Goal: Answer question/provide support

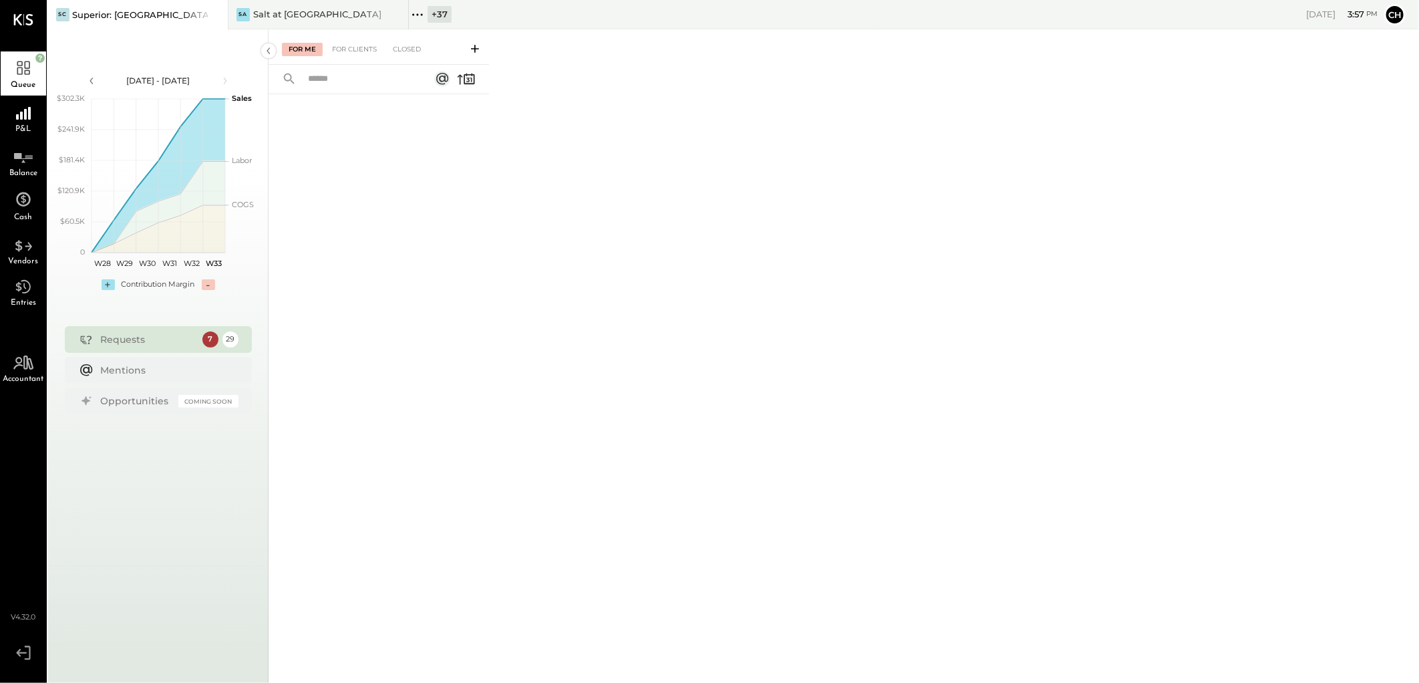
click at [214, 11] on icon at bounding box center [216, 15] width 17 height 16
drag, startPoint x: 219, startPoint y: 13, endPoint x: 150, endPoint y: 22, distance: 70.0
click at [218, 13] on icon at bounding box center [216, 15] width 17 height 16
click at [55, 15] on icon at bounding box center [56, 14] width 17 height 17
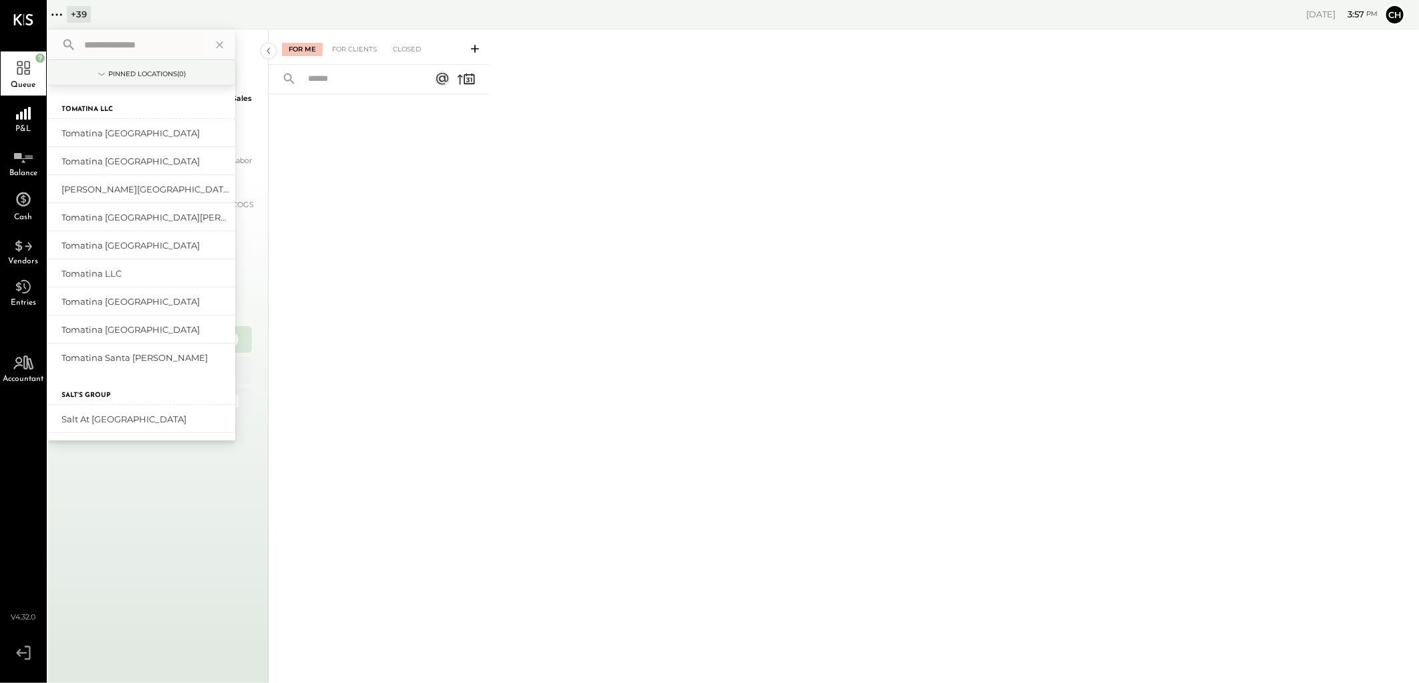
click at [120, 49] on input "text" at bounding box center [141, 45] width 124 height 24
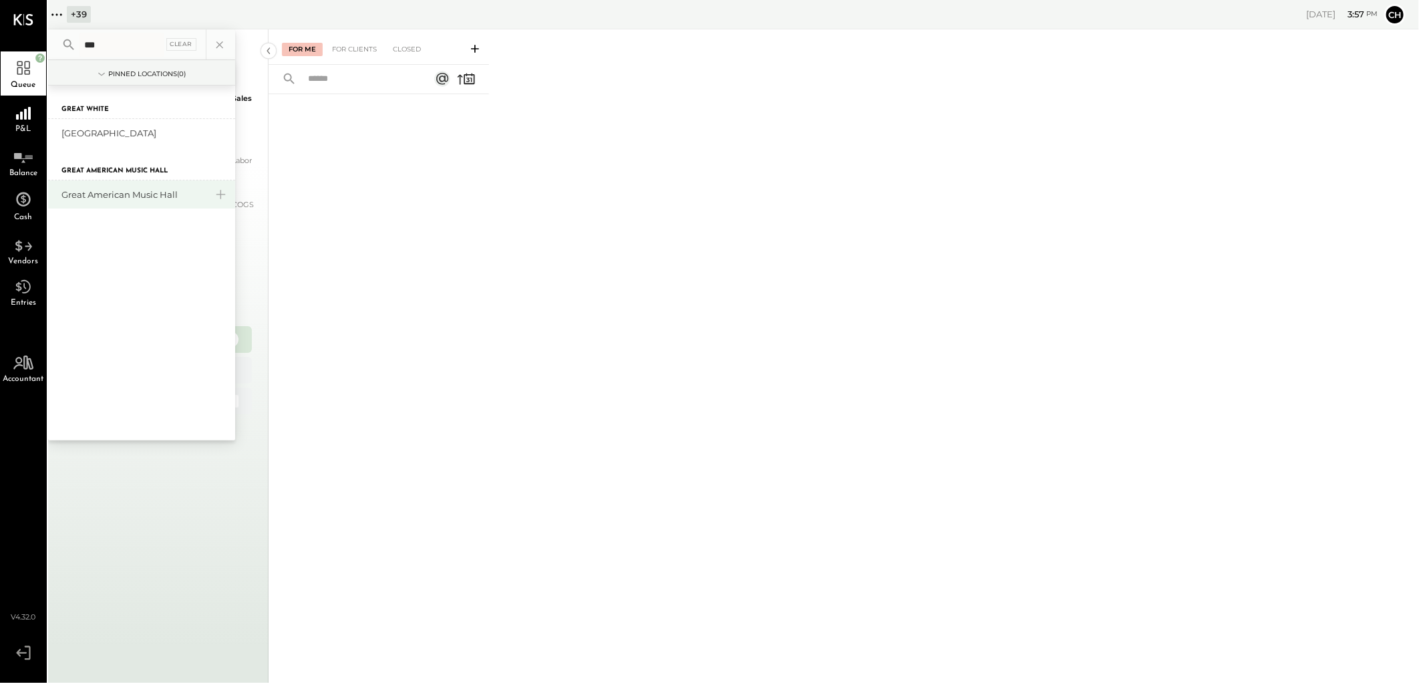
type input "***"
click at [128, 194] on div "Great American Music Hall" at bounding box center [133, 194] width 144 height 13
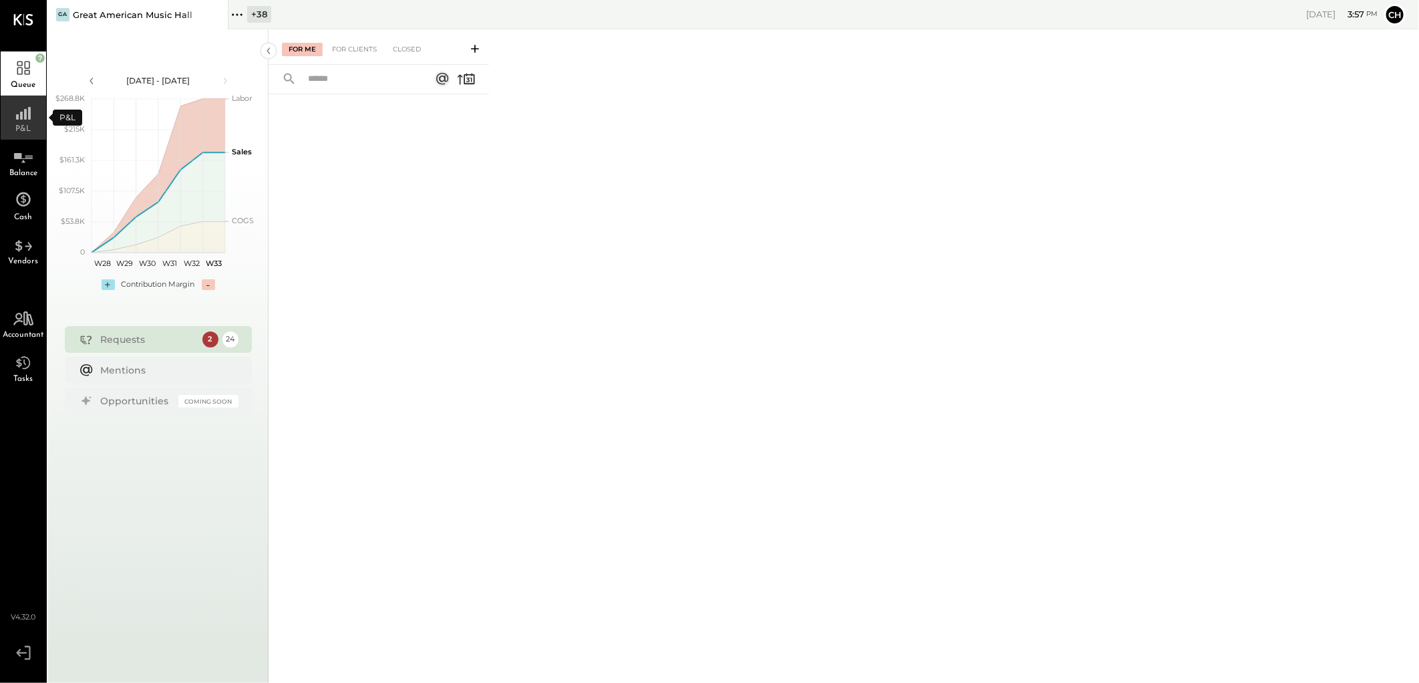
click at [27, 121] on div "P&L" at bounding box center [23, 118] width 45 height 44
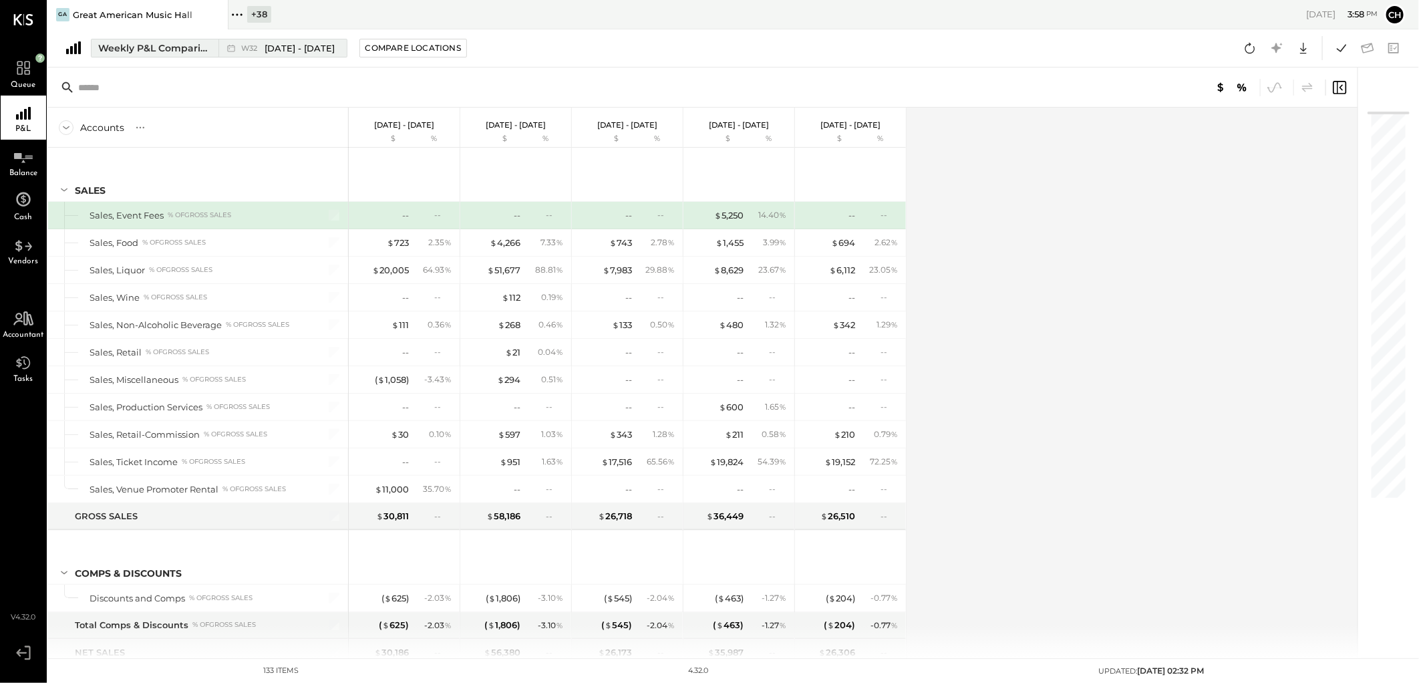
click at [155, 47] on div "Weekly P&L Comparison" at bounding box center [154, 47] width 112 height 13
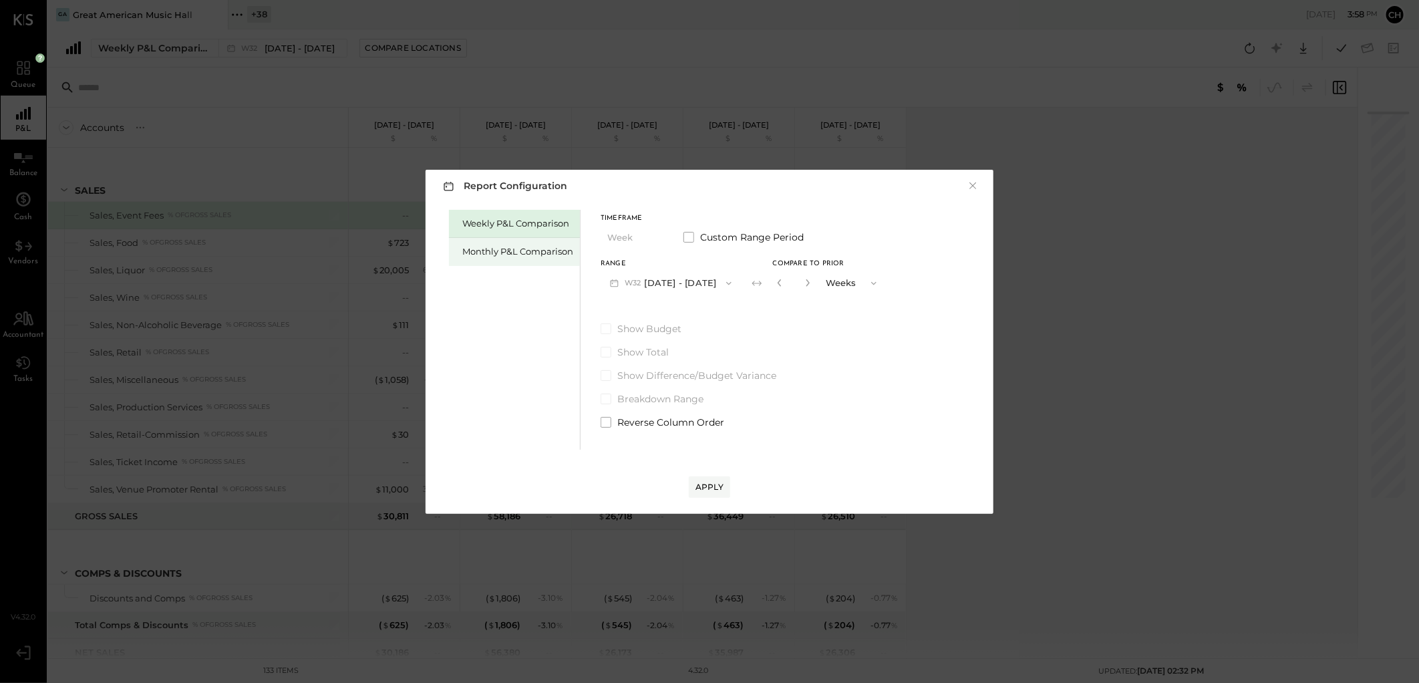
click at [484, 257] on div "Monthly P&L Comparison" at bounding box center [517, 251] width 111 height 13
click at [680, 285] on button "M08 [DATE] - [DATE]" at bounding box center [671, 283] width 141 height 25
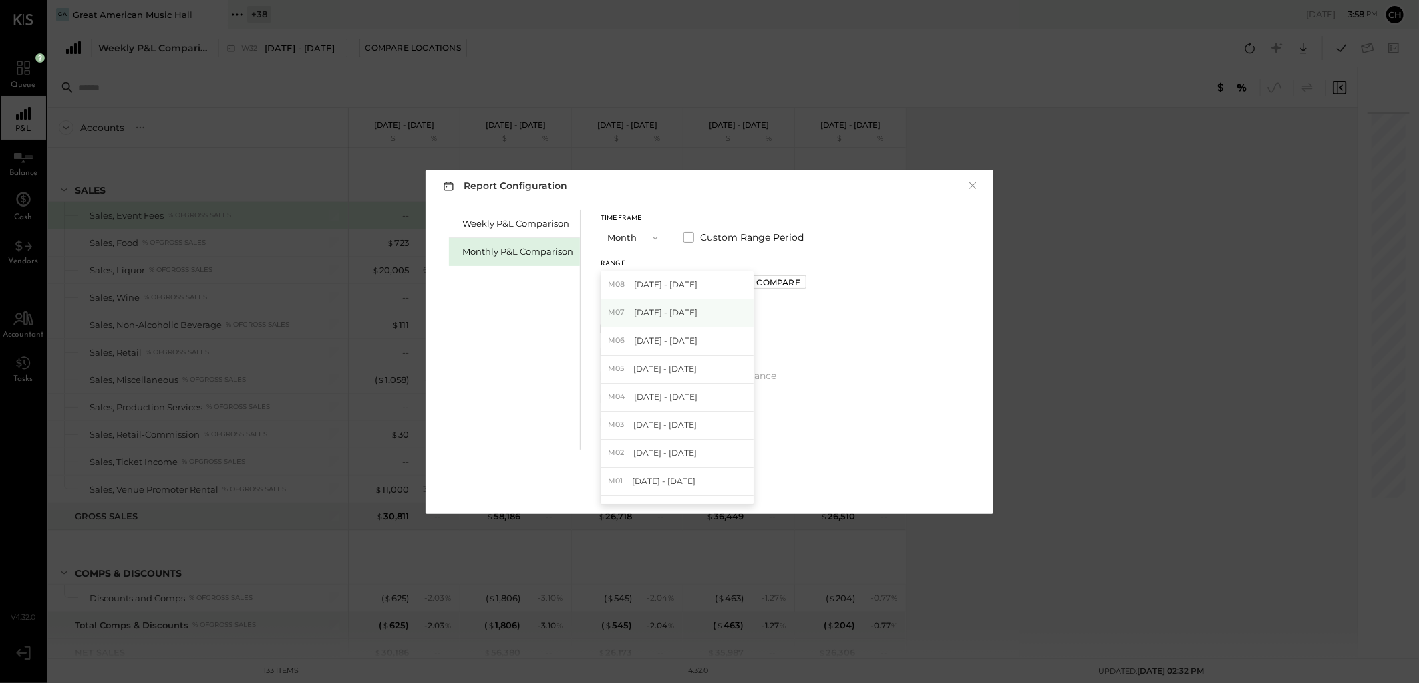
click at [675, 318] on span "[DATE] - [DATE]" at bounding box center [665, 312] width 63 height 11
click at [768, 287] on div "Compare" at bounding box center [778, 282] width 43 height 11
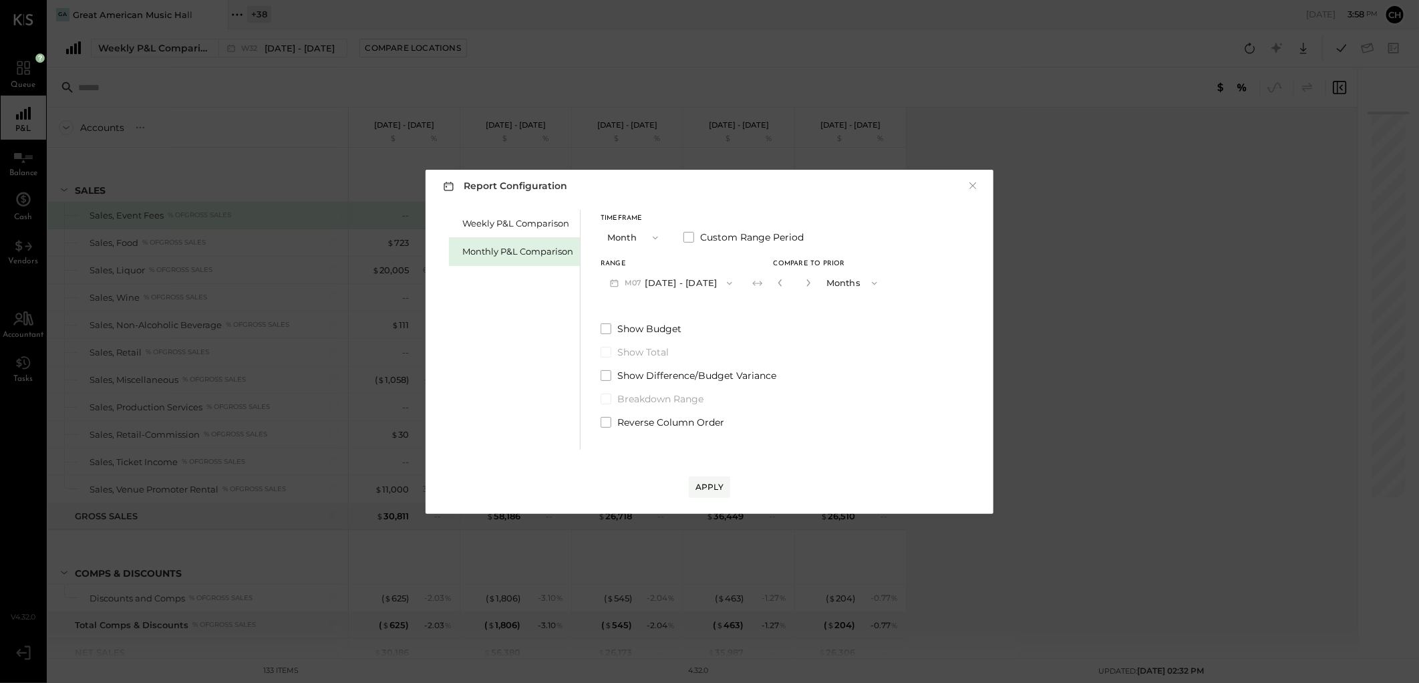
click at [803, 286] on button "button" at bounding box center [808, 282] width 11 height 15
click at [806, 279] on icon "button" at bounding box center [807, 282] width 3 height 7
type input "*"
click at [715, 484] on div "Apply" at bounding box center [709, 486] width 28 height 11
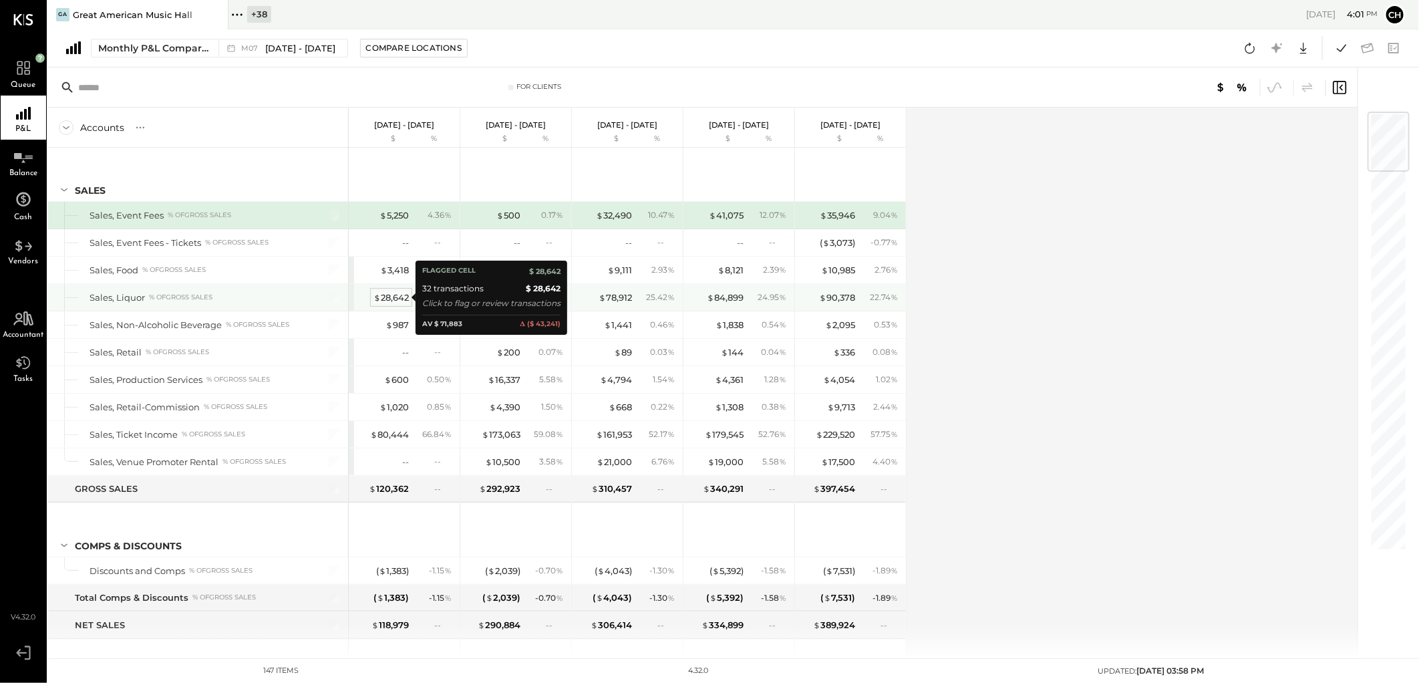
click at [383, 297] on div "$ 28,642" at bounding box center [390, 297] width 35 height 13
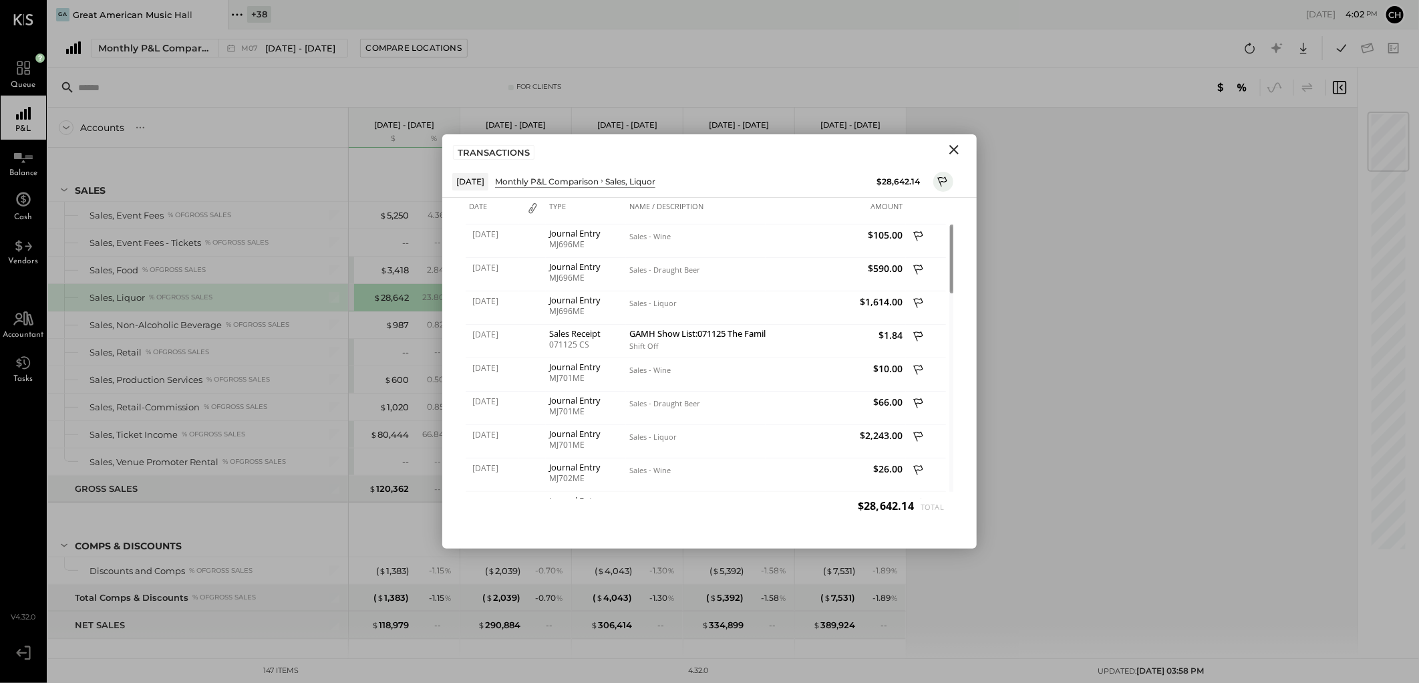
drag, startPoint x: 951, startPoint y: 149, endPoint x: 1039, endPoint y: 158, distance: 87.9
click at [951, 149] on icon "Close" at bounding box center [954, 150] width 16 height 16
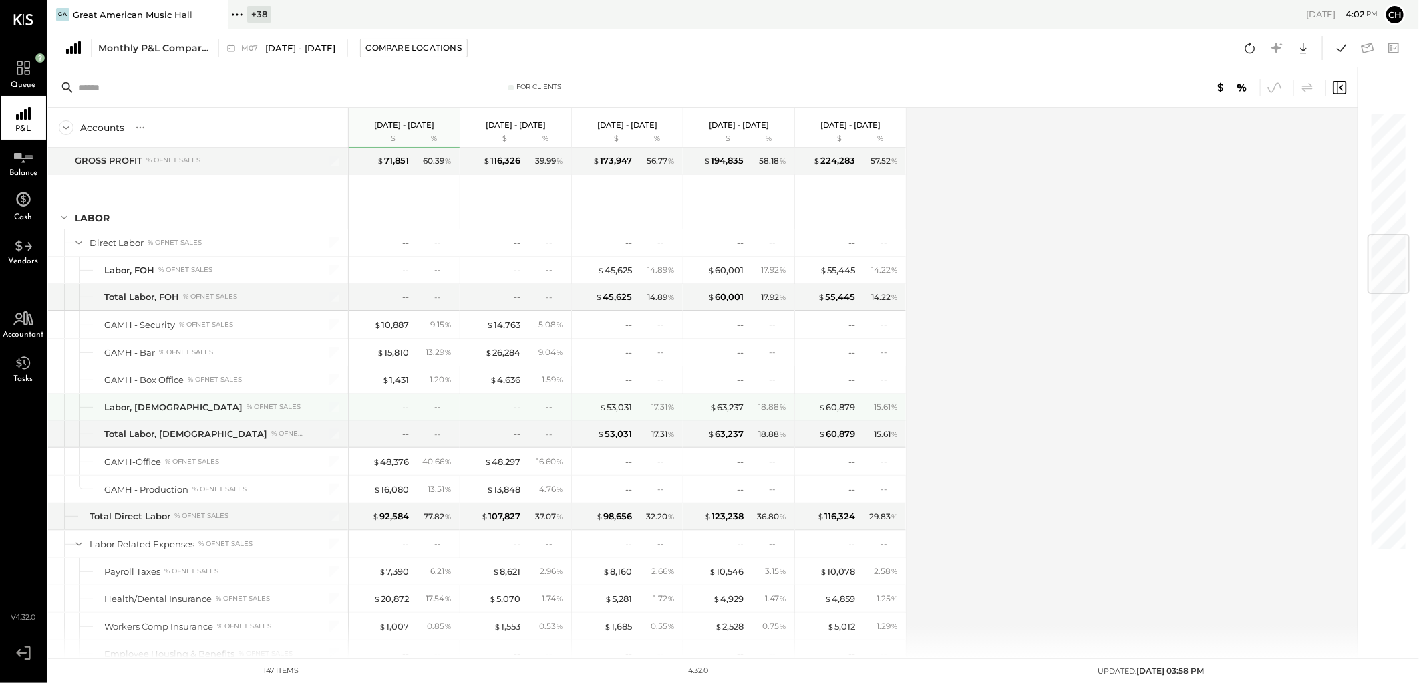
scroll to position [1113, 0]
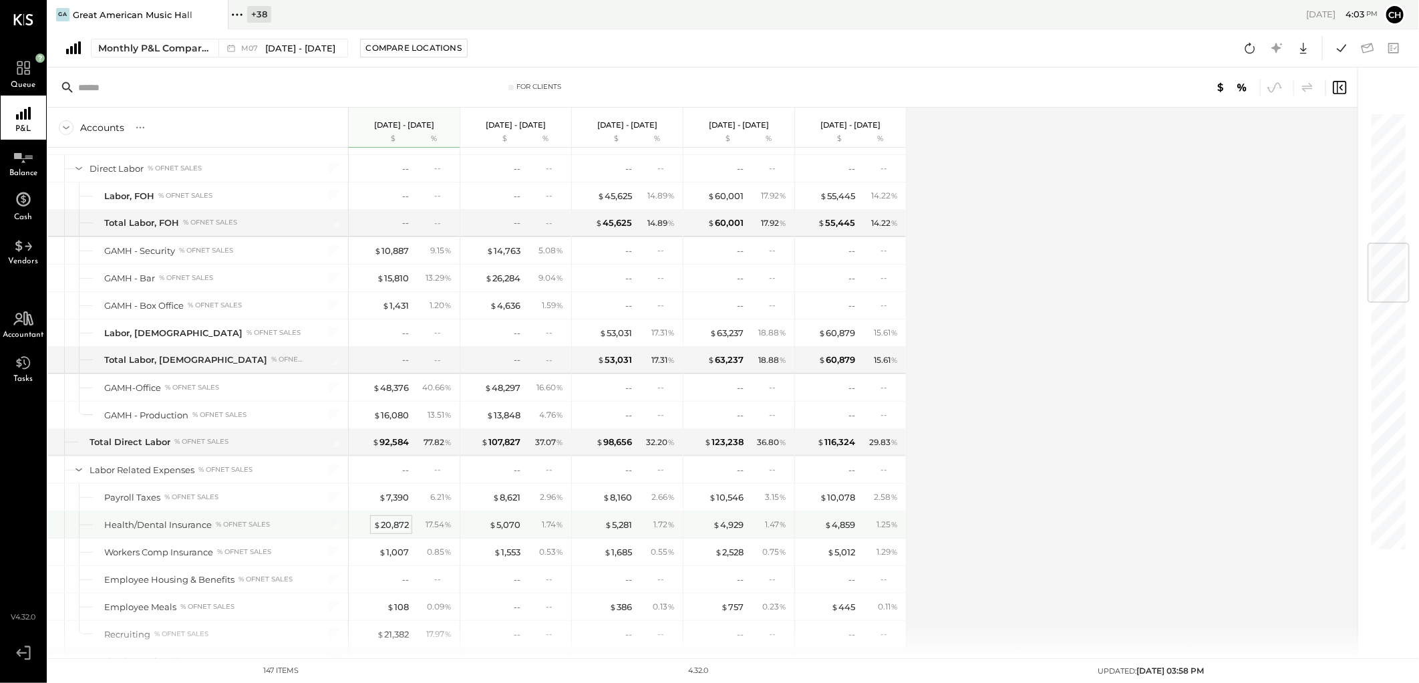
click at [393, 528] on div "$ 20,872" at bounding box center [390, 524] width 35 height 13
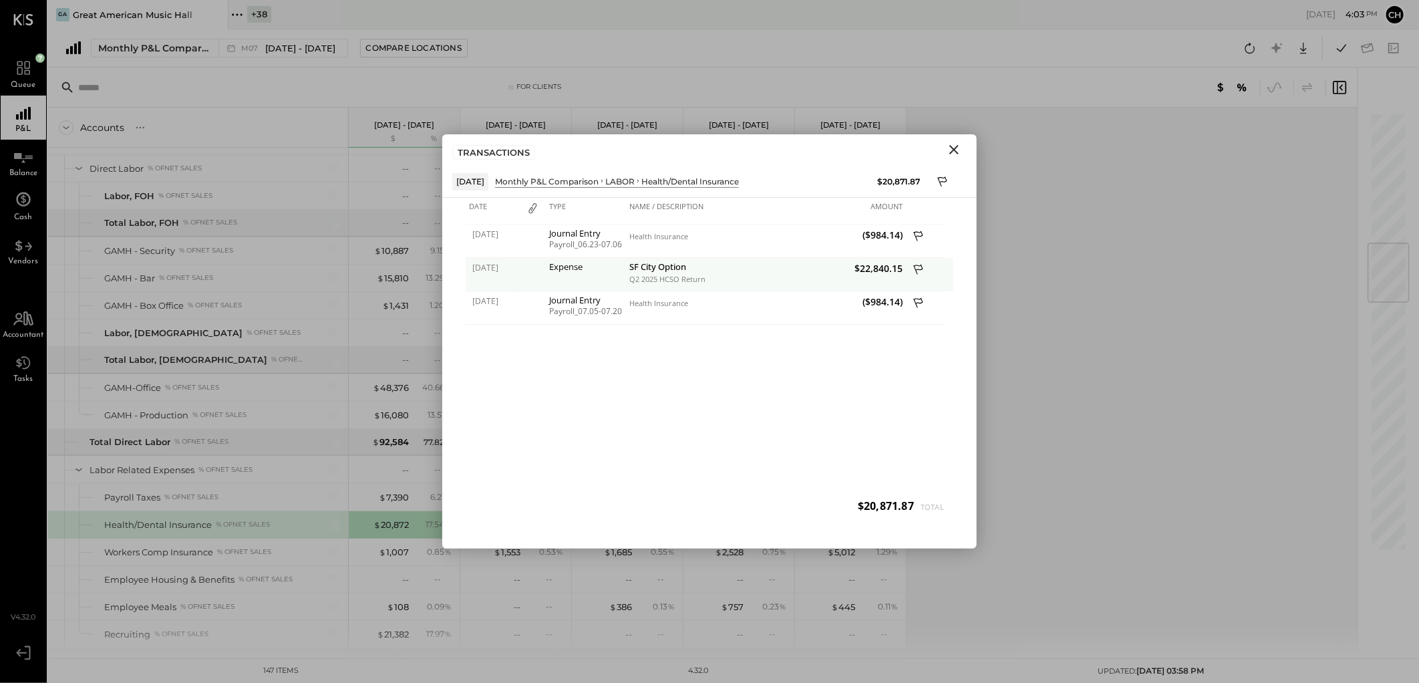
click at [915, 271] on icon at bounding box center [919, 271] width 12 height 17
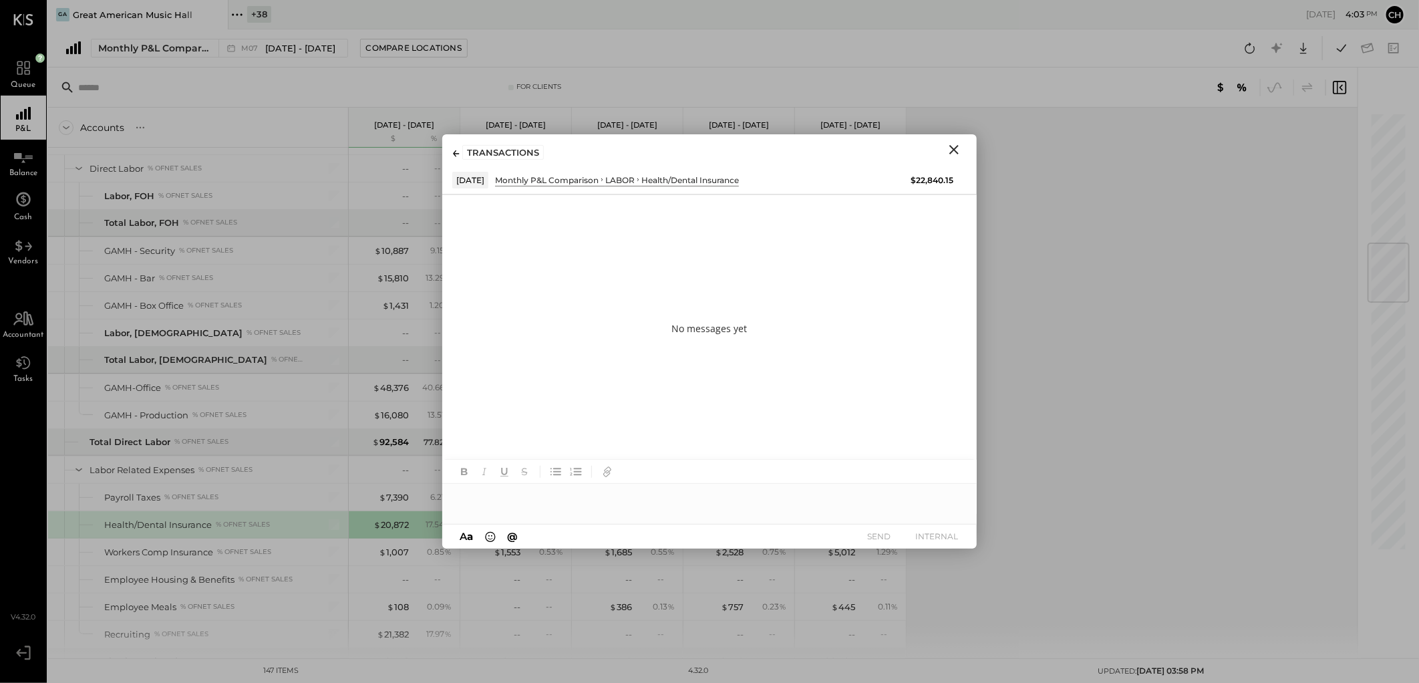
click at [956, 151] on icon "Close" at bounding box center [953, 149] width 9 height 9
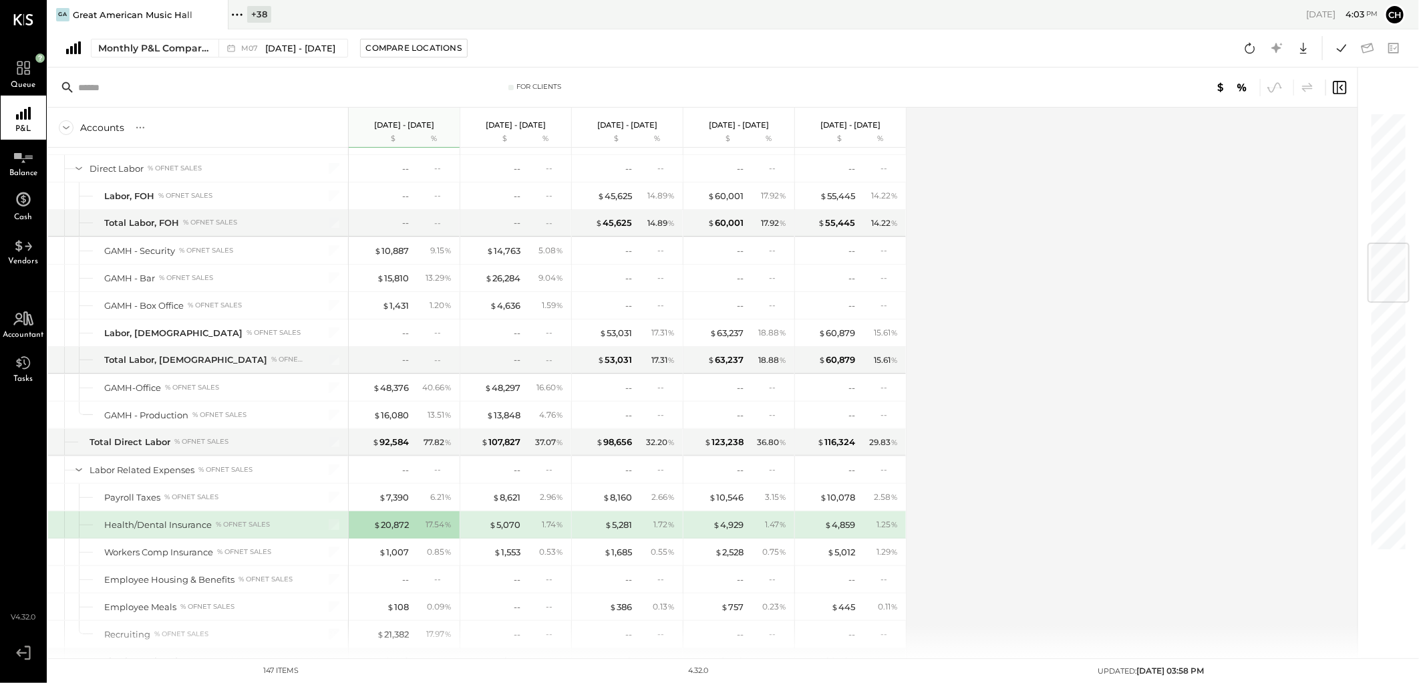
click at [979, 473] on div "Accounts S % GL [DATE] - [DATE] $ % [DATE] - [DATE] $ % [DATE] - [DATE] $ % [DA…" at bounding box center [703, 383] width 1311 height 550
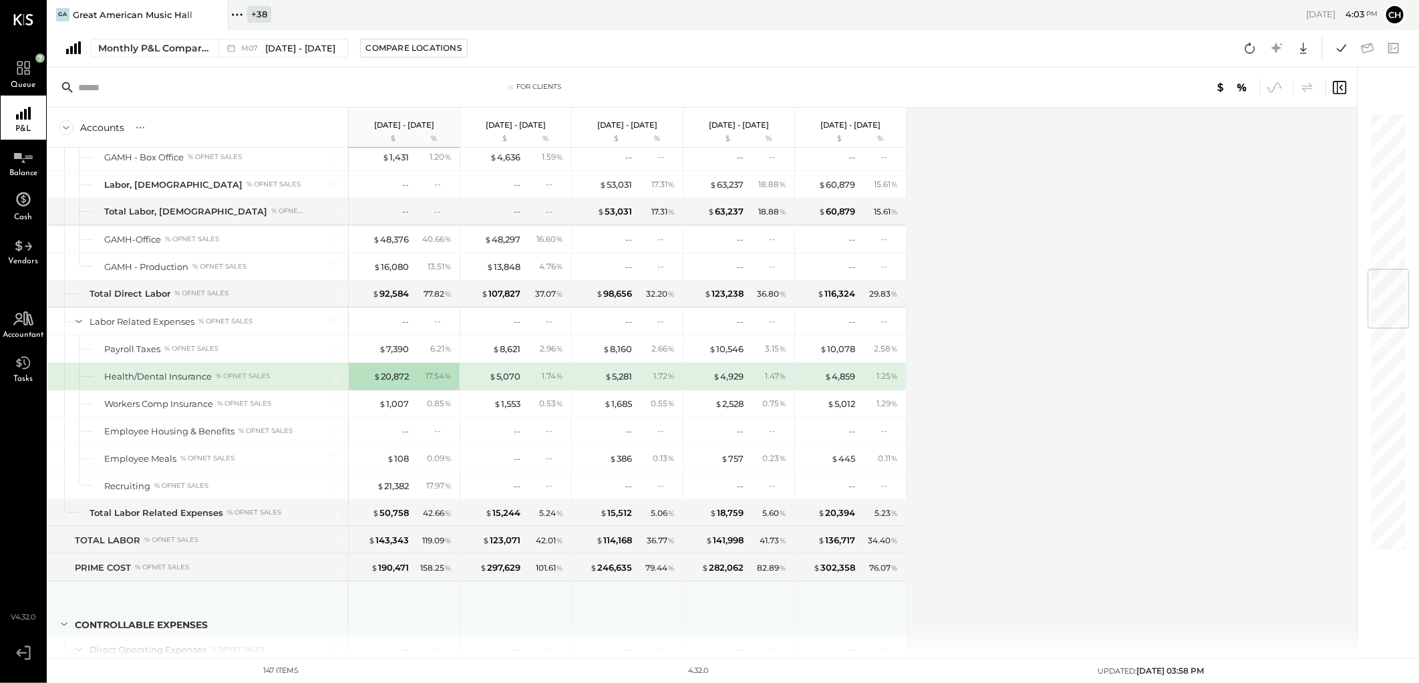
scroll to position [1336, 0]
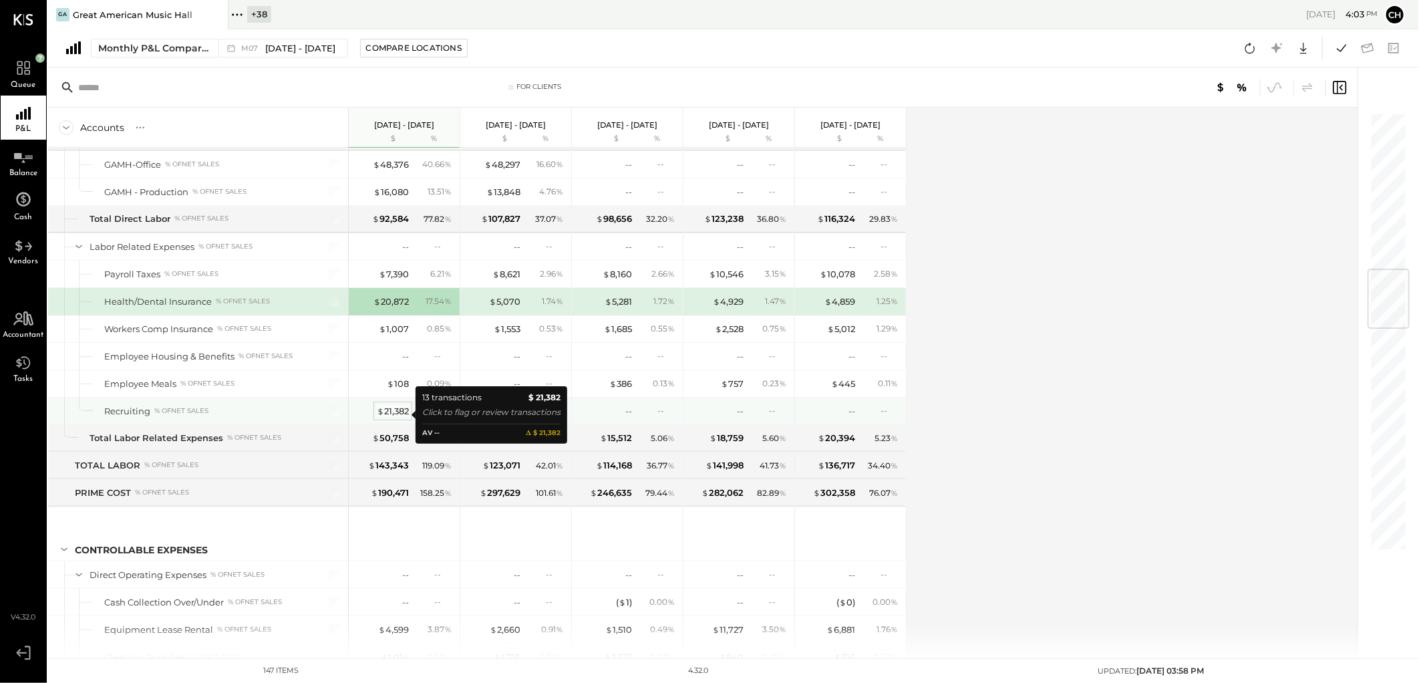
click at [391, 413] on div "$ 21,382" at bounding box center [393, 411] width 32 height 13
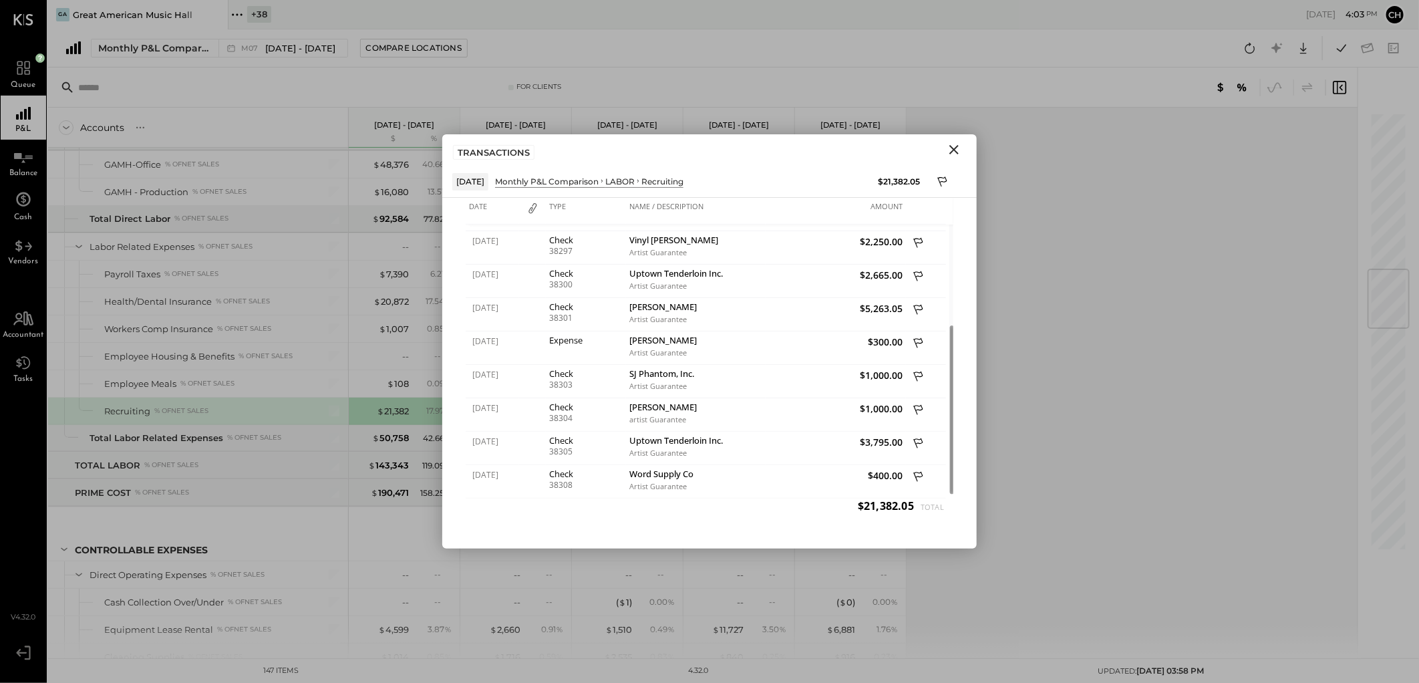
click at [957, 152] on icon "Close" at bounding box center [953, 149] width 9 height 9
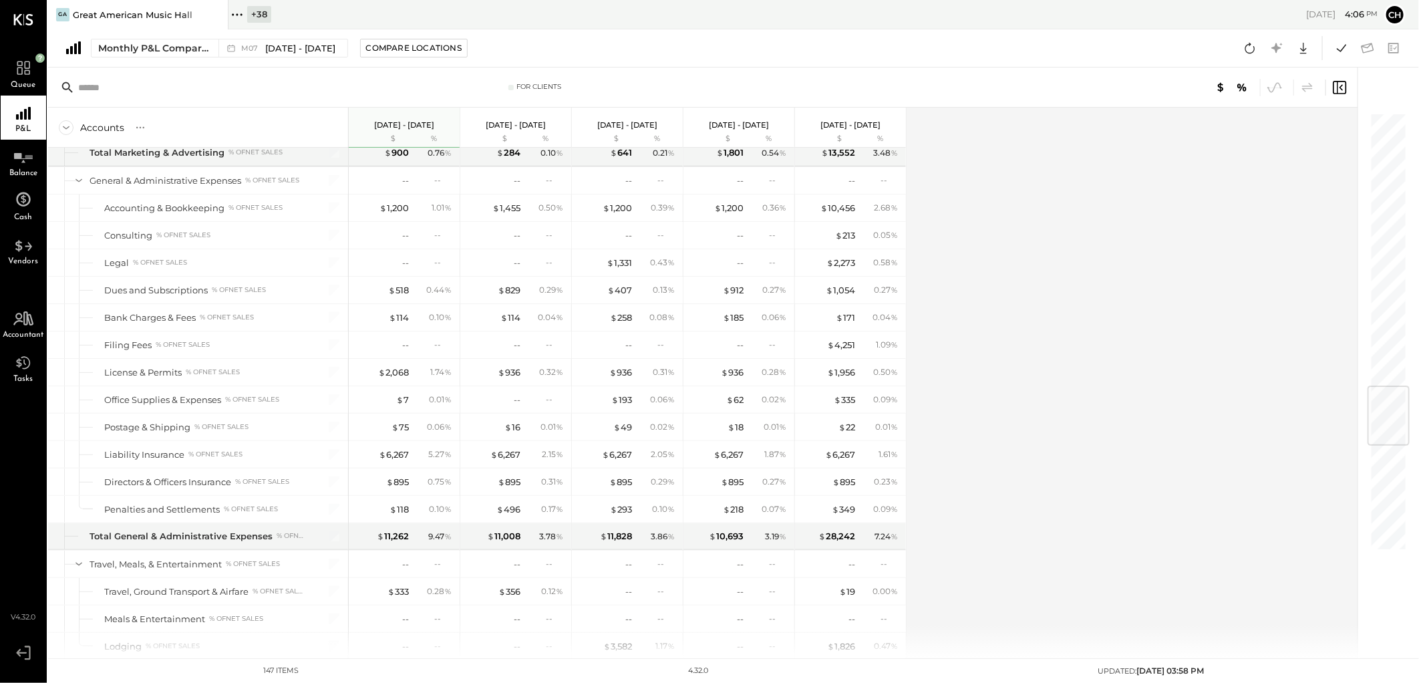
scroll to position [2259, 0]
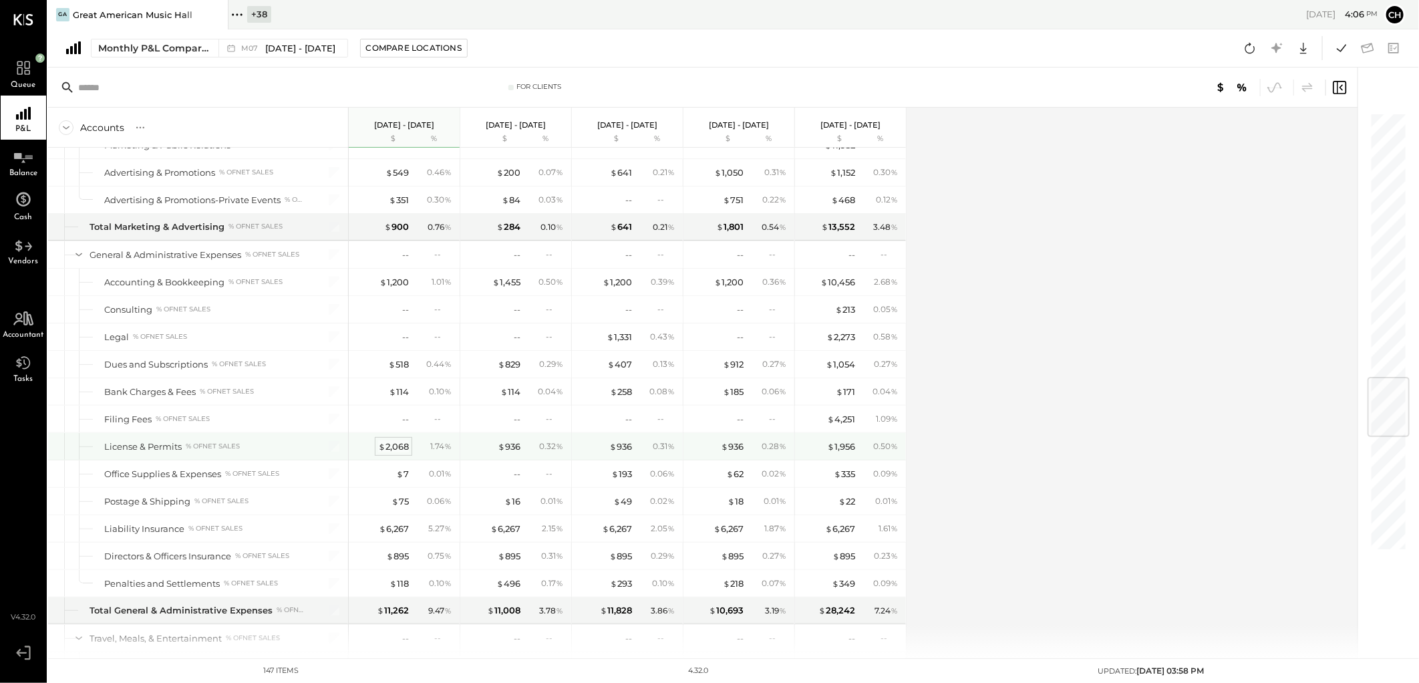
click at [396, 453] on div "$ 2,068" at bounding box center [393, 446] width 31 height 13
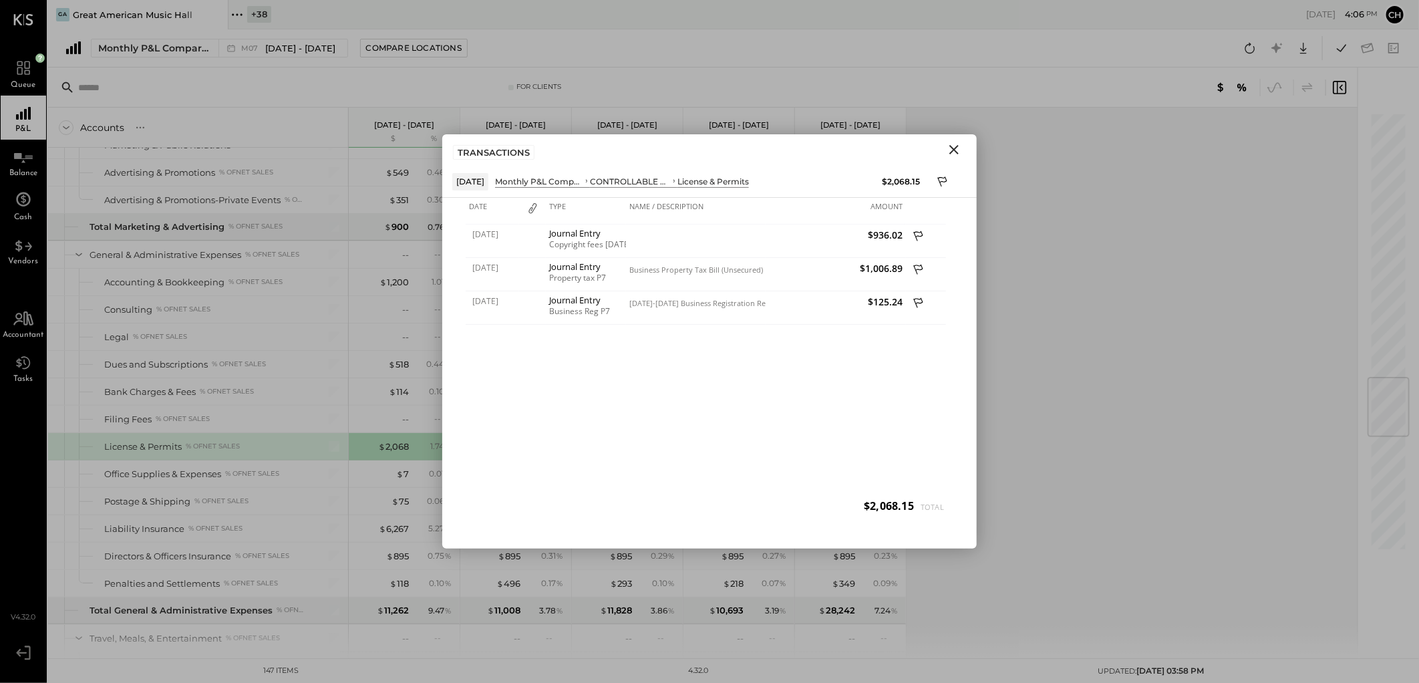
click at [957, 154] on icon "Close" at bounding box center [953, 149] width 9 height 9
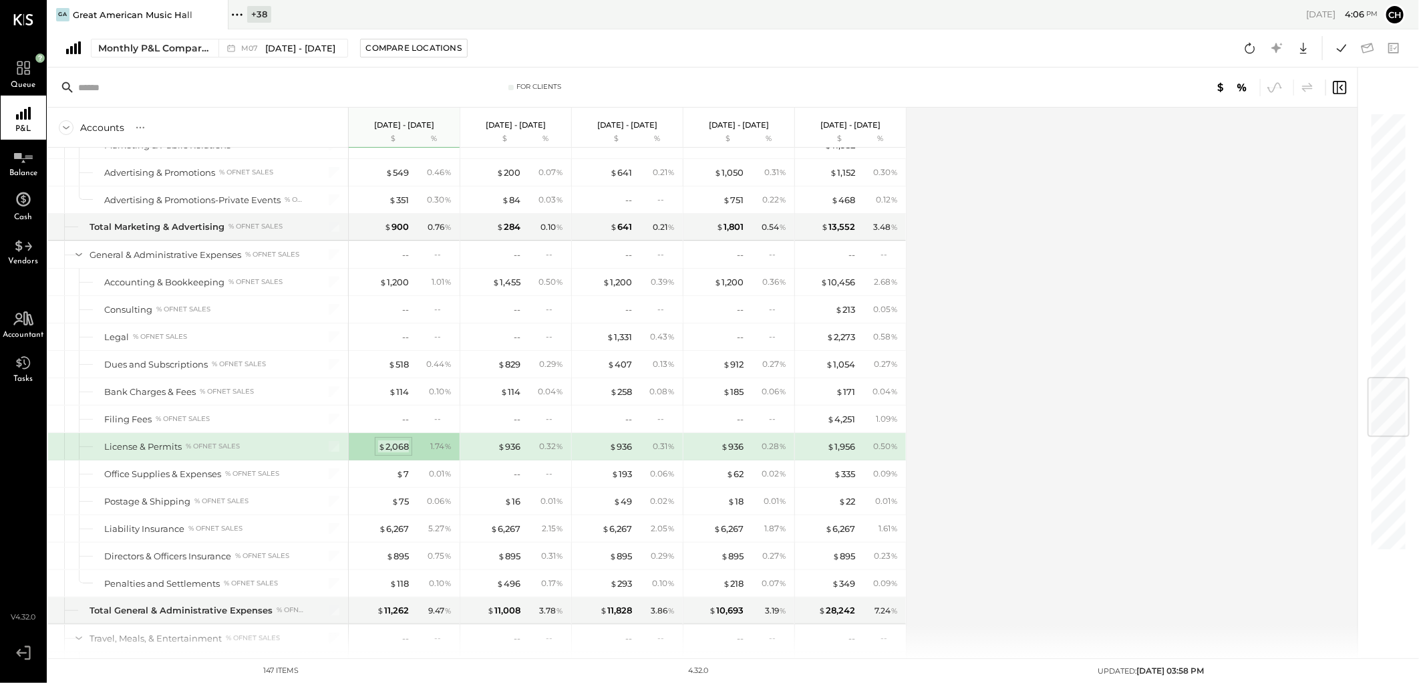
click at [389, 453] on div "$ 2,068" at bounding box center [393, 446] width 31 height 13
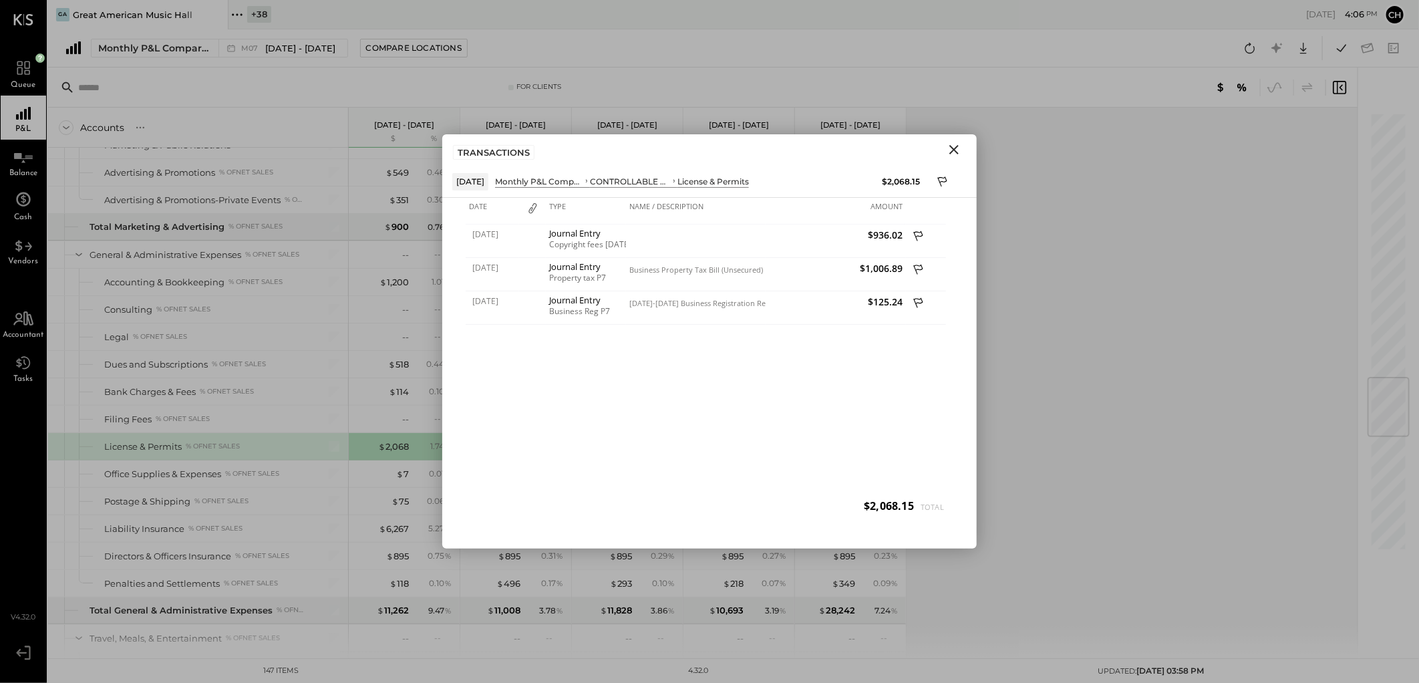
click at [949, 150] on icon "Close" at bounding box center [954, 150] width 16 height 16
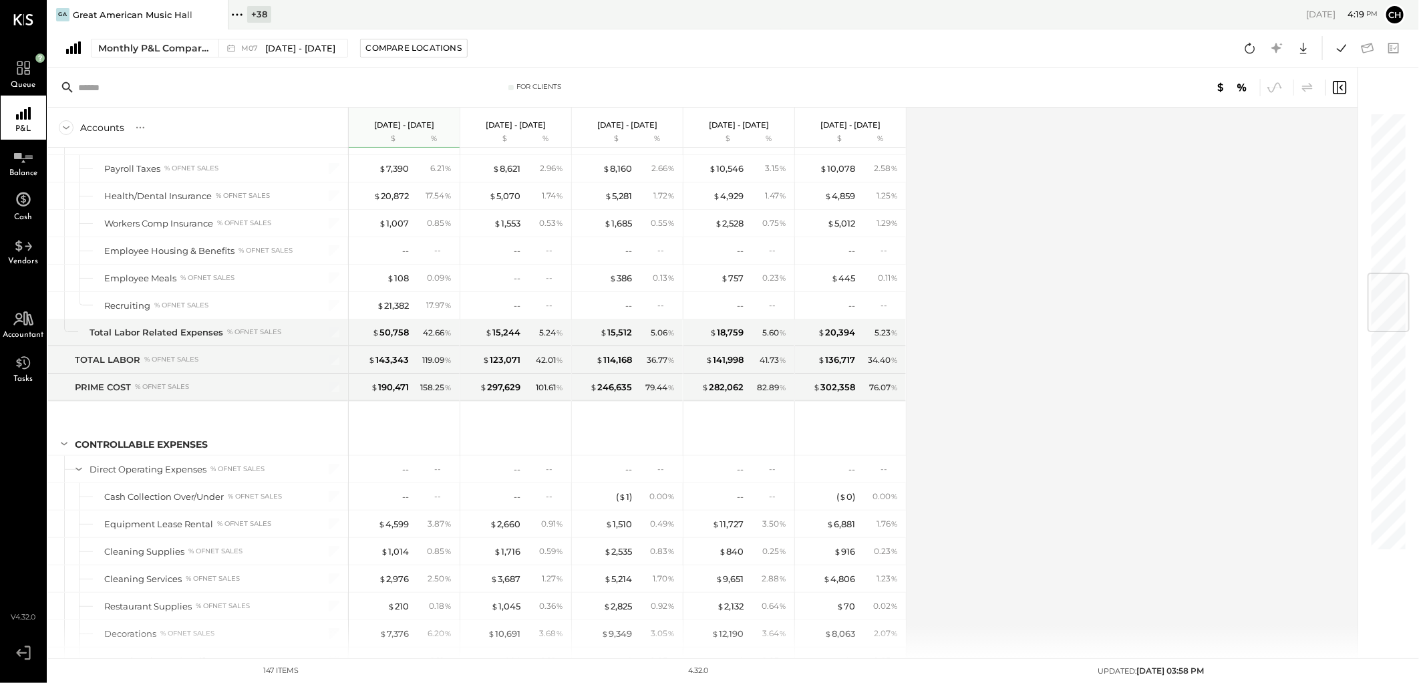
scroll to position [1367, 0]
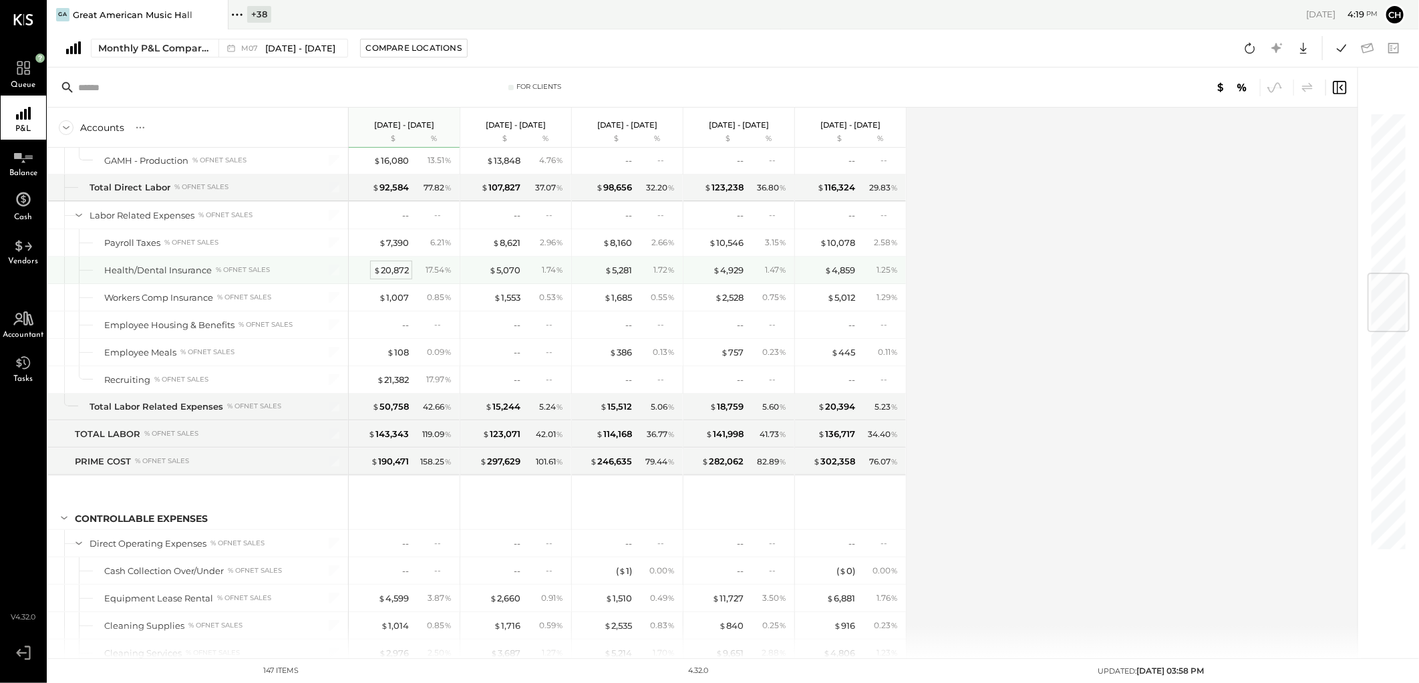
click at [401, 275] on div "$ 20,872" at bounding box center [390, 270] width 35 height 13
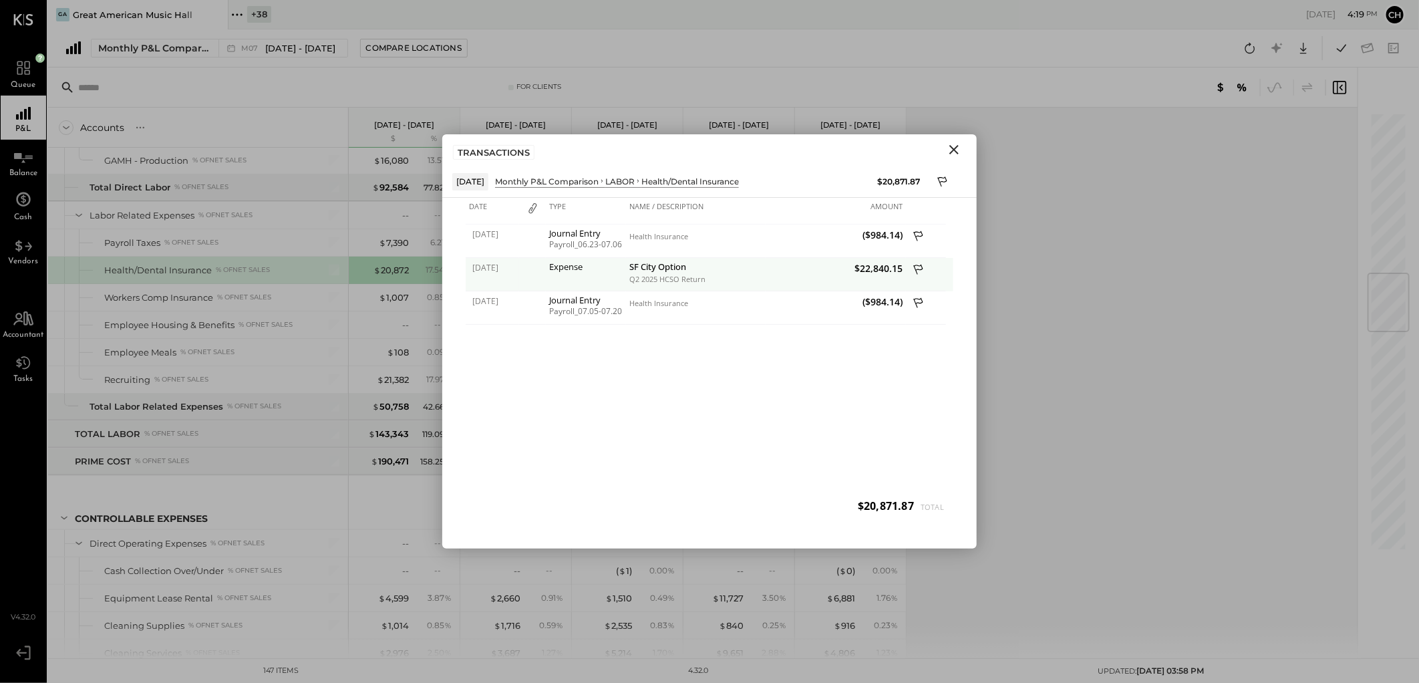
click at [917, 269] on icon at bounding box center [919, 271] width 12 height 17
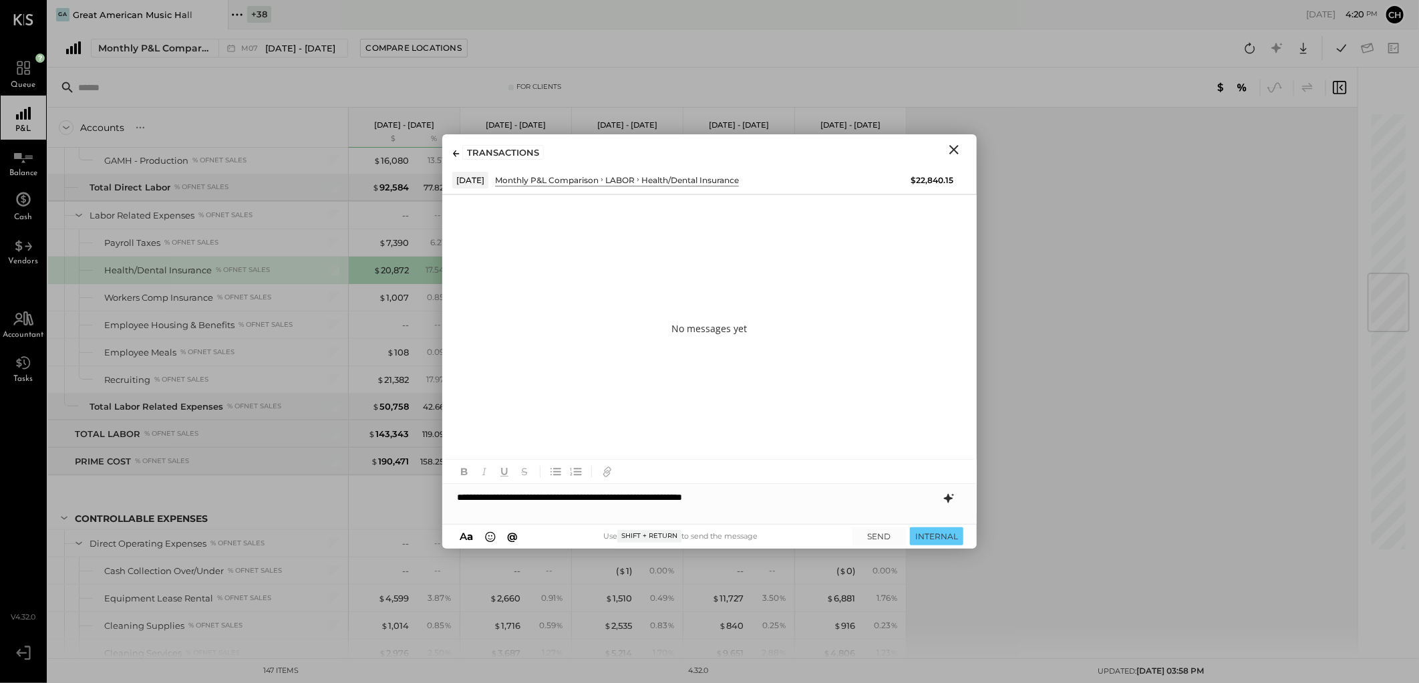
click at [954, 502] on icon at bounding box center [949, 498] width 16 height 16
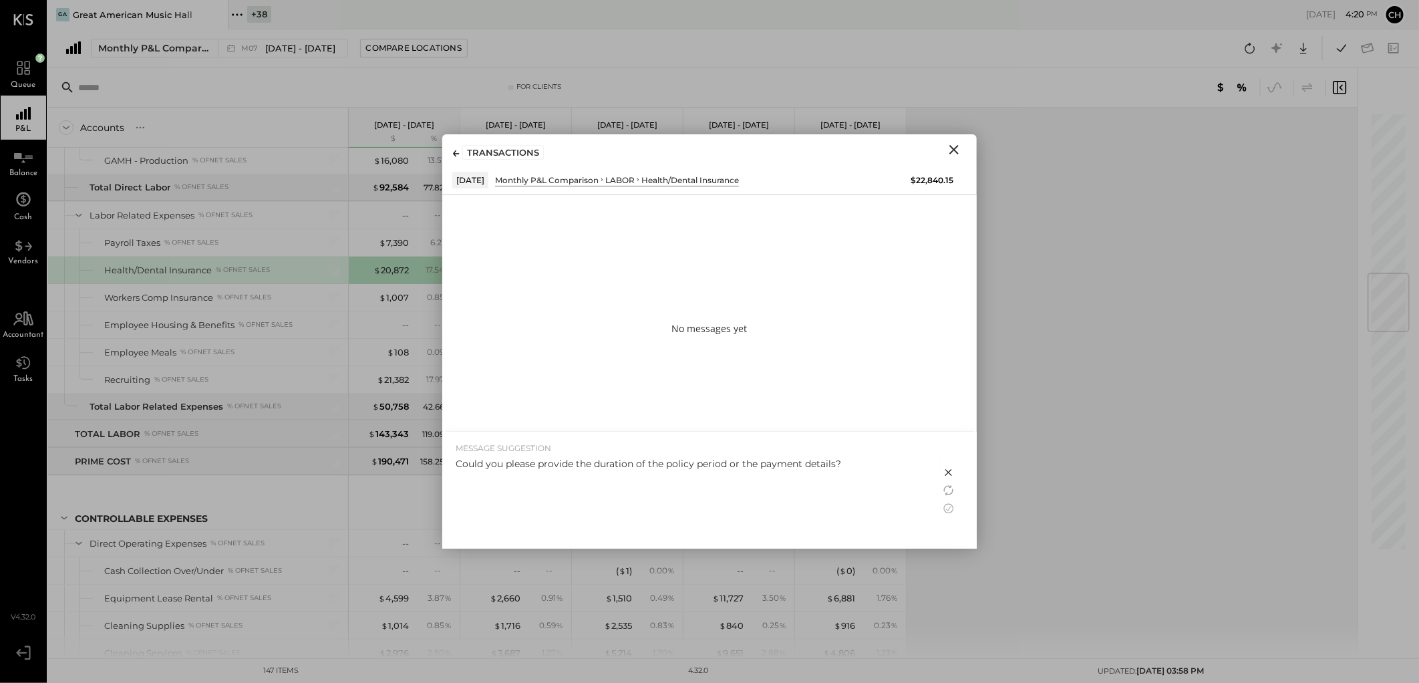
click at [883, 449] on div "MESSAGE SUGGESTION" at bounding box center [692, 447] width 472 height 11
click at [937, 508] on div "MESSAGE SUGGESTION Could you please provide the duration of the policy period o…" at bounding box center [691, 490] width 498 height 117
click at [949, 510] on icon at bounding box center [949, 508] width 16 height 16
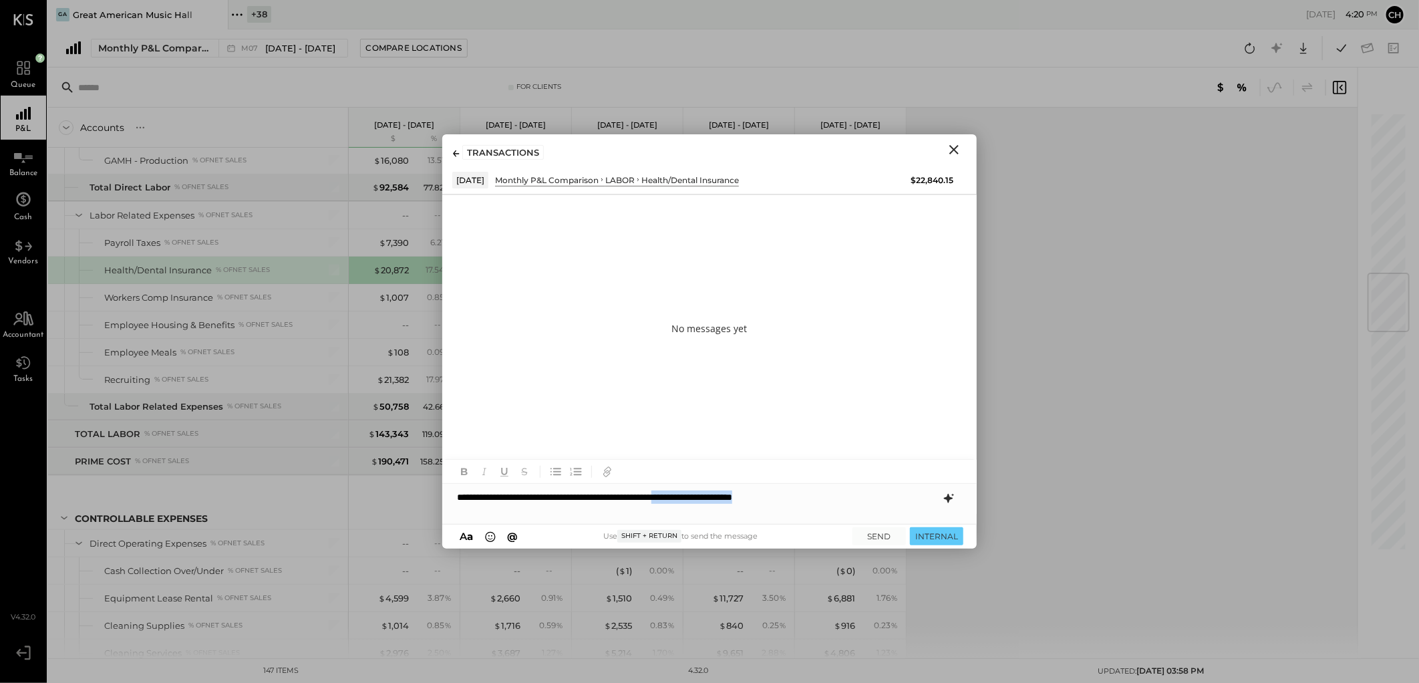
drag, startPoint x: 728, startPoint y: 498, endPoint x: 842, endPoint y: 494, distance: 114.3
click at [842, 494] on div "**********" at bounding box center [709, 497] width 534 height 27
click at [886, 540] on button "SEND" at bounding box center [878, 536] width 53 height 18
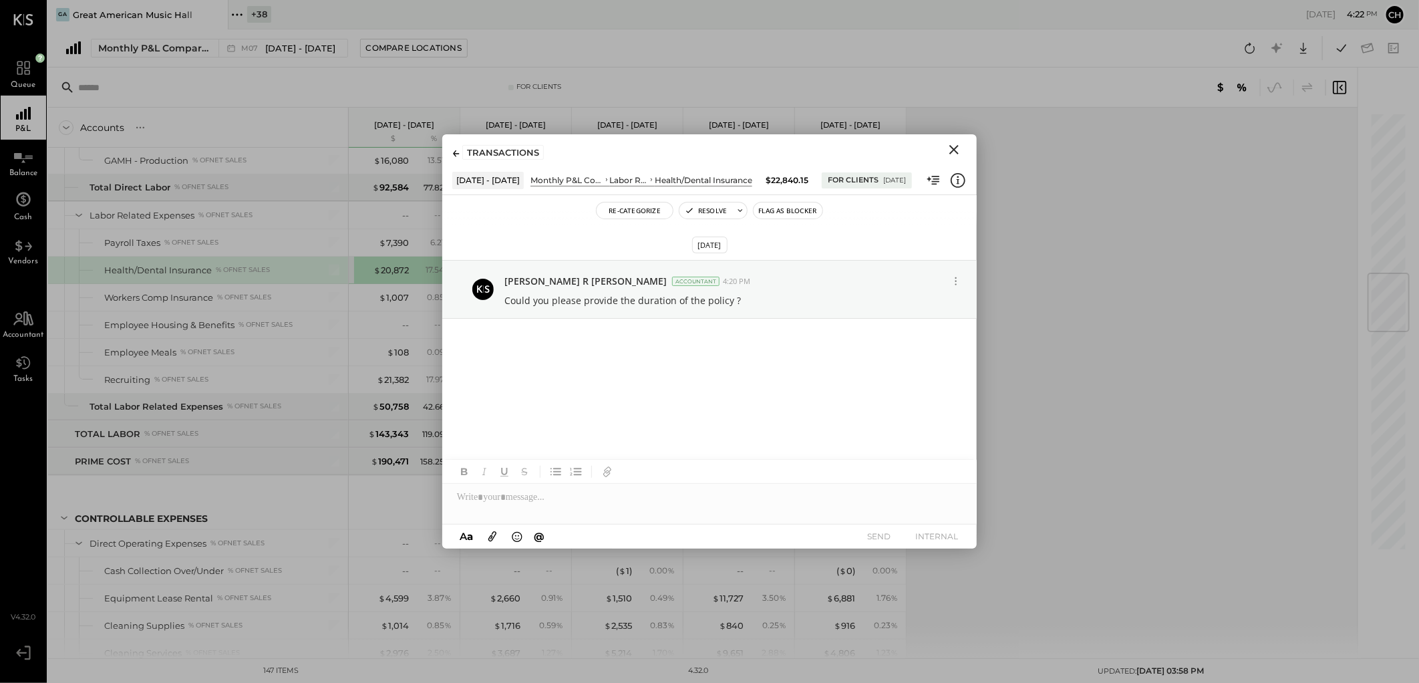
click at [951, 154] on icon "Close" at bounding box center [953, 149] width 9 height 9
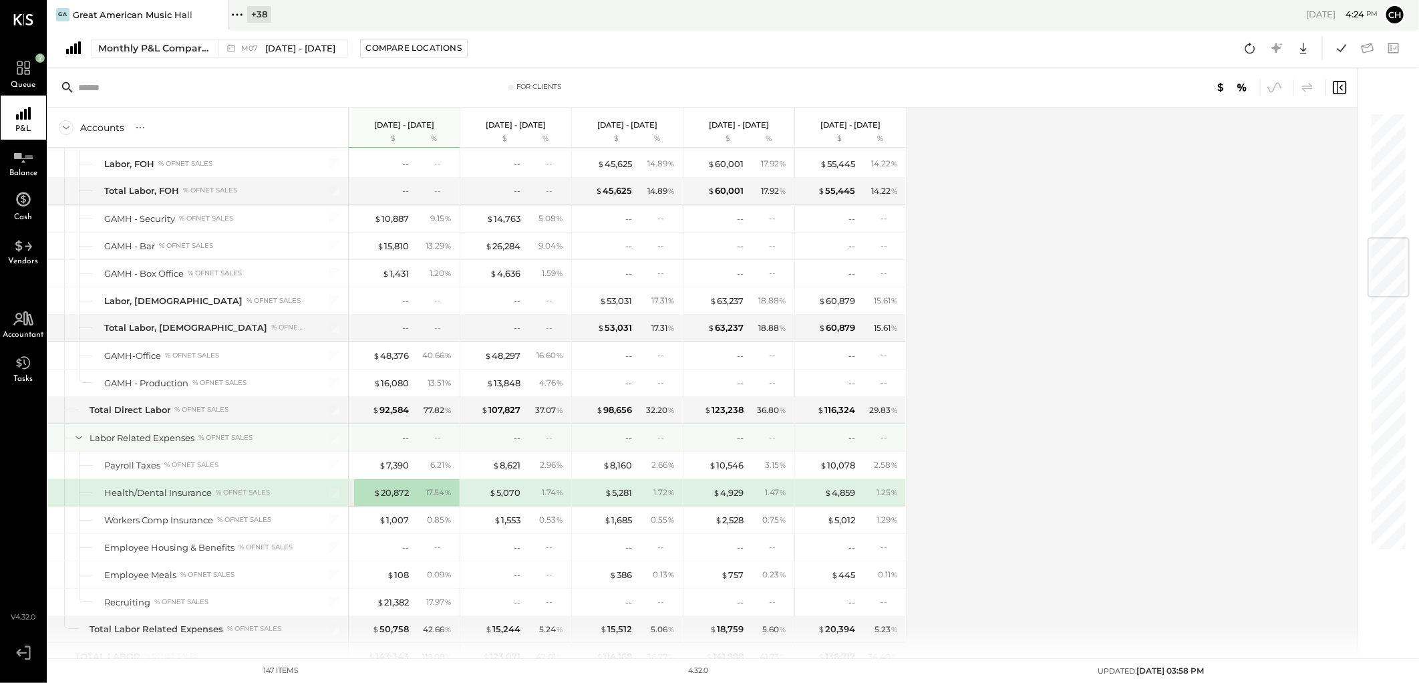
scroll to position [1071, 0]
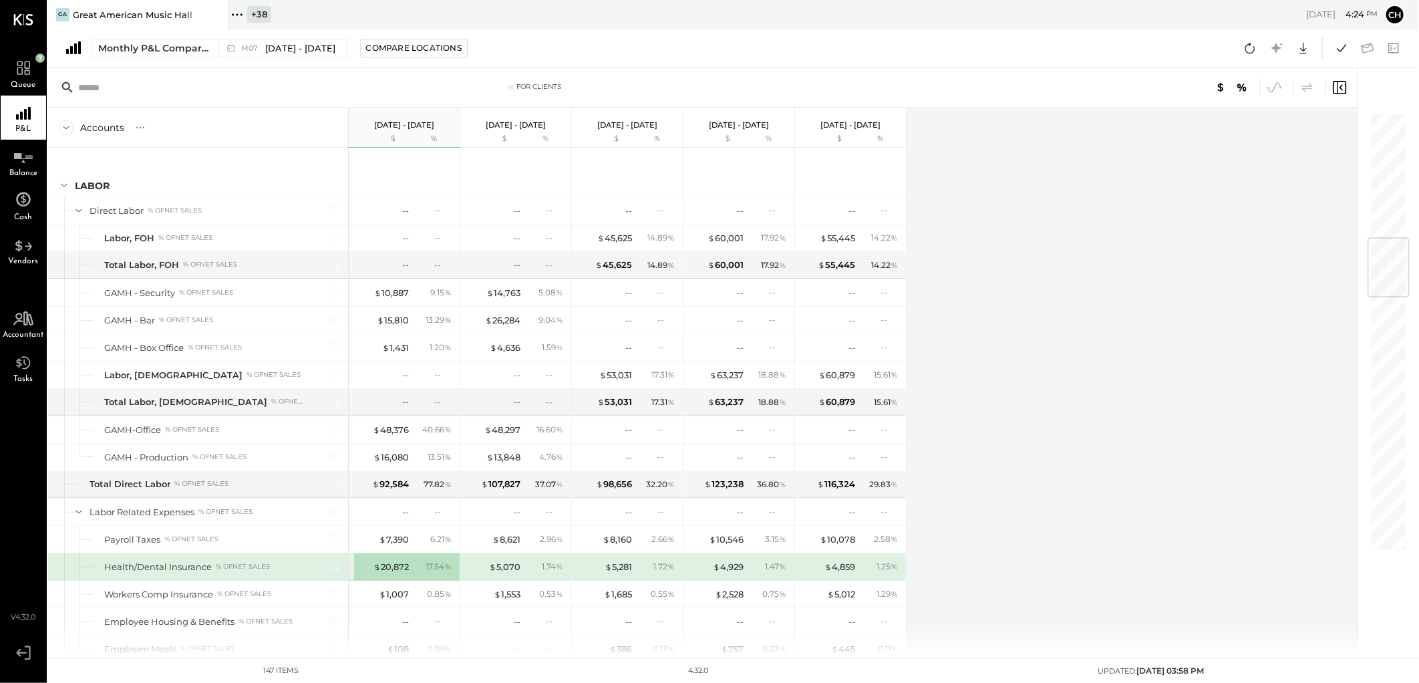
click at [1063, 504] on div "Accounts S % GL [DATE] - [DATE] $ % [DATE] - [DATE] $ % [DATE] - [DATE] $ % [DA…" at bounding box center [703, 383] width 1311 height 550
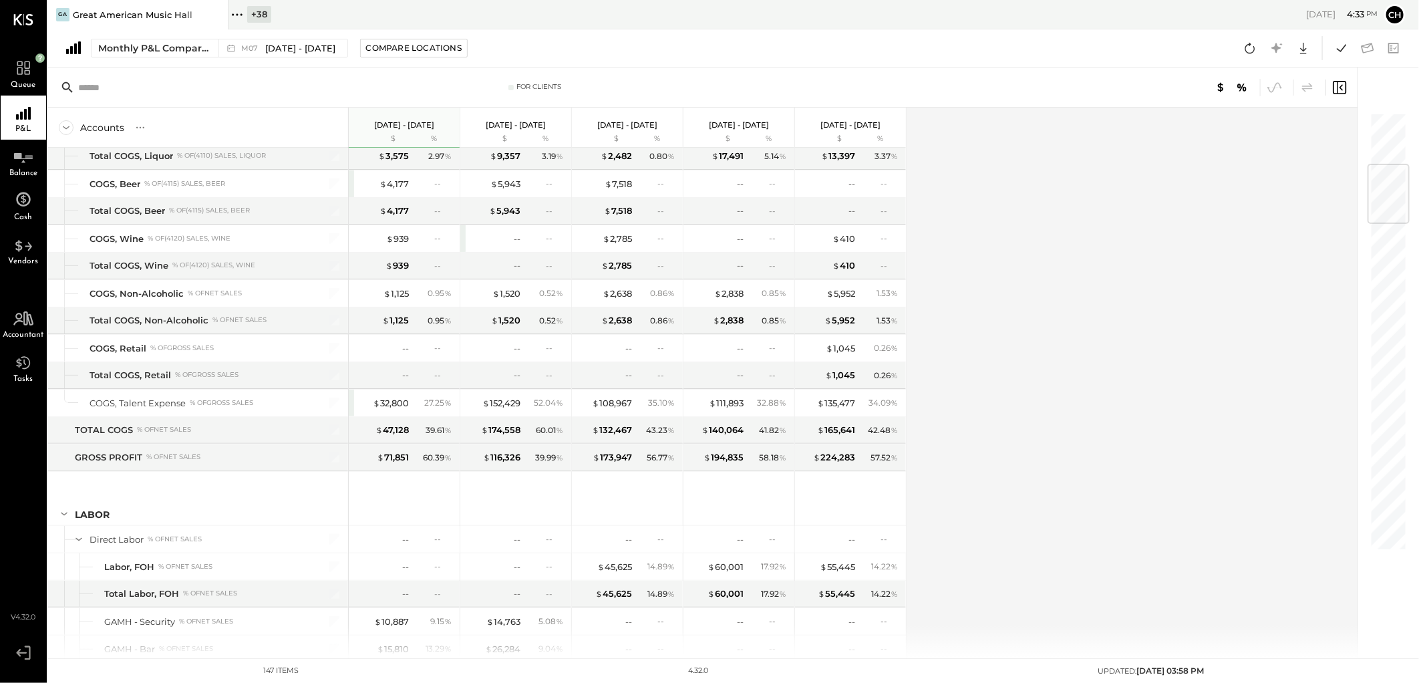
scroll to position [445, 0]
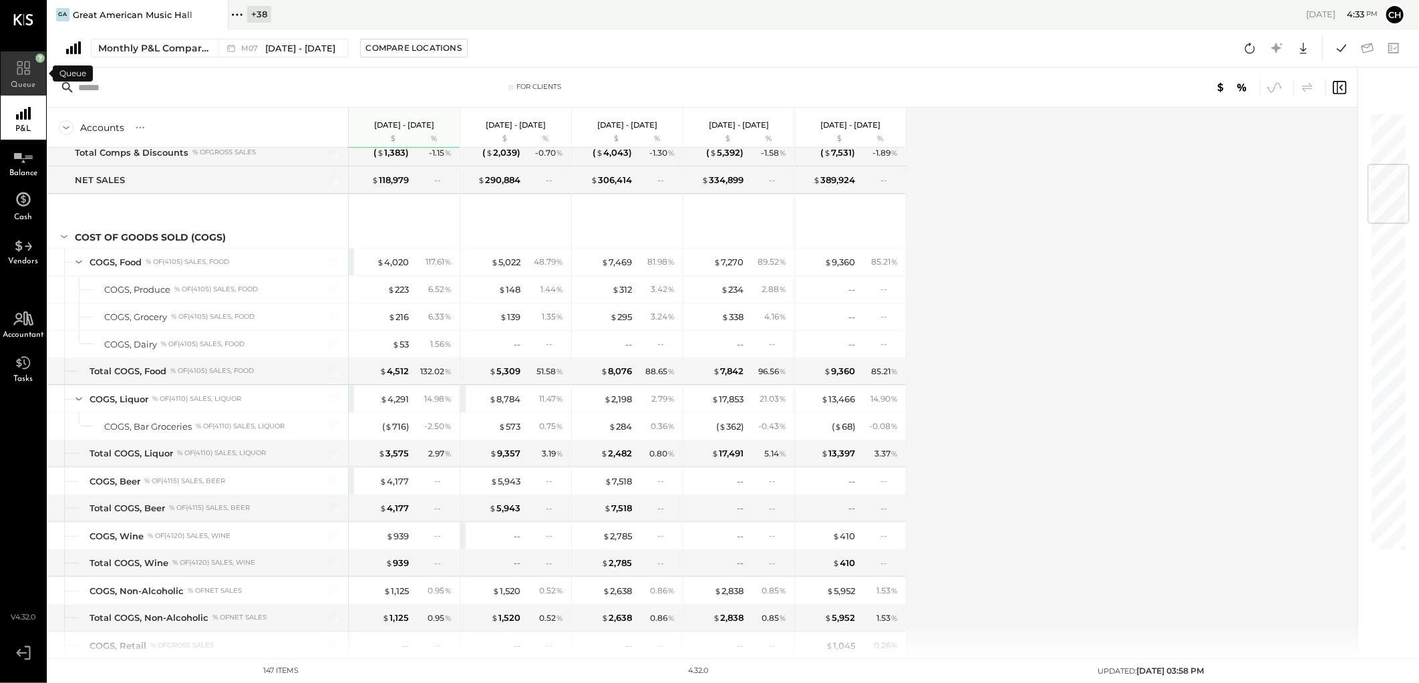
click at [27, 63] on icon at bounding box center [23, 65] width 24 height 20
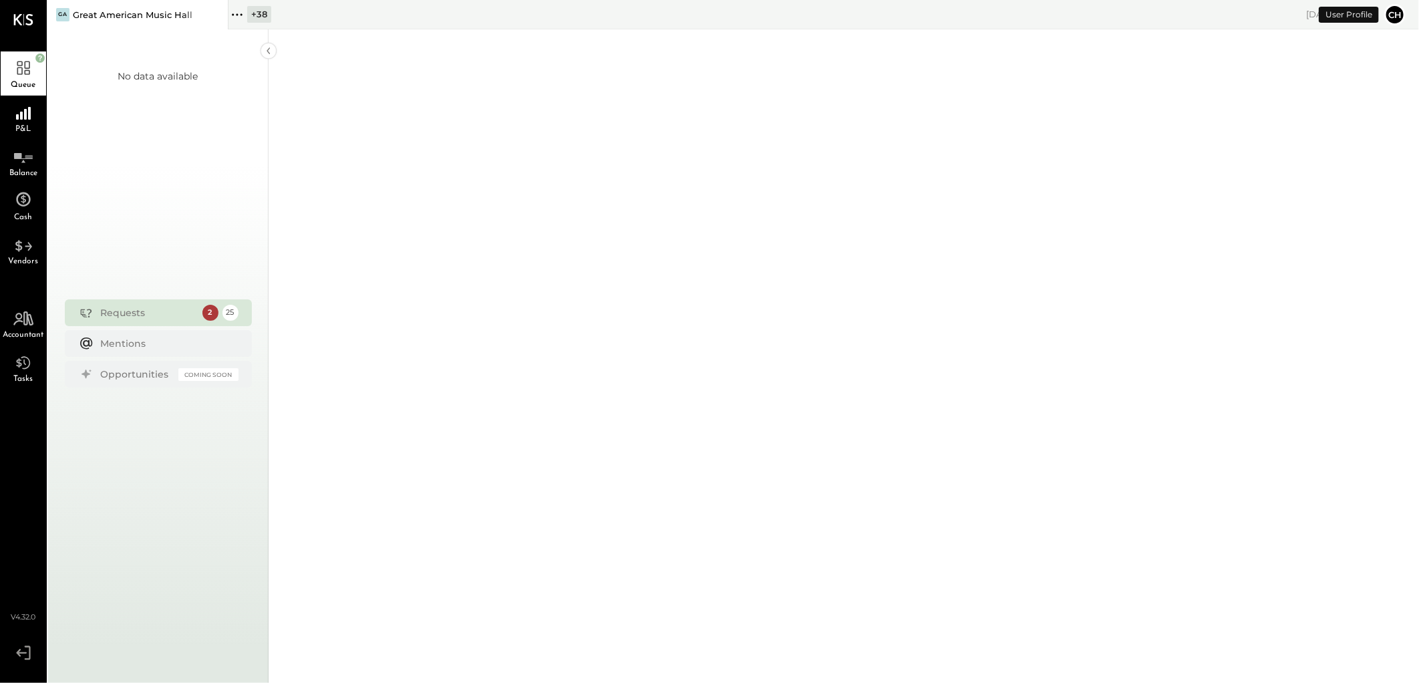
click at [122, 309] on div "Requests" at bounding box center [148, 312] width 95 height 13
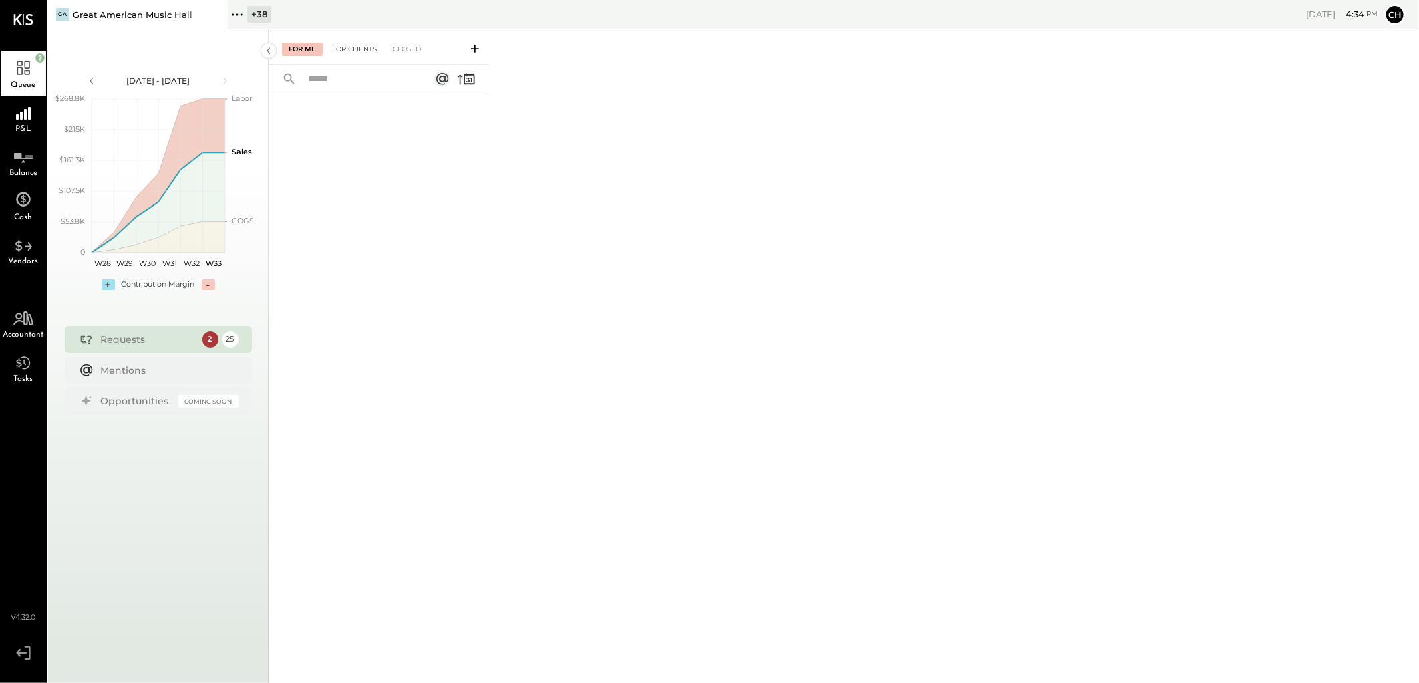
click at [371, 49] on div "For Clients" at bounding box center [354, 49] width 58 height 13
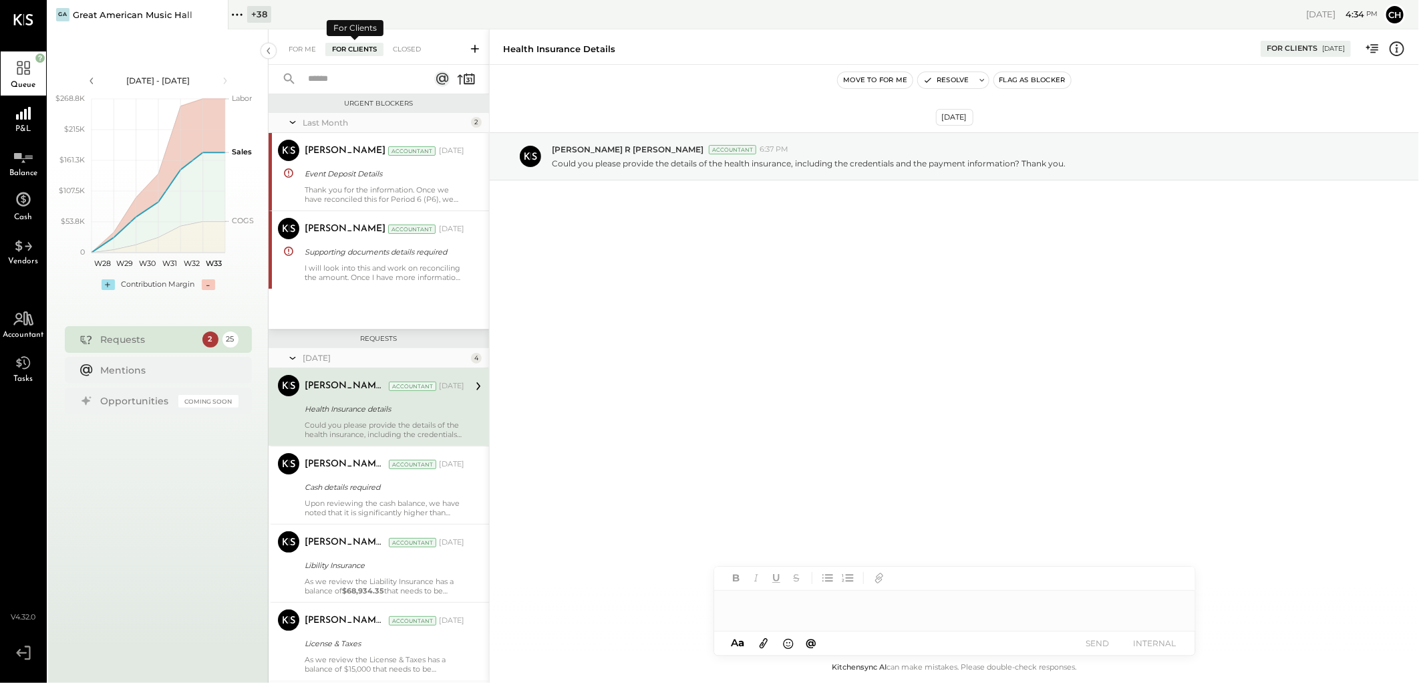
scroll to position [18, 0]
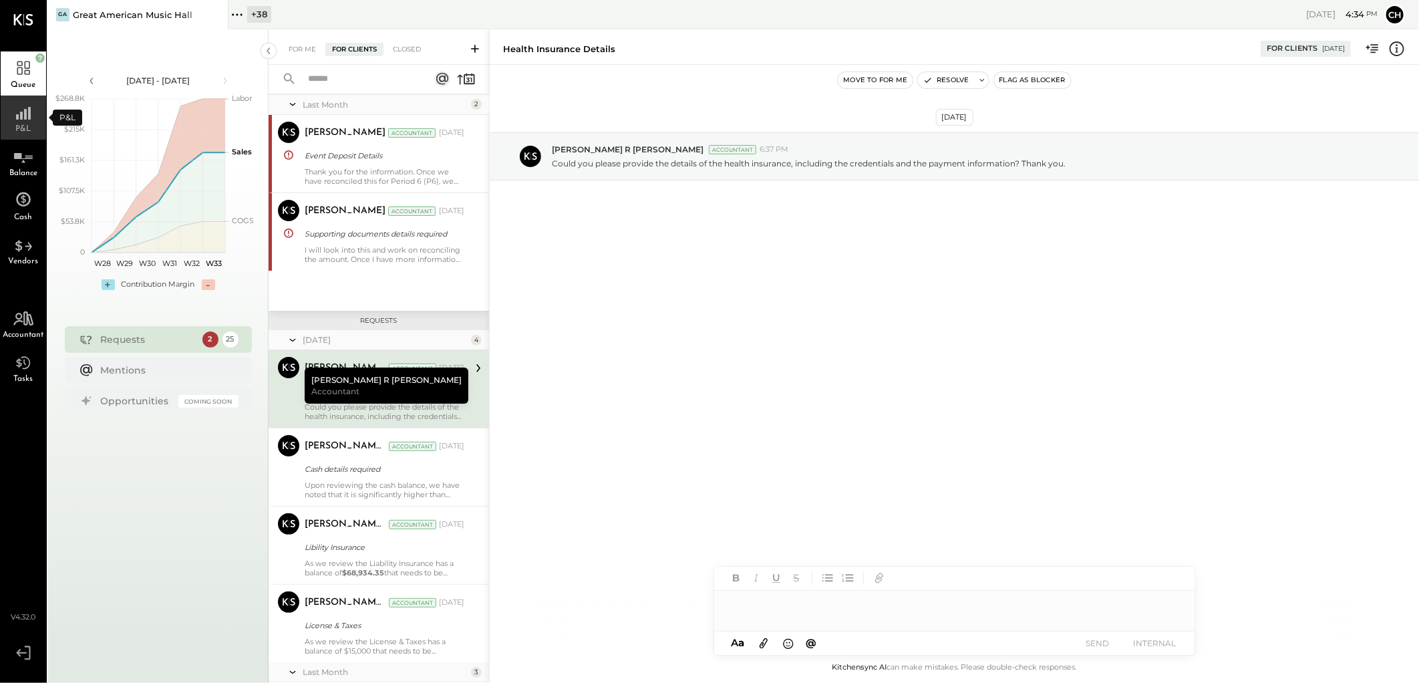
click at [35, 116] on div "P&L" at bounding box center [23, 118] width 45 height 44
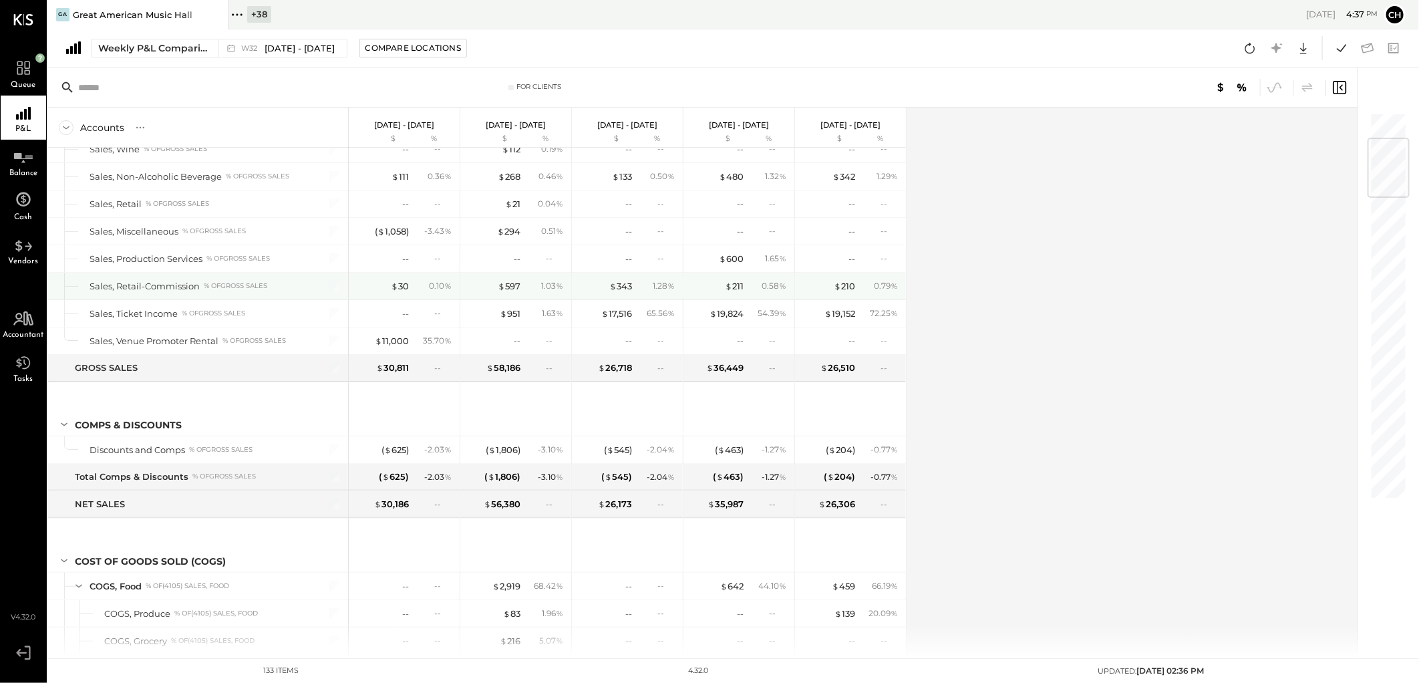
scroll to position [222, 0]
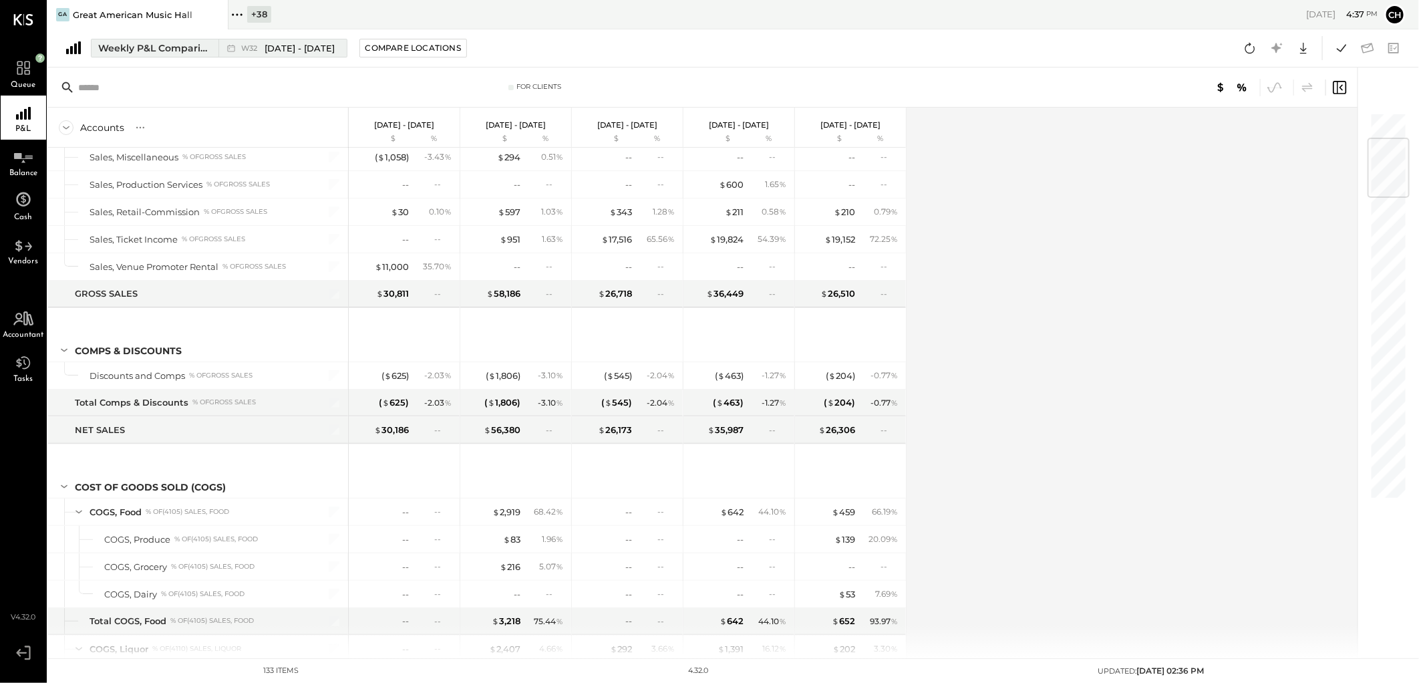
click at [174, 53] on div "Weekly P&L Comparison" at bounding box center [154, 47] width 112 height 13
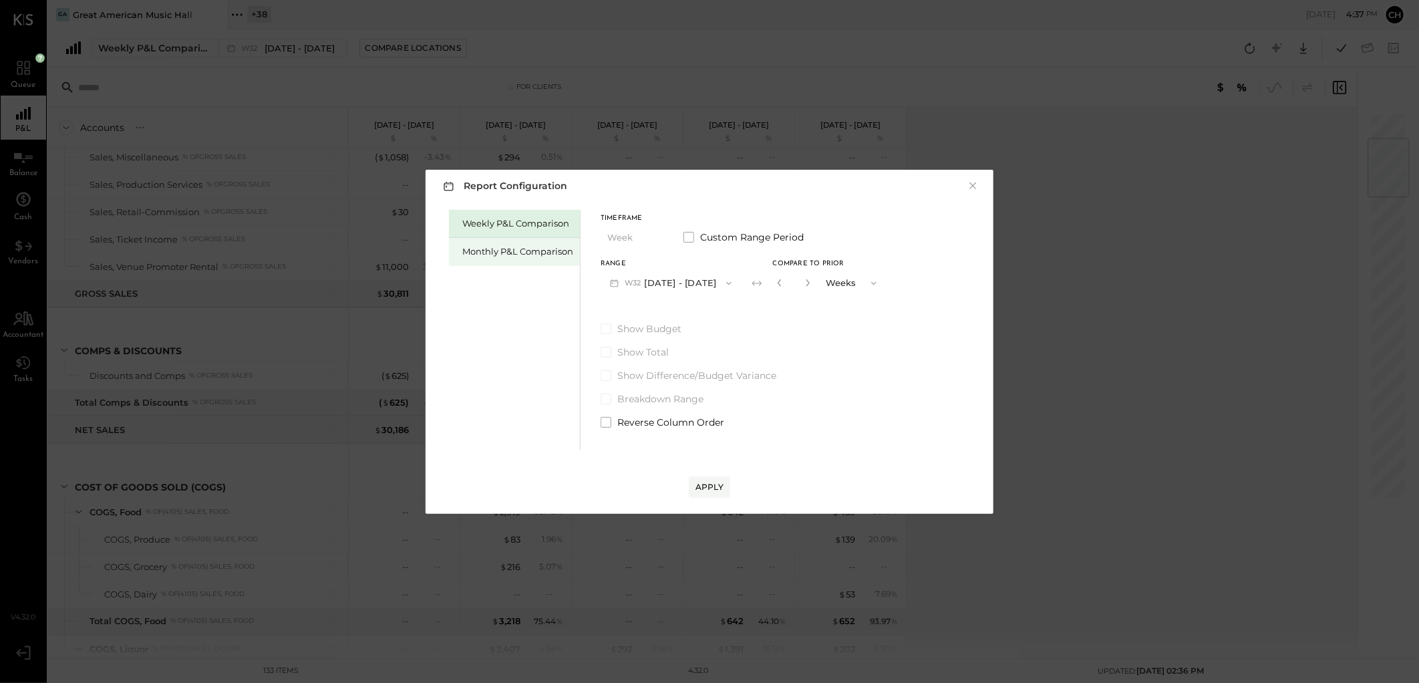
click at [478, 254] on div "Monthly P&L Comparison" at bounding box center [517, 251] width 111 height 13
click at [717, 287] on span "button" at bounding box center [725, 283] width 17 height 11
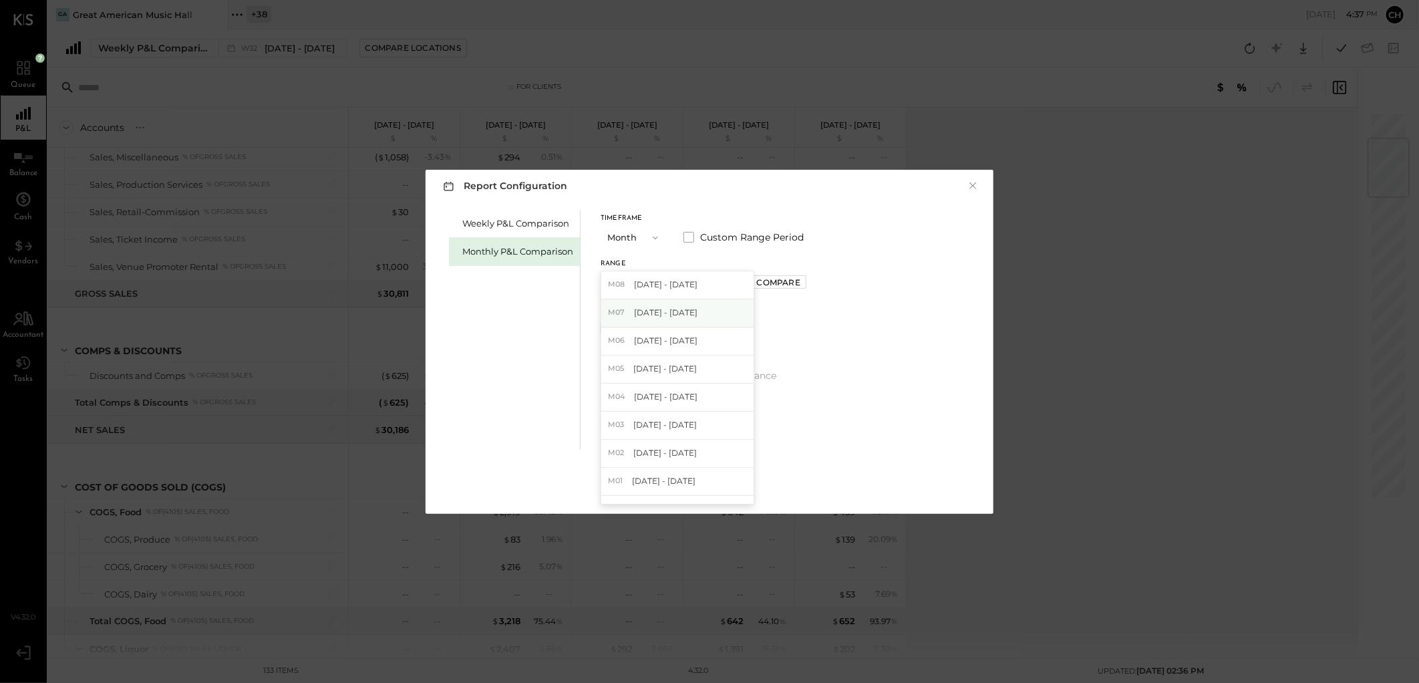
click at [690, 318] on div "M07 [DATE] - [DATE]" at bounding box center [677, 313] width 152 height 28
click at [771, 279] on div "Compare" at bounding box center [778, 282] width 43 height 11
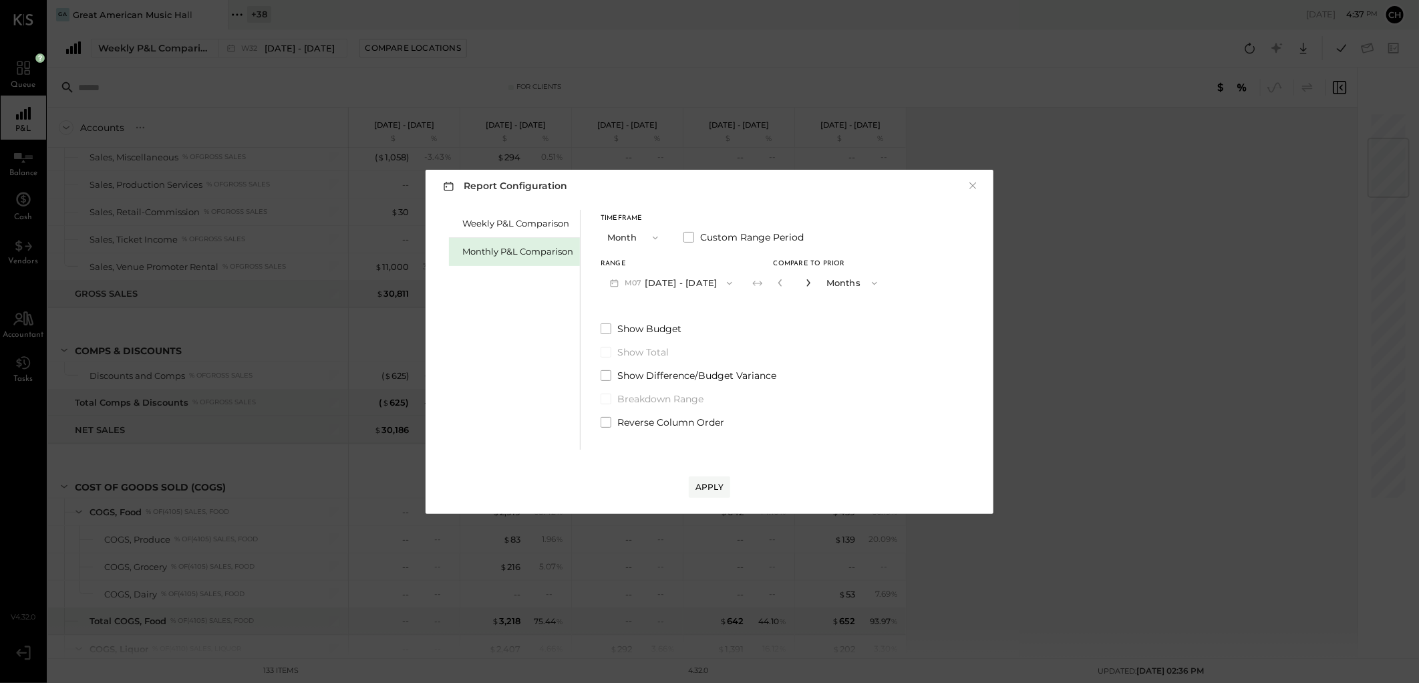
click at [806, 283] on icon "button" at bounding box center [807, 282] width 3 height 7
type input "*"
click at [709, 478] on button "Apply" at bounding box center [709, 486] width 41 height 21
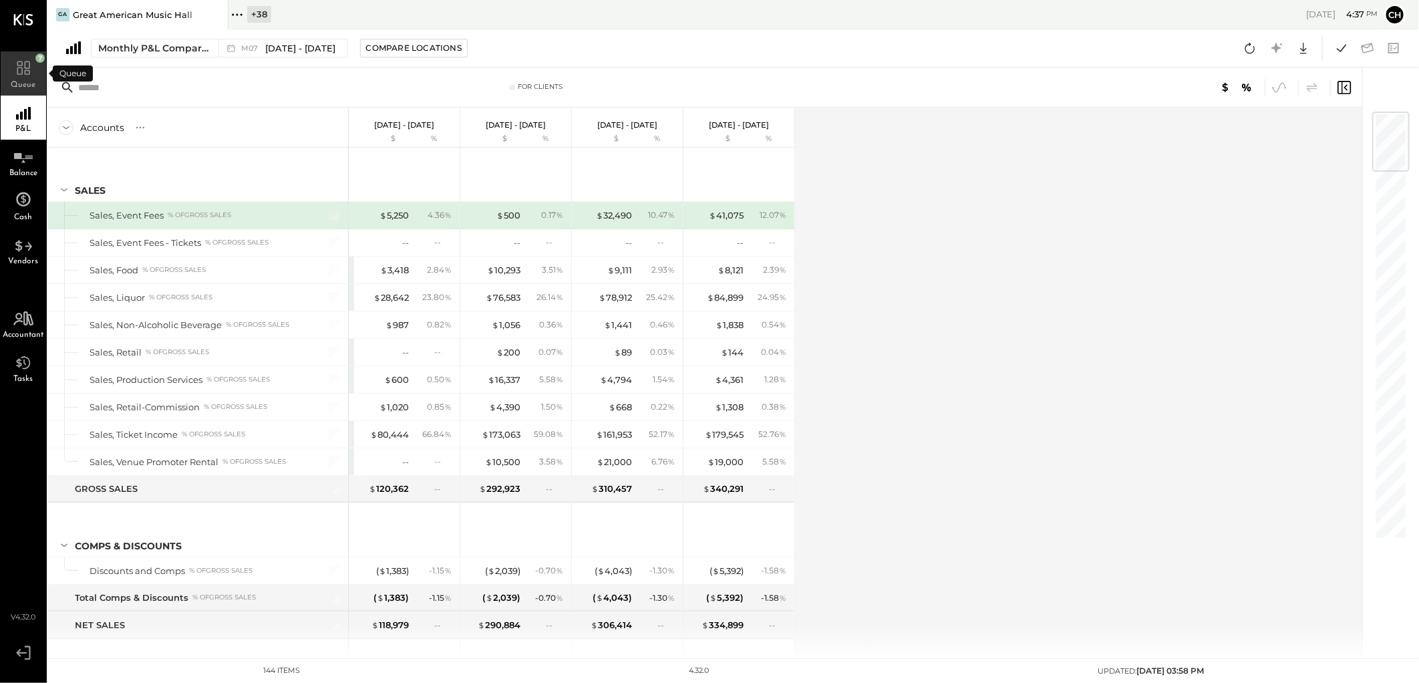
click at [19, 63] on icon at bounding box center [23, 65] width 24 height 20
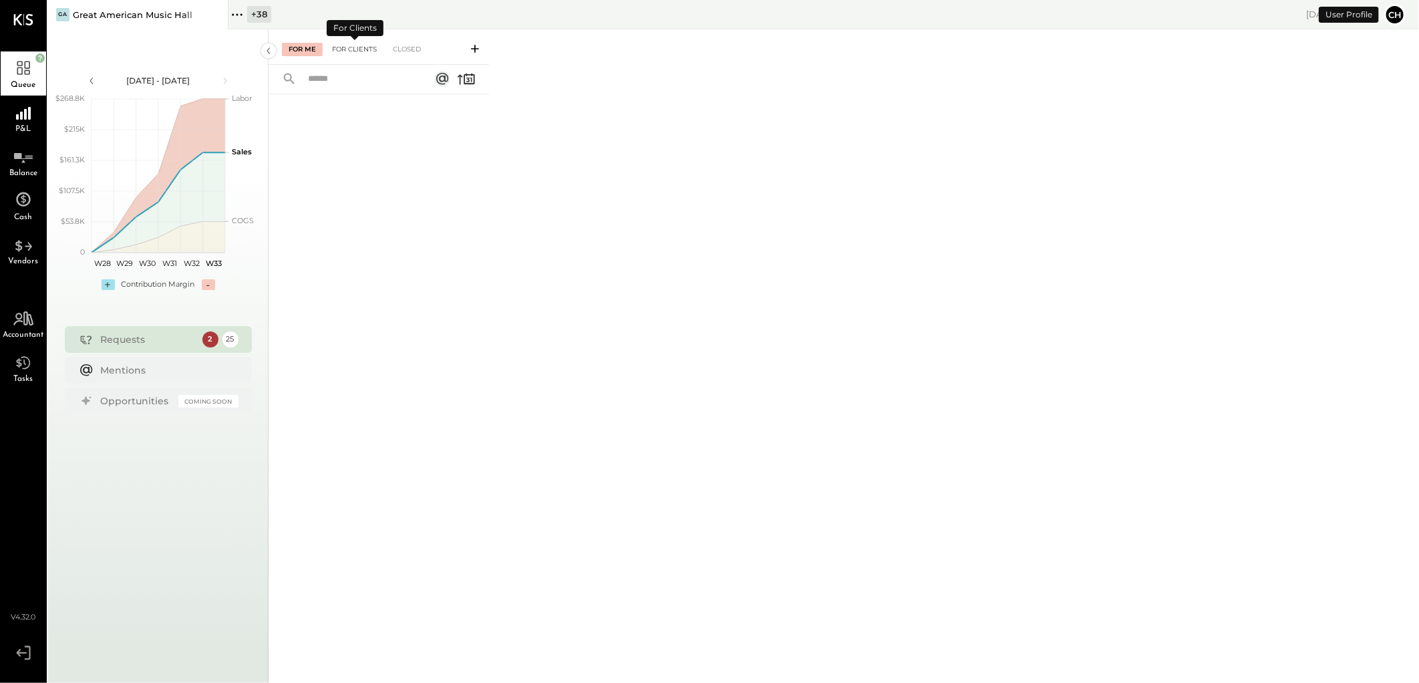
click at [341, 44] on div "For Clients" at bounding box center [354, 49] width 58 height 13
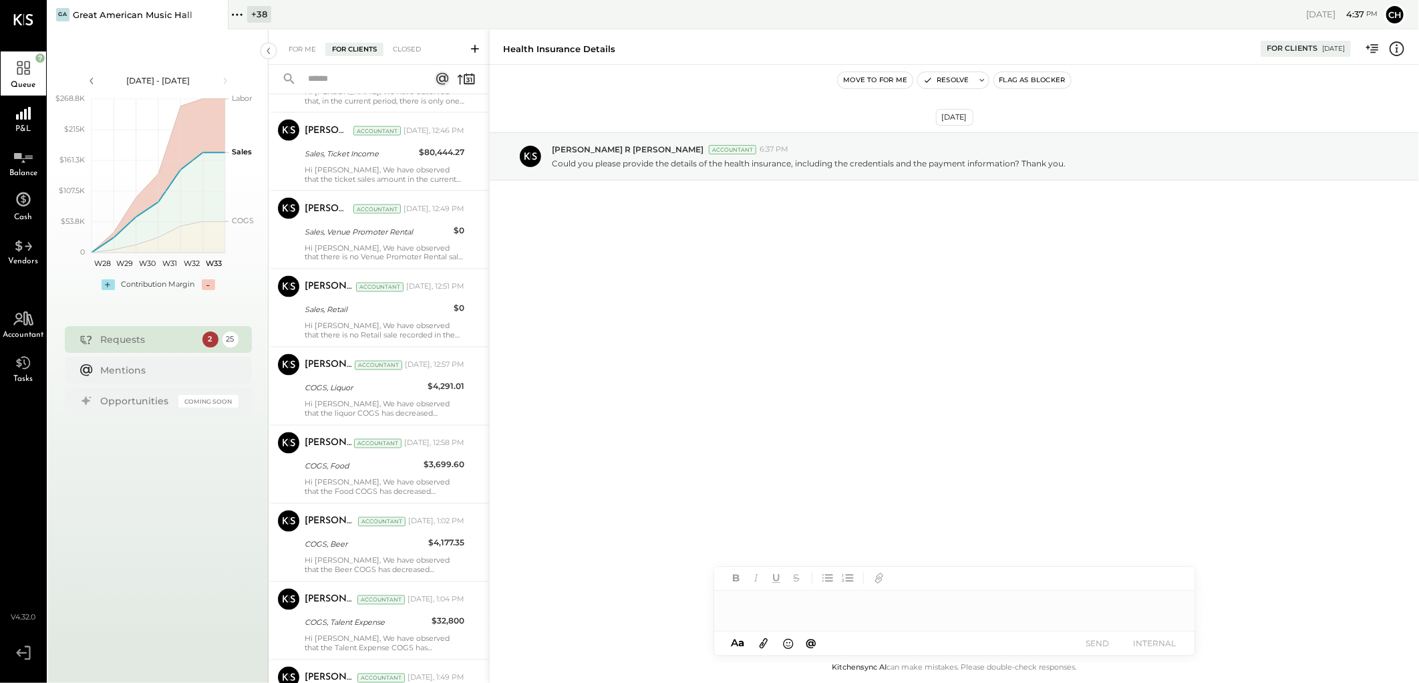
scroll to position [1343, 0]
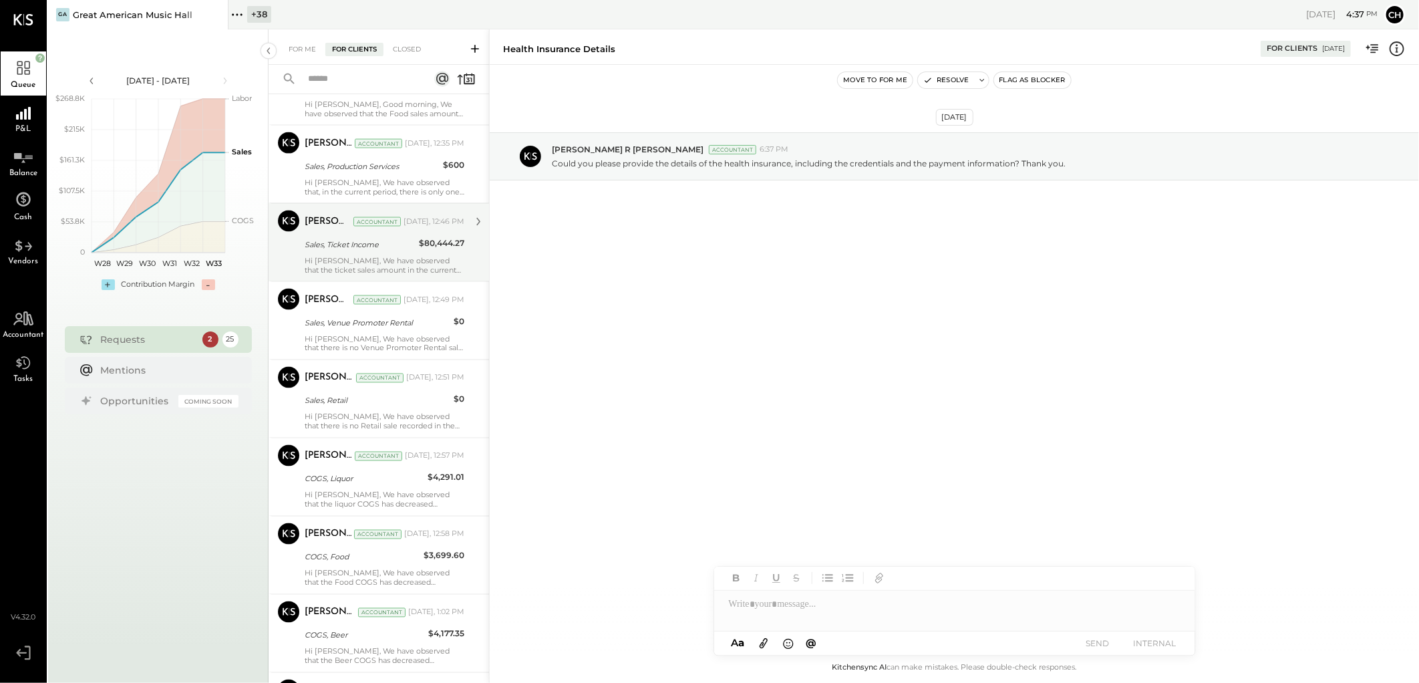
click at [338, 246] on div "Sales, Ticket Income" at bounding box center [360, 244] width 110 height 13
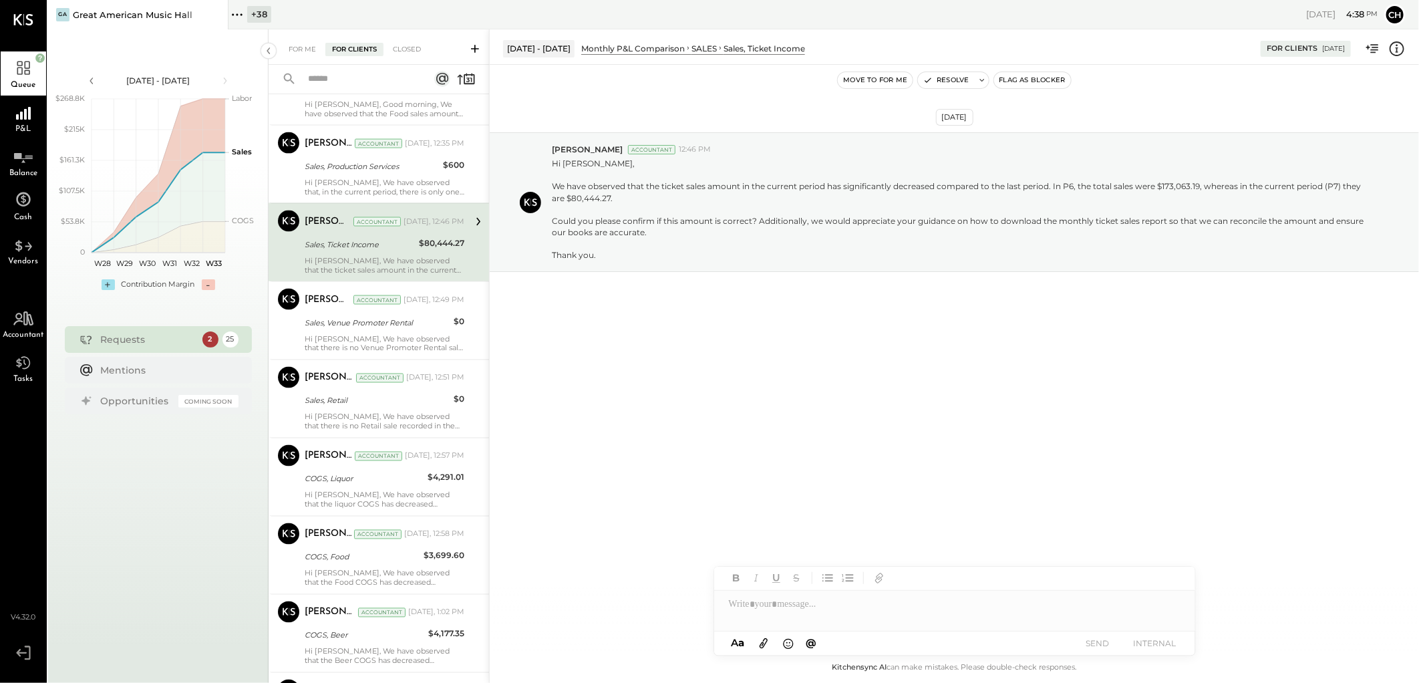
click at [1164, 321] on div "[DATE] [PERSON_NAME] Accountant 12:46 PM Hi [PERSON_NAME], We have observed tha…" at bounding box center [954, 235] width 929 height 274
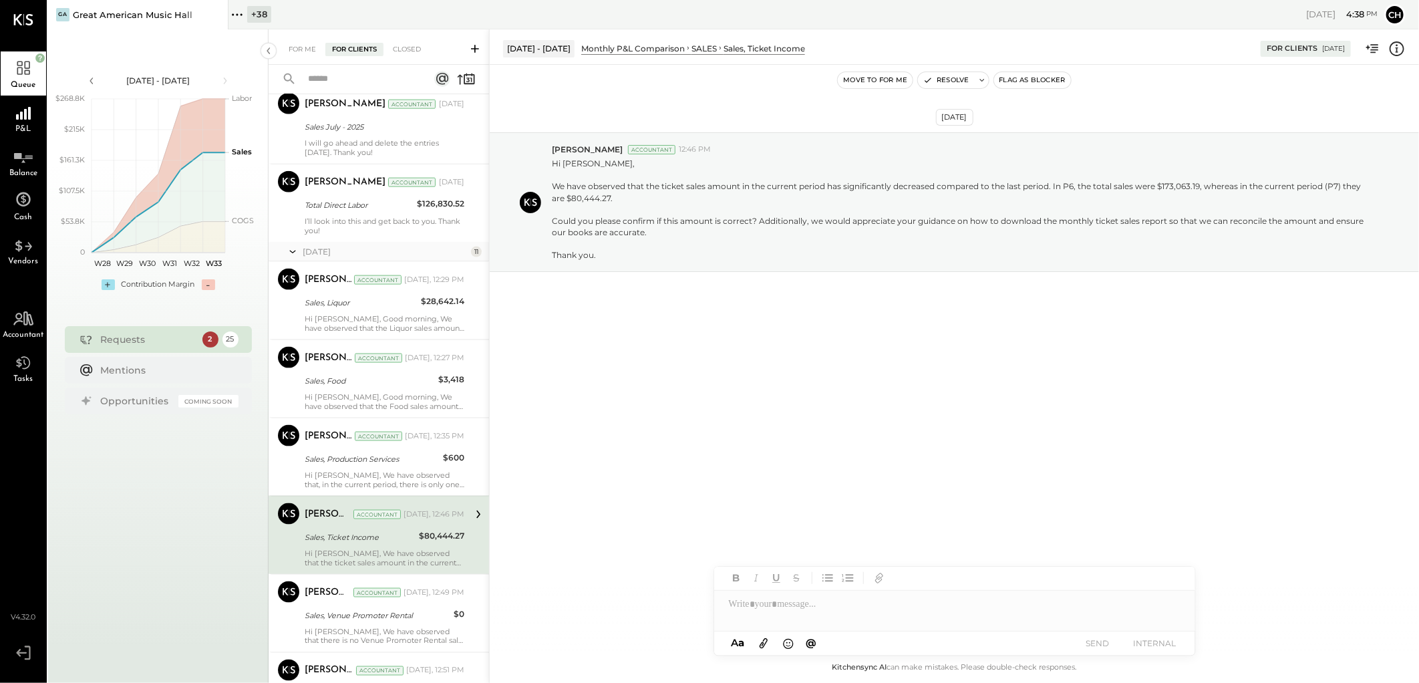
scroll to position [1046, 0]
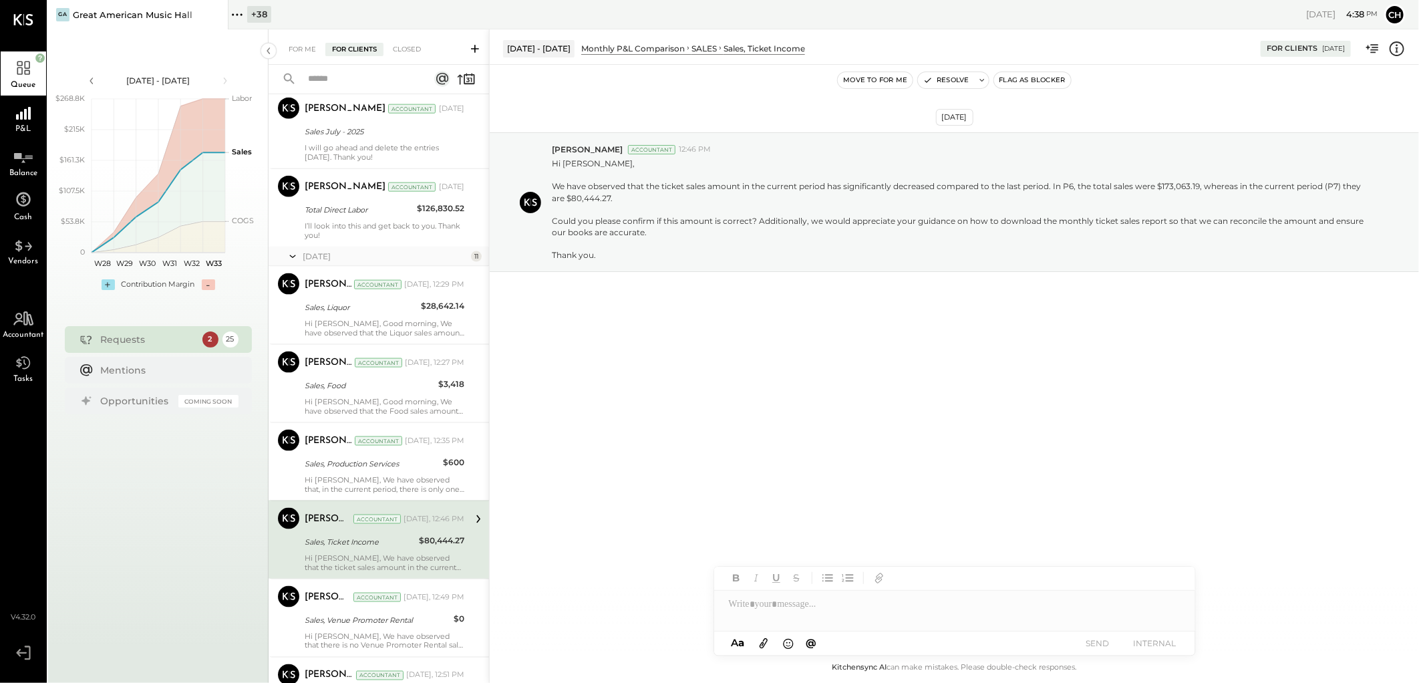
drag, startPoint x: 1076, startPoint y: 512, endPoint x: 806, endPoint y: 402, distance: 292.1
click at [1074, 512] on div "[DATE] [PERSON_NAME] Accountant 12:46 PM Hi [PERSON_NAME], We have observed tha…" at bounding box center [954, 357] width 929 height 585
click at [329, 130] on div "Sales July - 2025" at bounding box center [383, 131] width 156 height 13
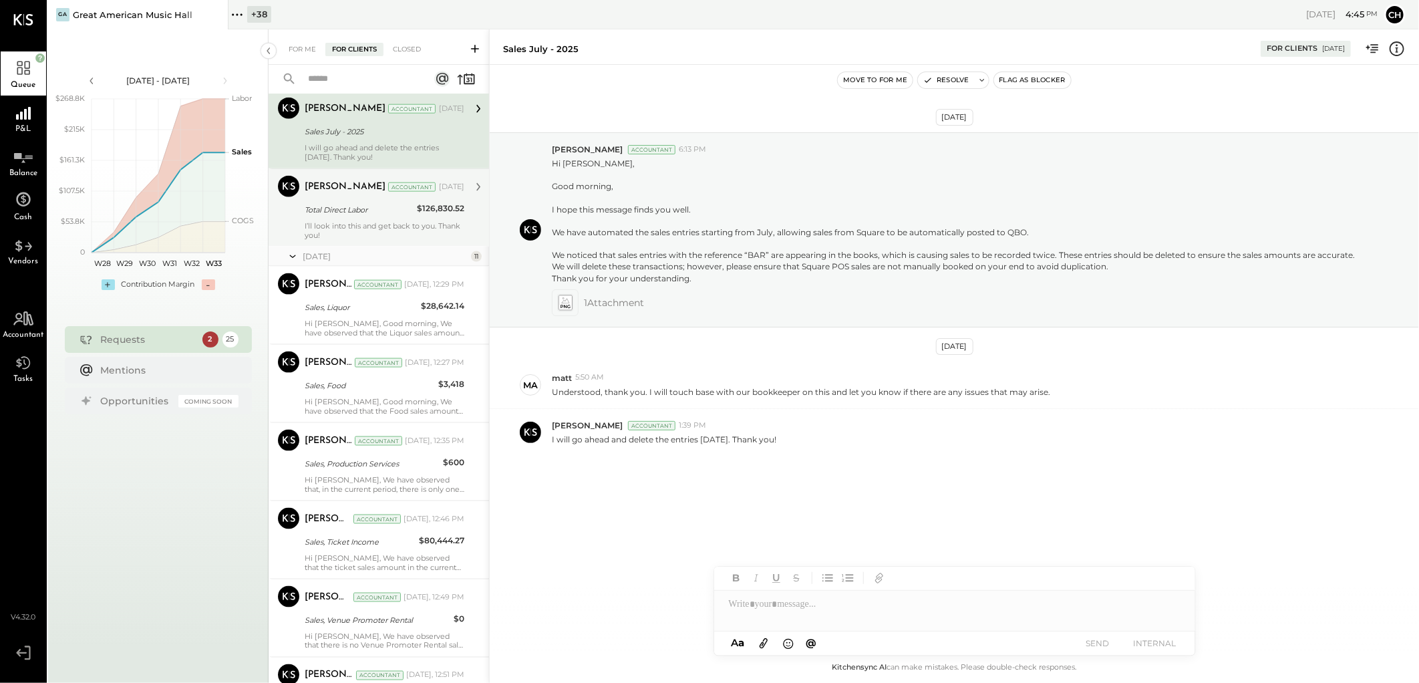
click at [317, 236] on div "I’ll look into this and get back to you. Thank you!" at bounding box center [385, 230] width 160 height 19
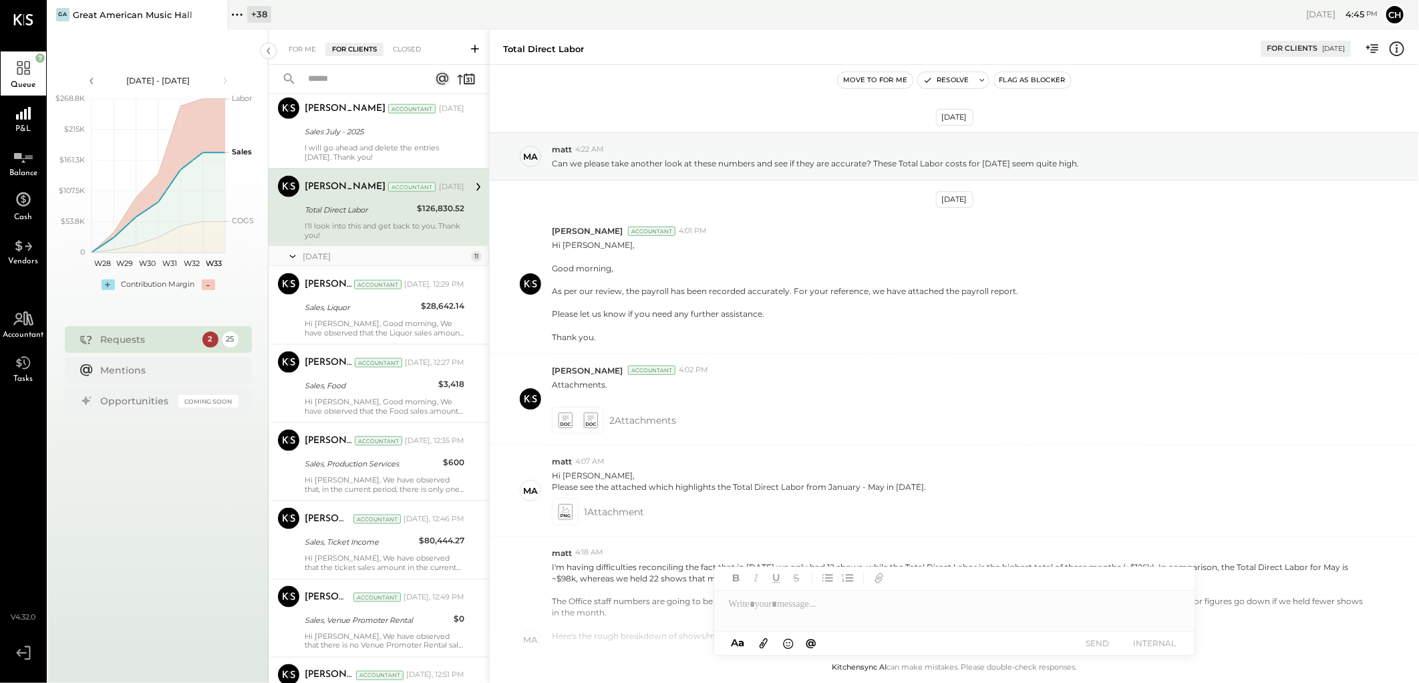
scroll to position [276, 0]
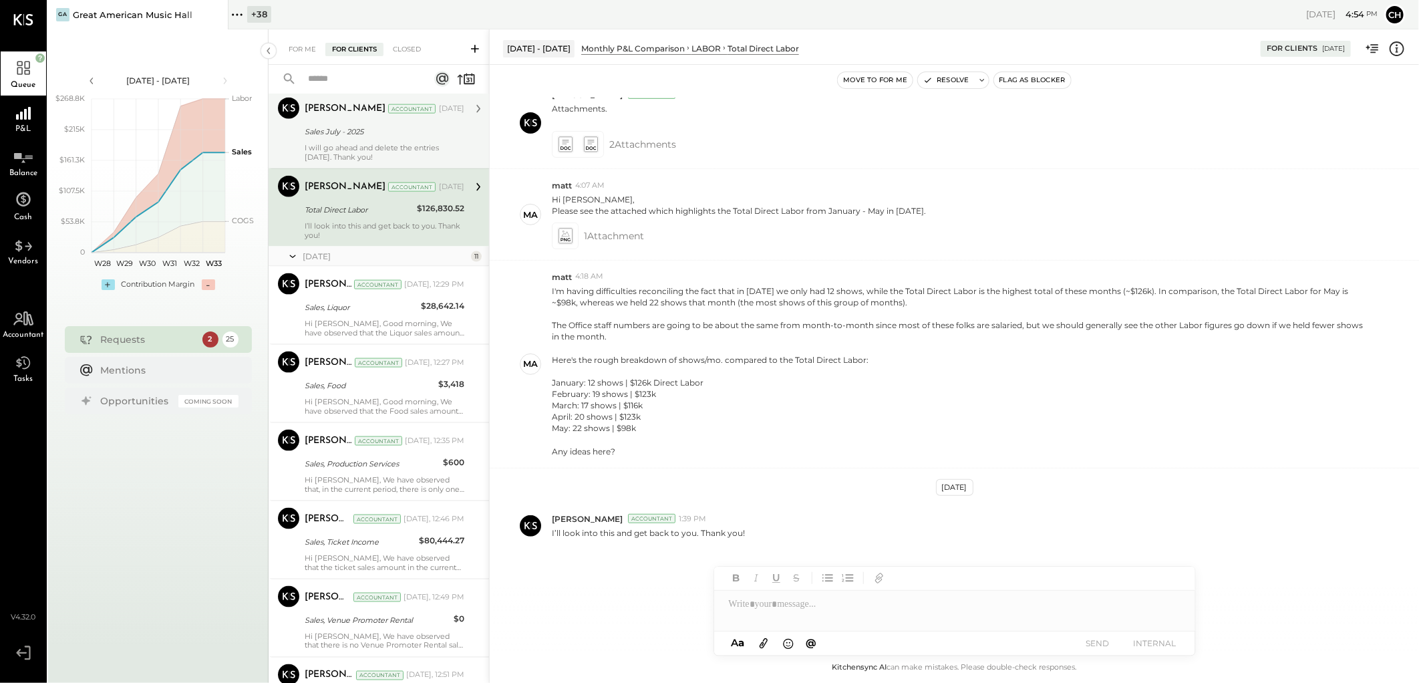
click at [412, 136] on div "Sales July - 2025" at bounding box center [383, 131] width 156 height 13
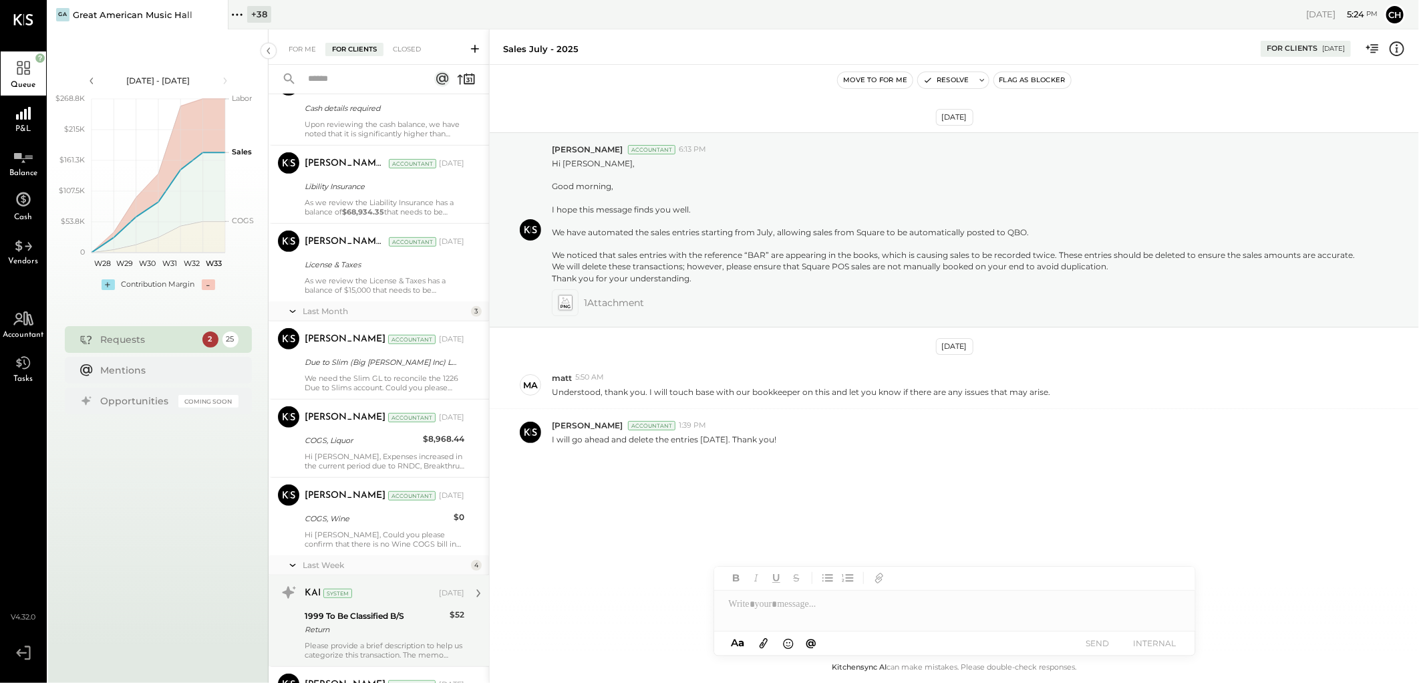
scroll to position [378, 0]
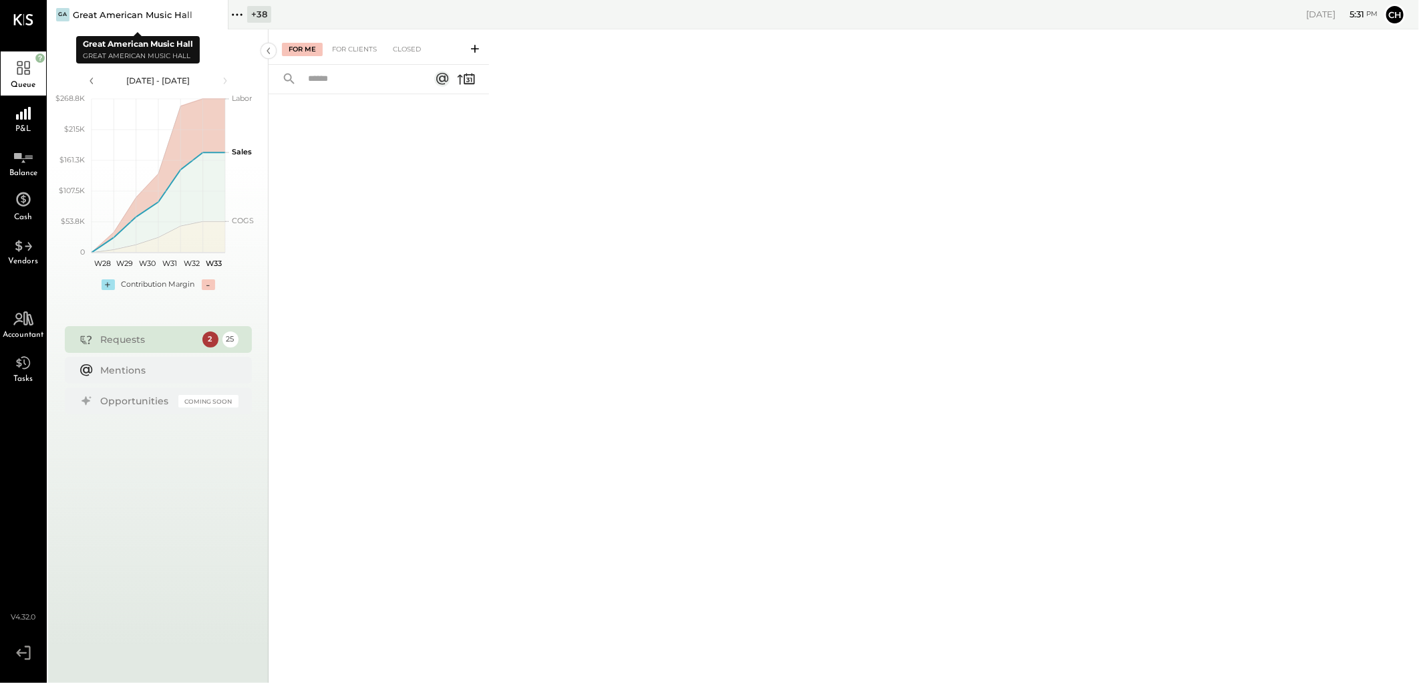
click at [214, 17] on icon at bounding box center [216, 15] width 17 height 16
click at [59, 13] on icon at bounding box center [56, 14] width 17 height 17
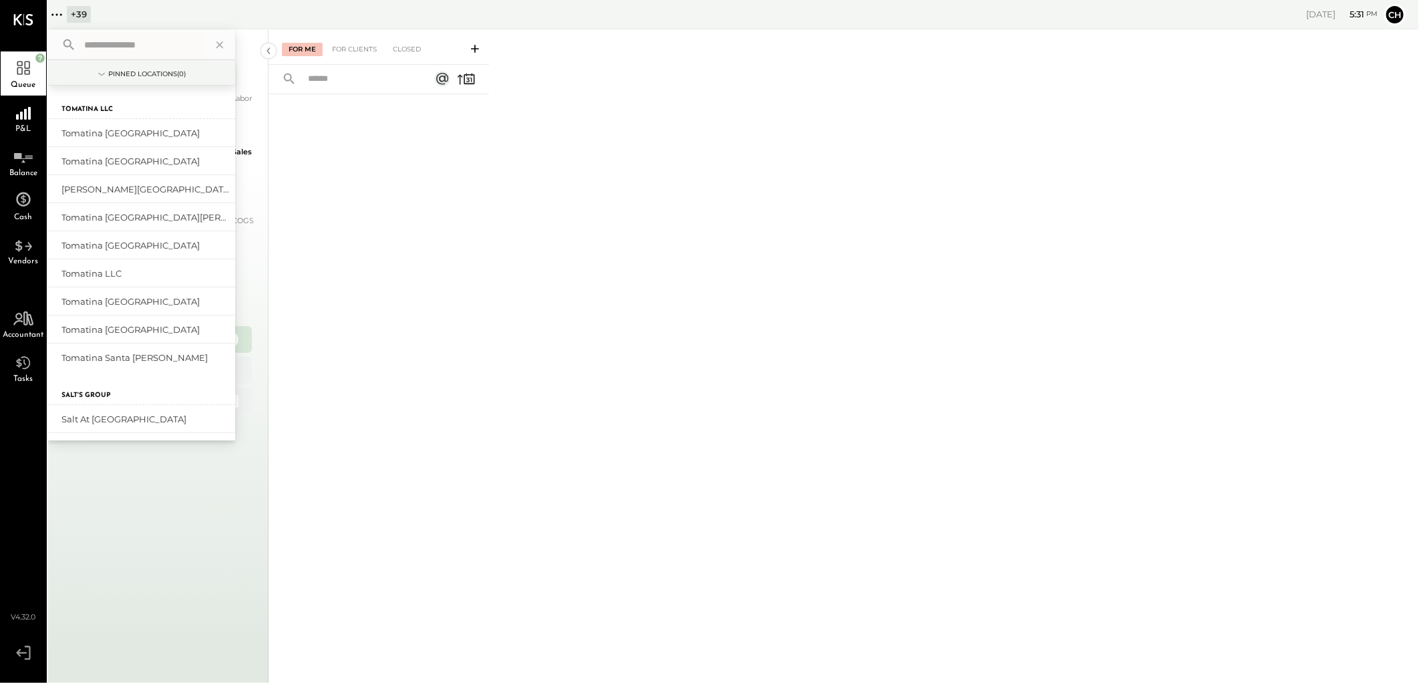
click at [161, 47] on input "text" at bounding box center [141, 45] width 124 height 24
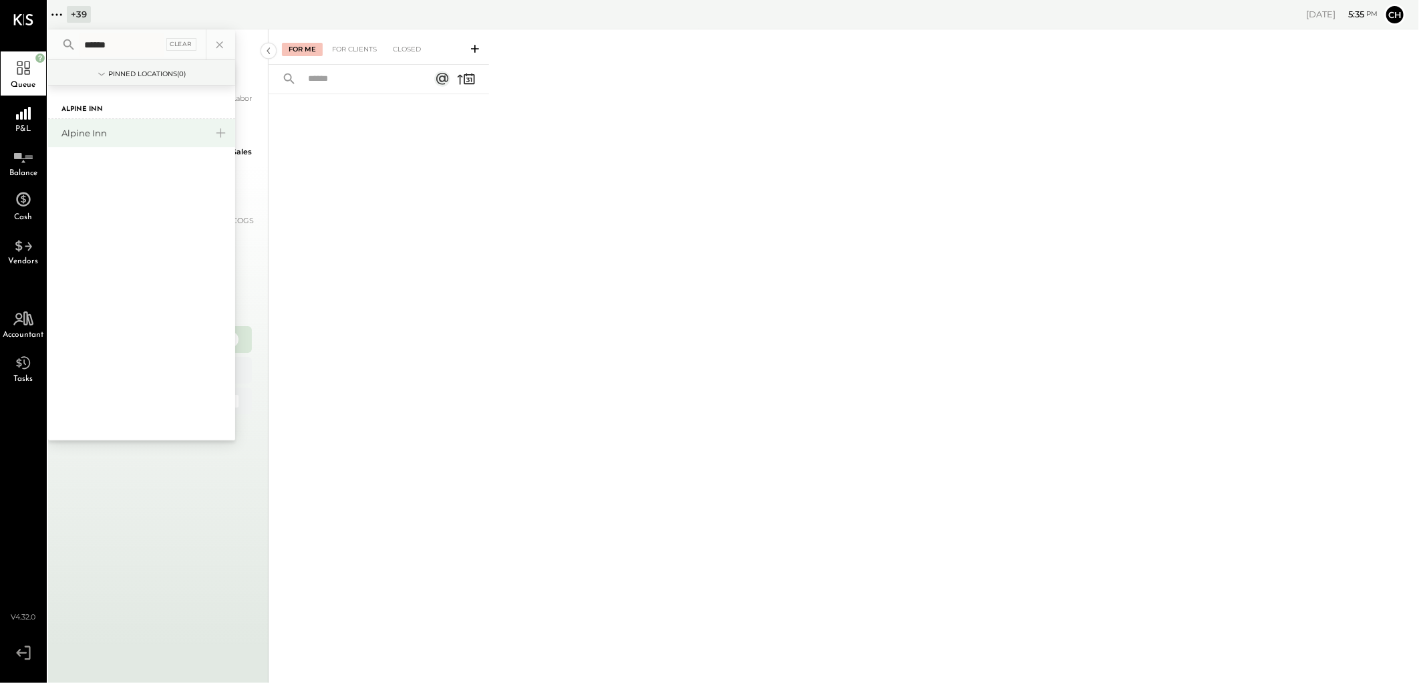
type input "******"
click at [89, 135] on div "Alpine Inn" at bounding box center [133, 133] width 144 height 13
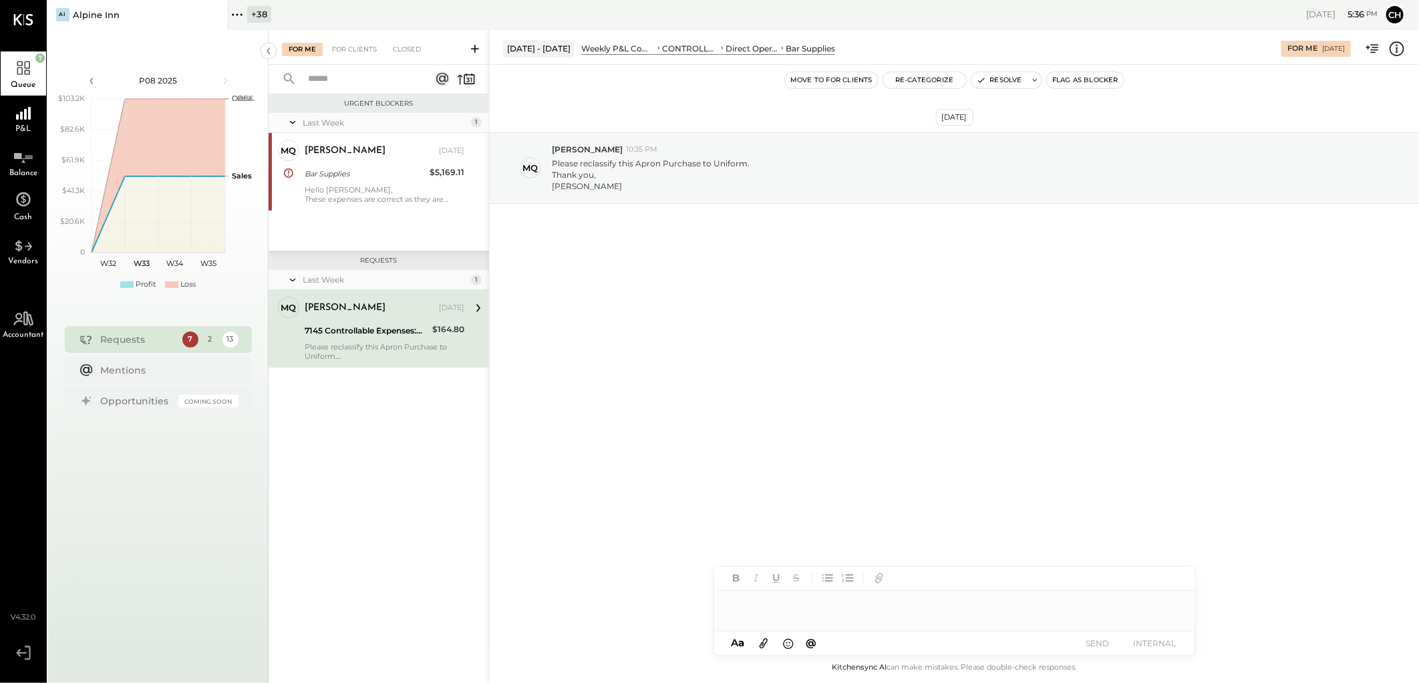
click at [812, 345] on div "Aug 8th, 2025 MQ Michelle Qadri 10:35 PM Please reclassify this Apron Purchase …" at bounding box center [954, 357] width 929 height 585
click at [405, 47] on div "Closed" at bounding box center [406, 49] width 41 height 13
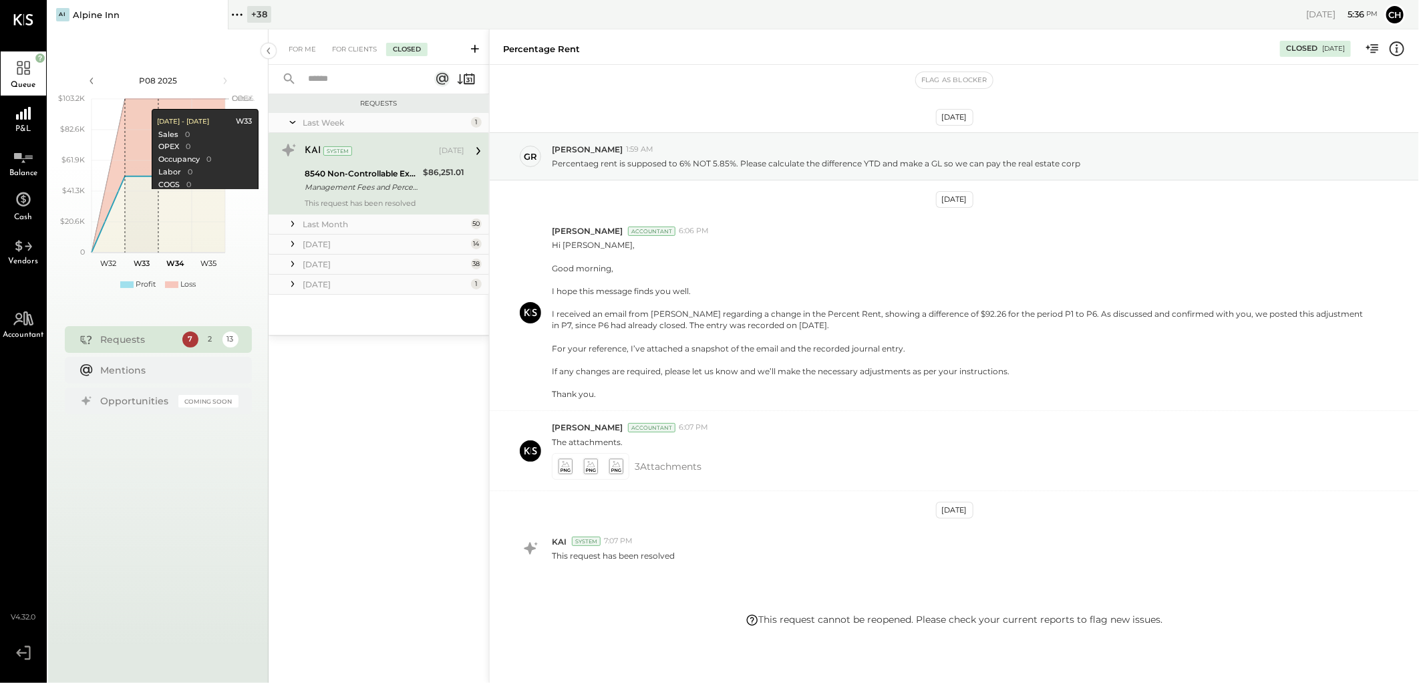
scroll to position [23, 0]
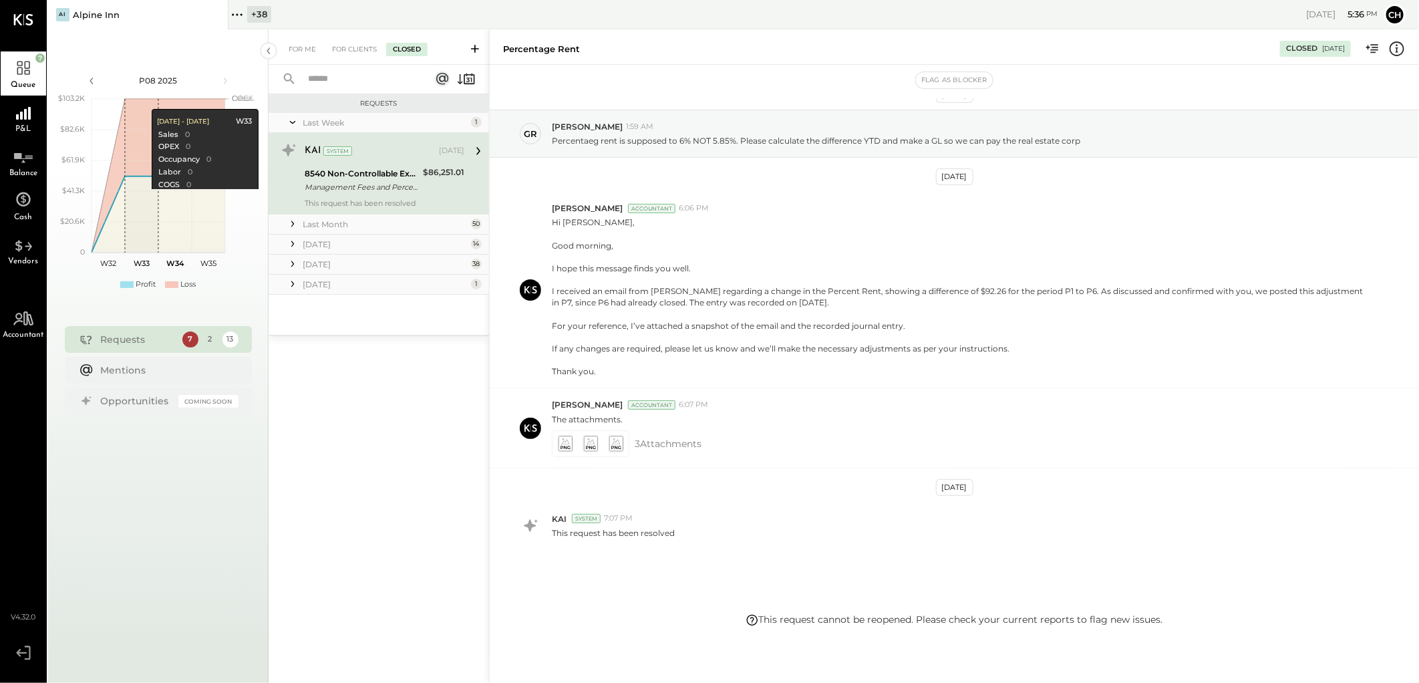
click at [292, 226] on icon at bounding box center [292, 223] width 13 height 13
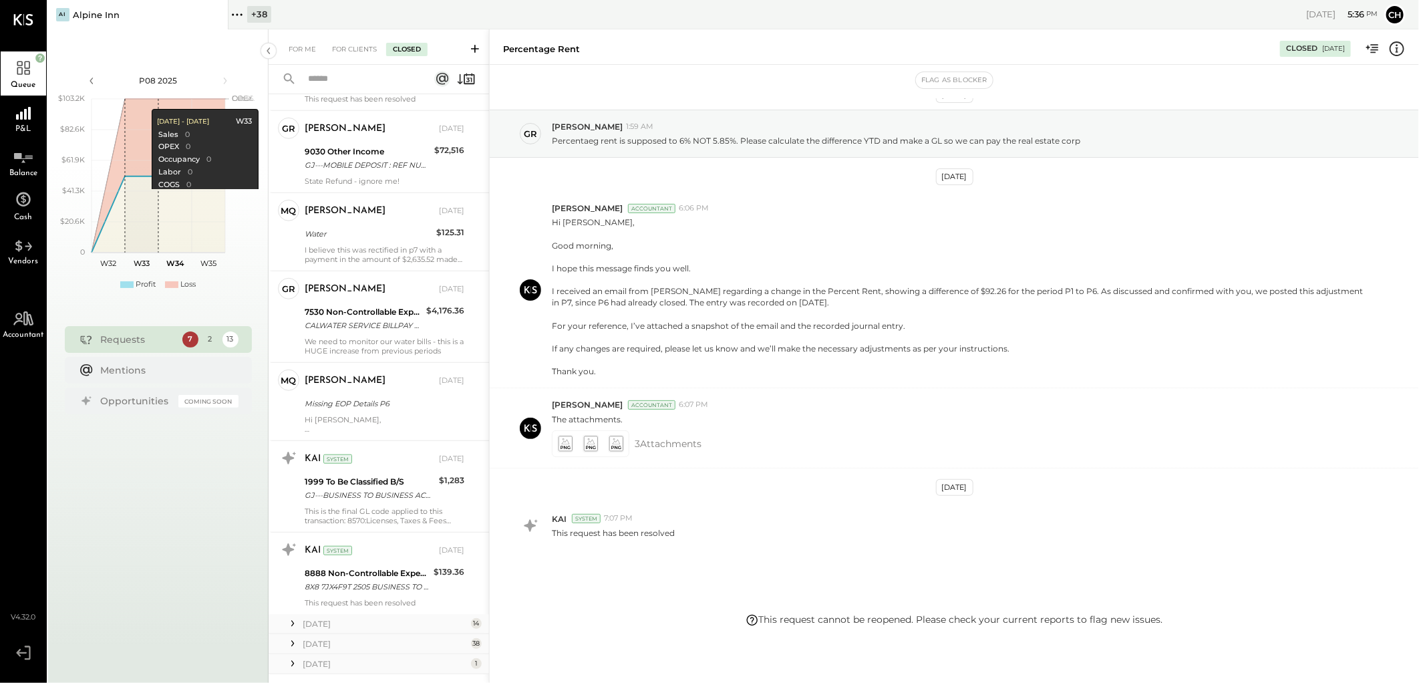
scroll to position [3842, 0]
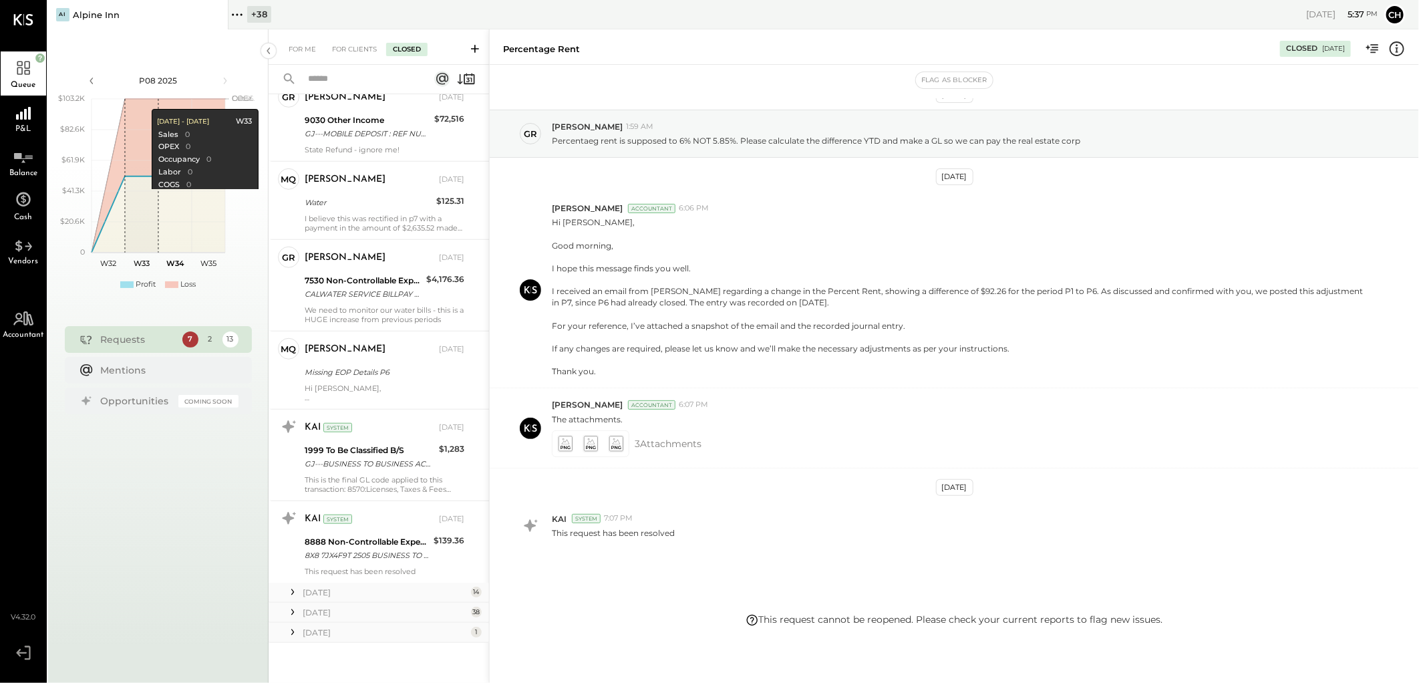
click at [296, 591] on icon at bounding box center [292, 591] width 13 height 13
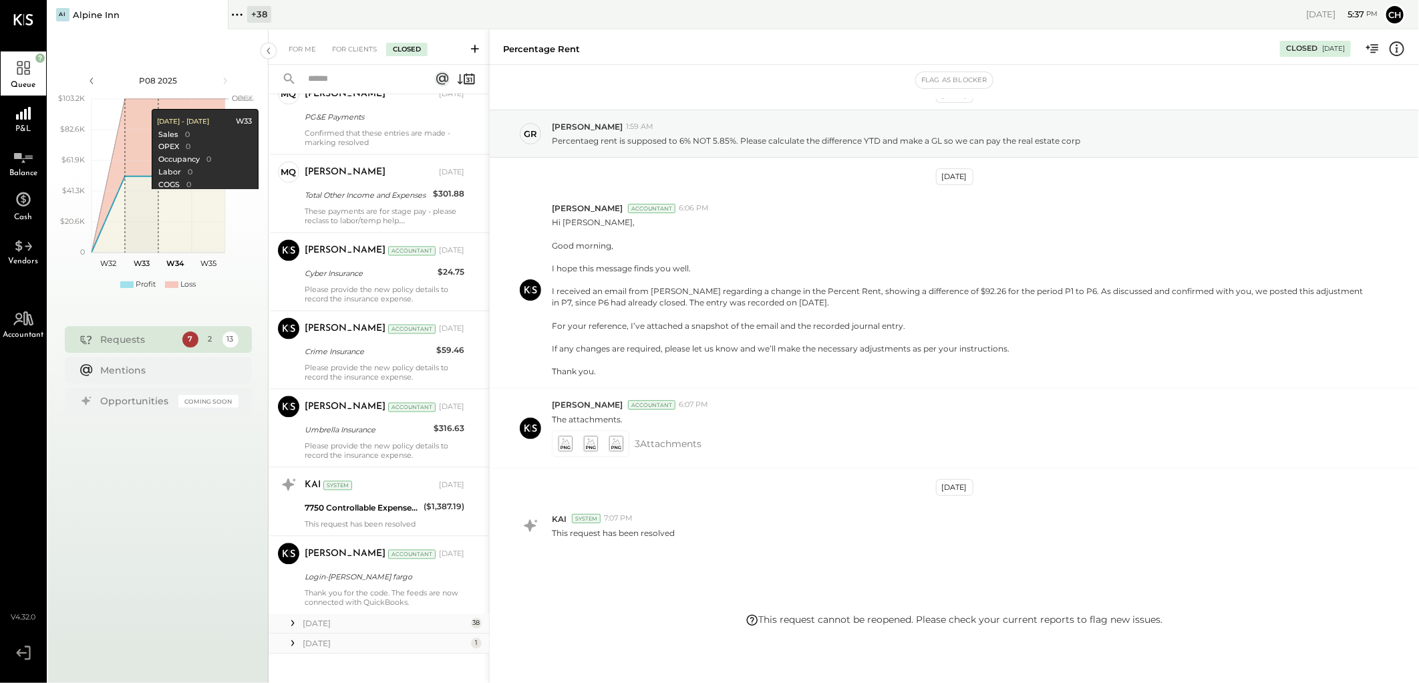
scroll to position [4922, 0]
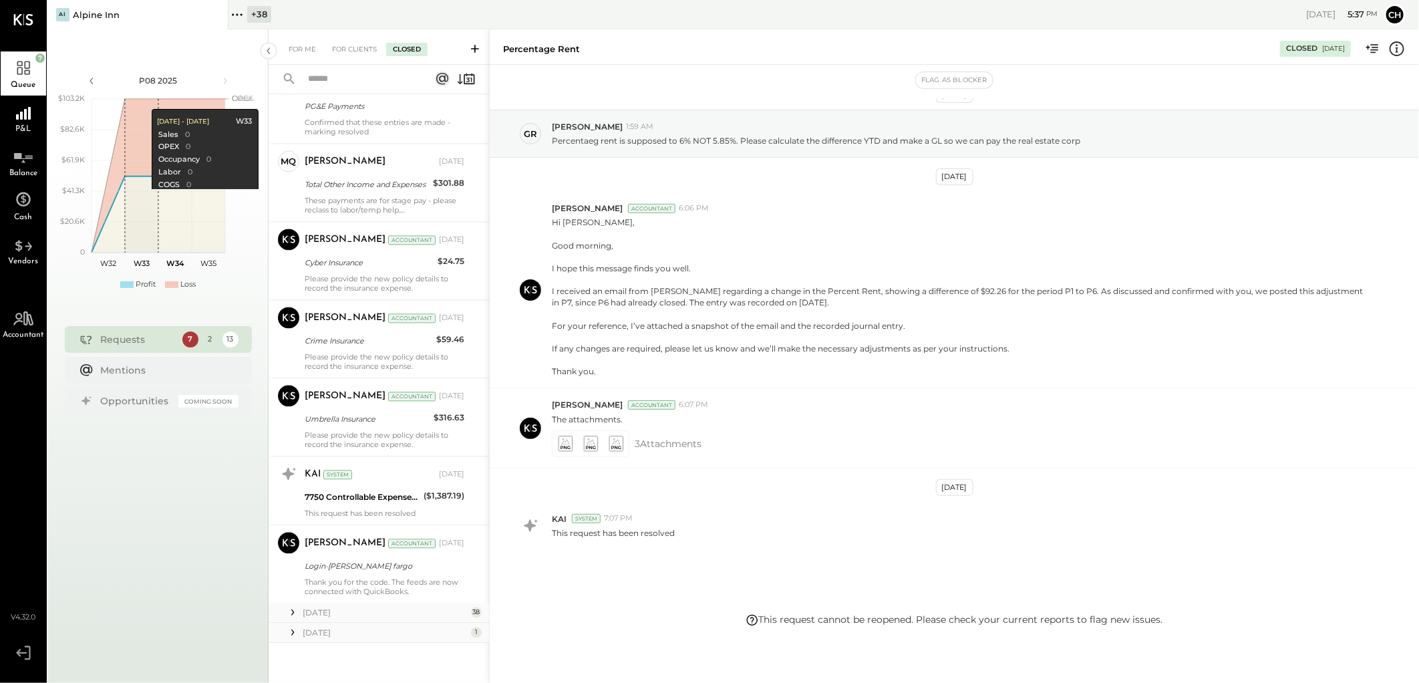
click at [302, 611] on div "May 25 38" at bounding box center [379, 613] width 220 height 20
click at [292, 613] on icon at bounding box center [292, 612] width 3 height 6
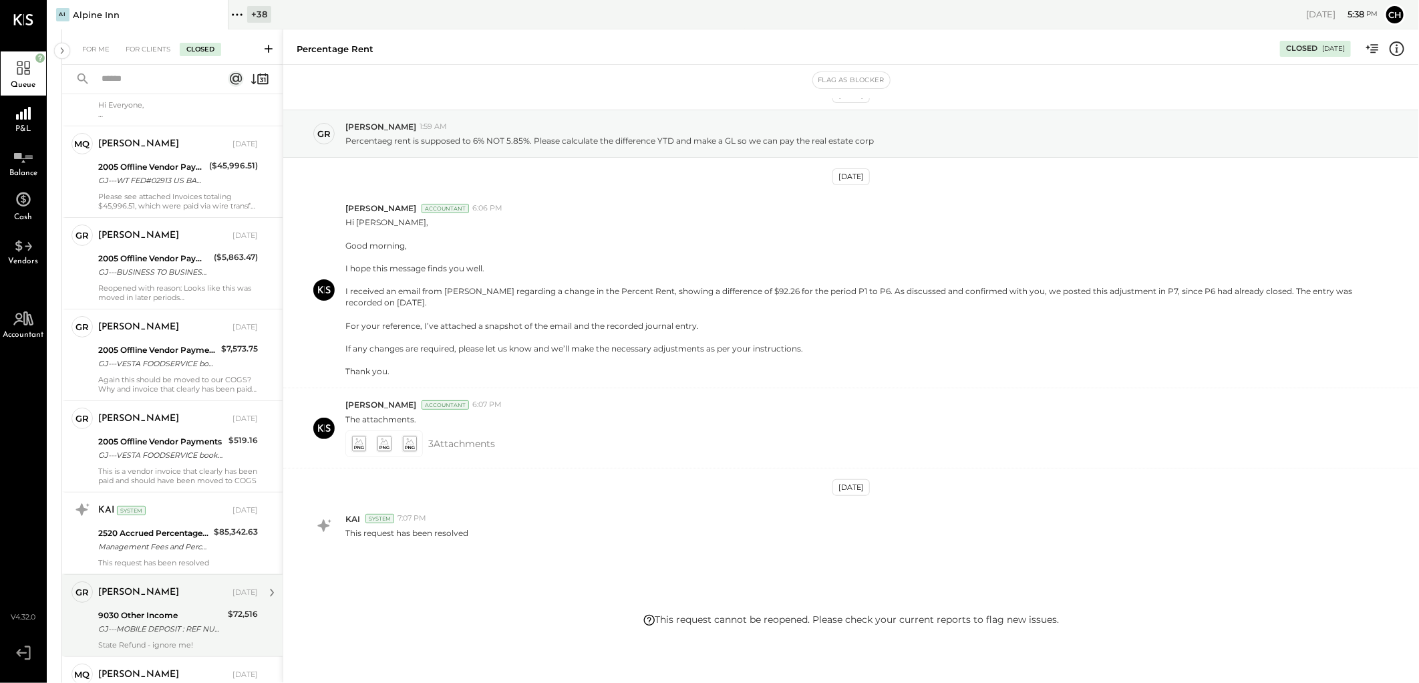
scroll to position [3062, 0]
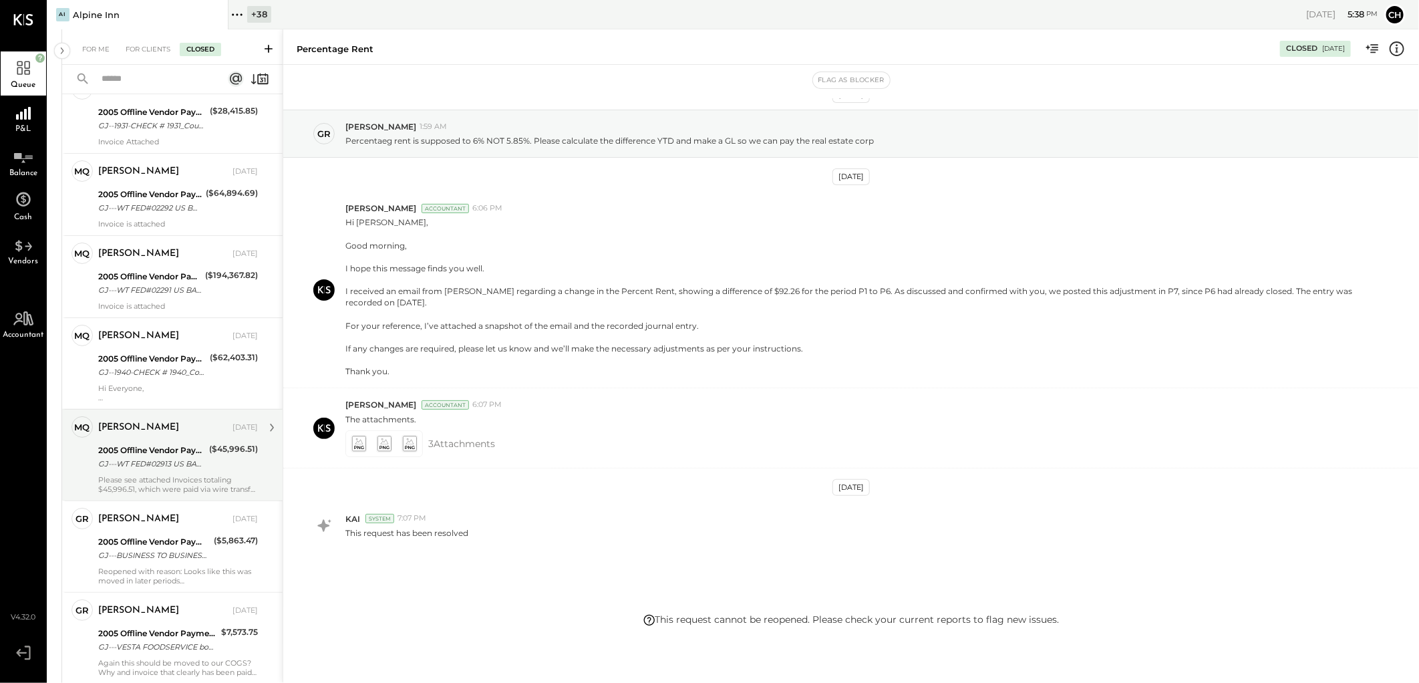
drag, startPoint x: 176, startPoint y: 458, endPoint x: 253, endPoint y: 458, distance: 76.2
click at [176, 458] on div "GJ---WT FED#02913 US BANK, NA /FTR/BNF=CRS County Restaurant Supply SRF# OW0000…" at bounding box center [151, 463] width 107 height 13
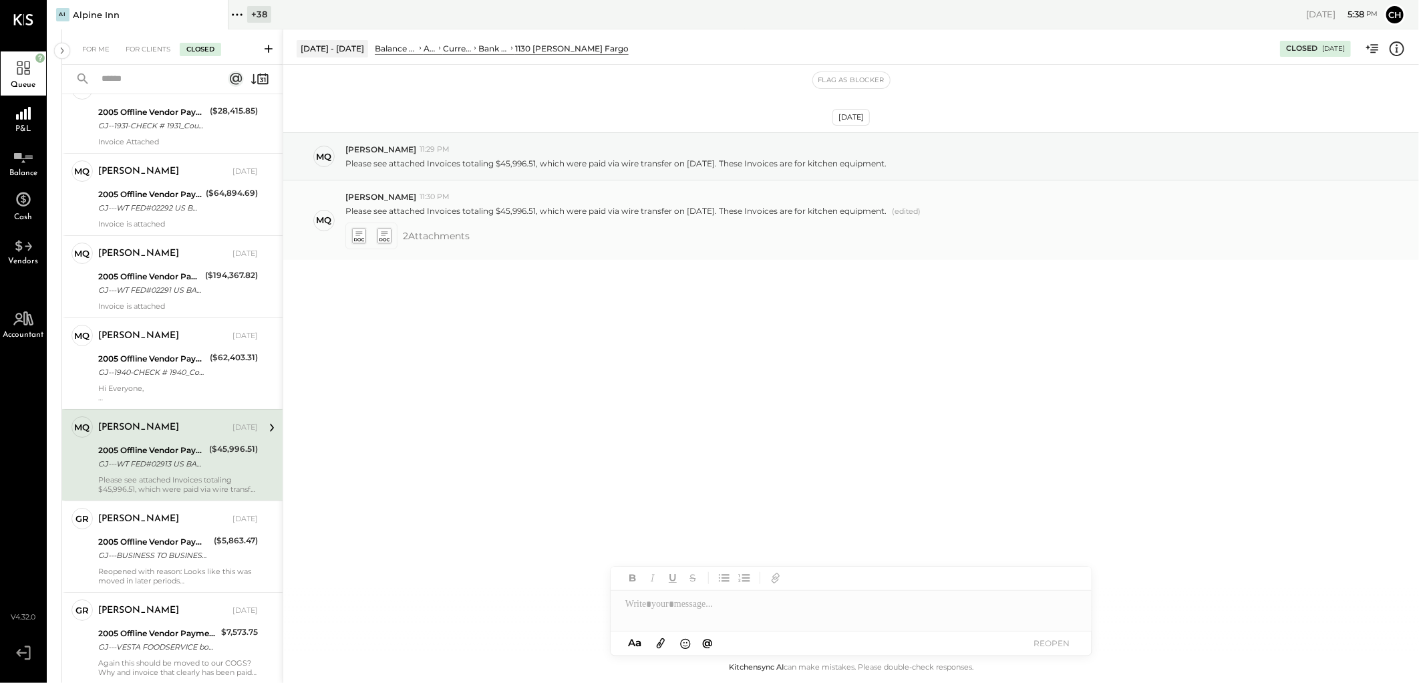
click at [357, 232] on icon at bounding box center [358, 235] width 14 height 15
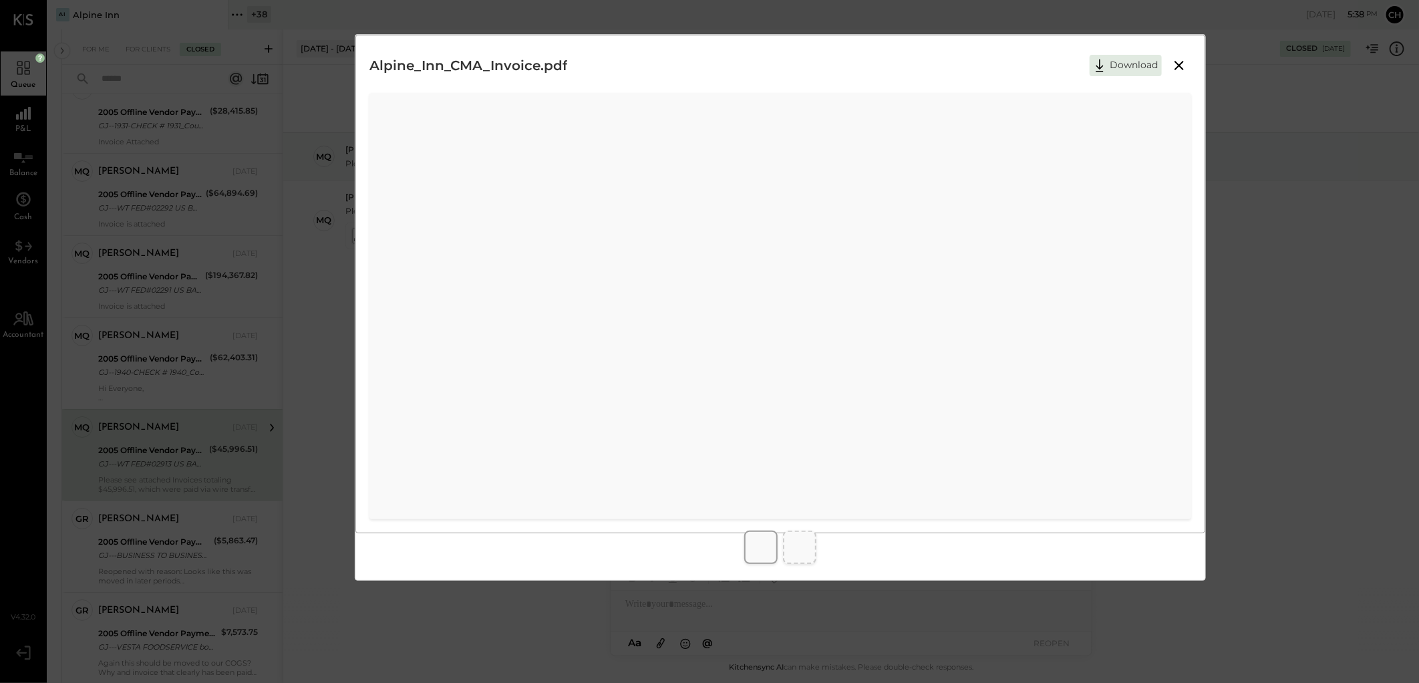
click at [1184, 61] on icon at bounding box center [1179, 65] width 16 height 16
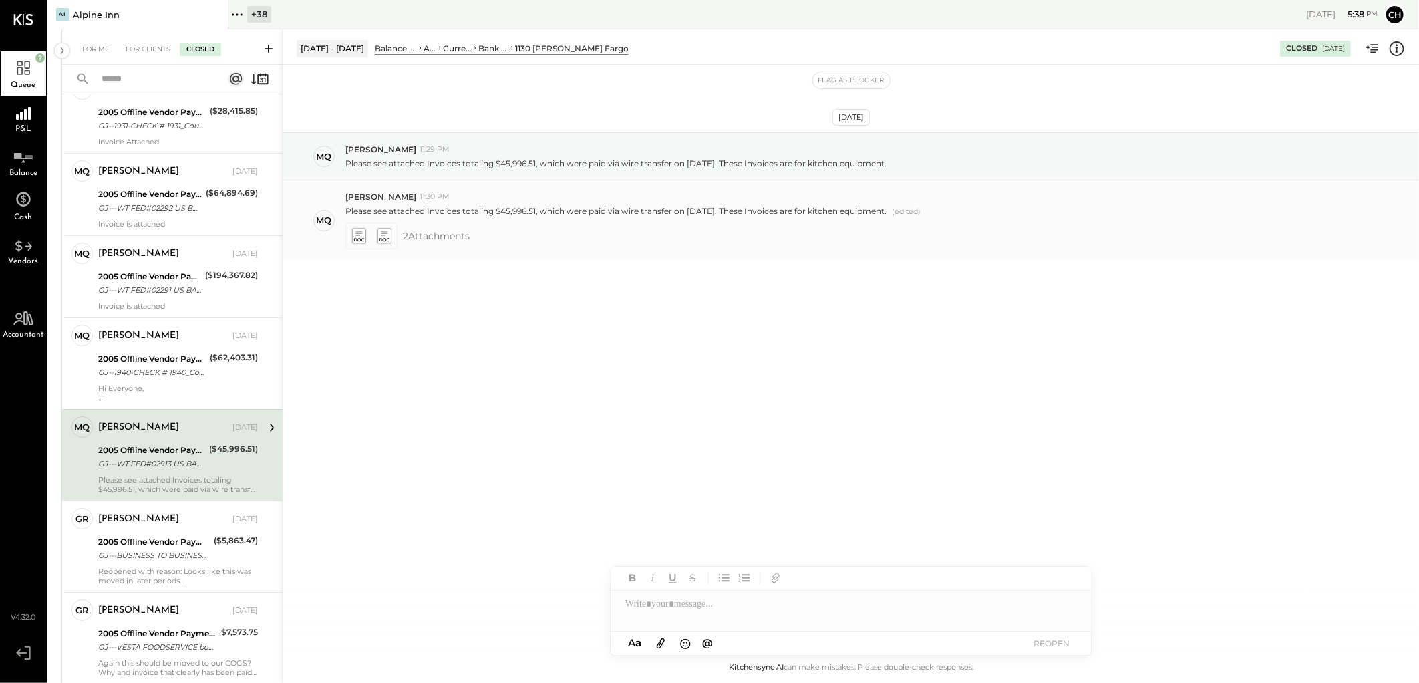
click at [379, 236] on icon at bounding box center [384, 235] width 14 height 15
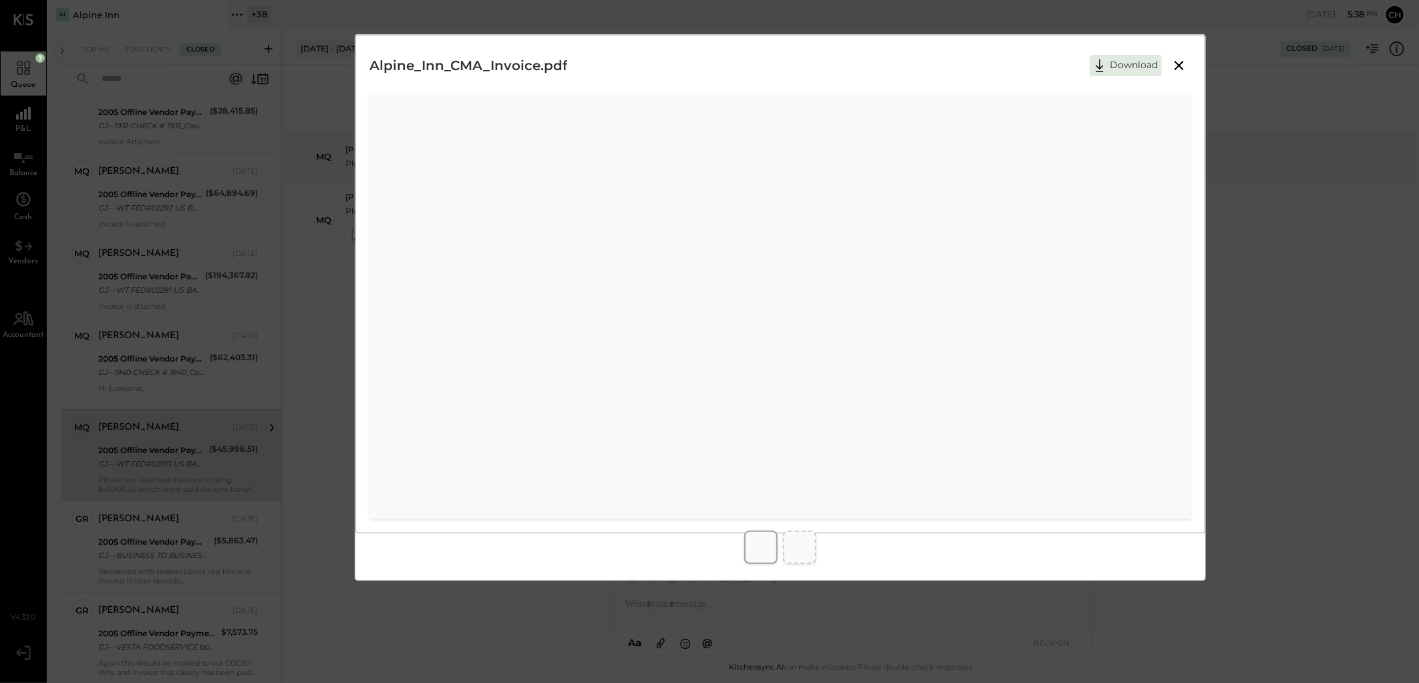
click at [1185, 57] on icon at bounding box center [1179, 65] width 16 height 16
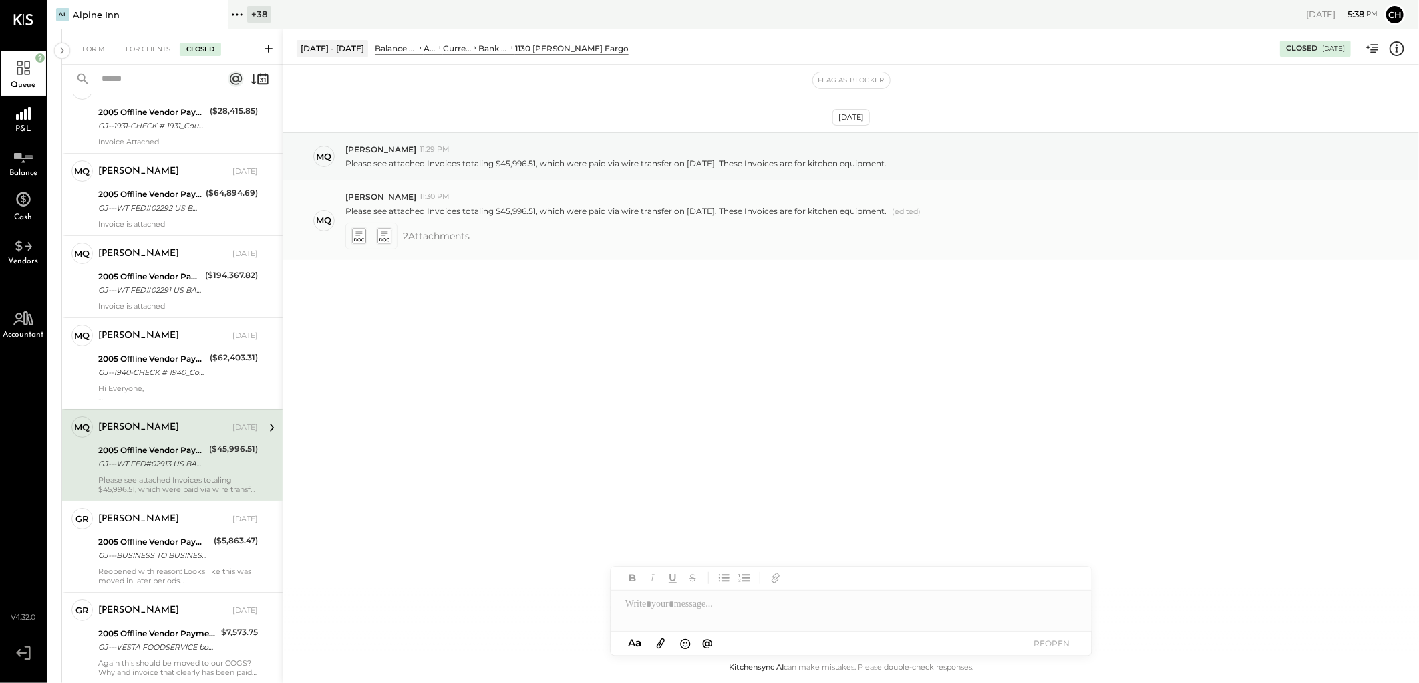
click at [363, 236] on icon at bounding box center [358, 235] width 14 height 15
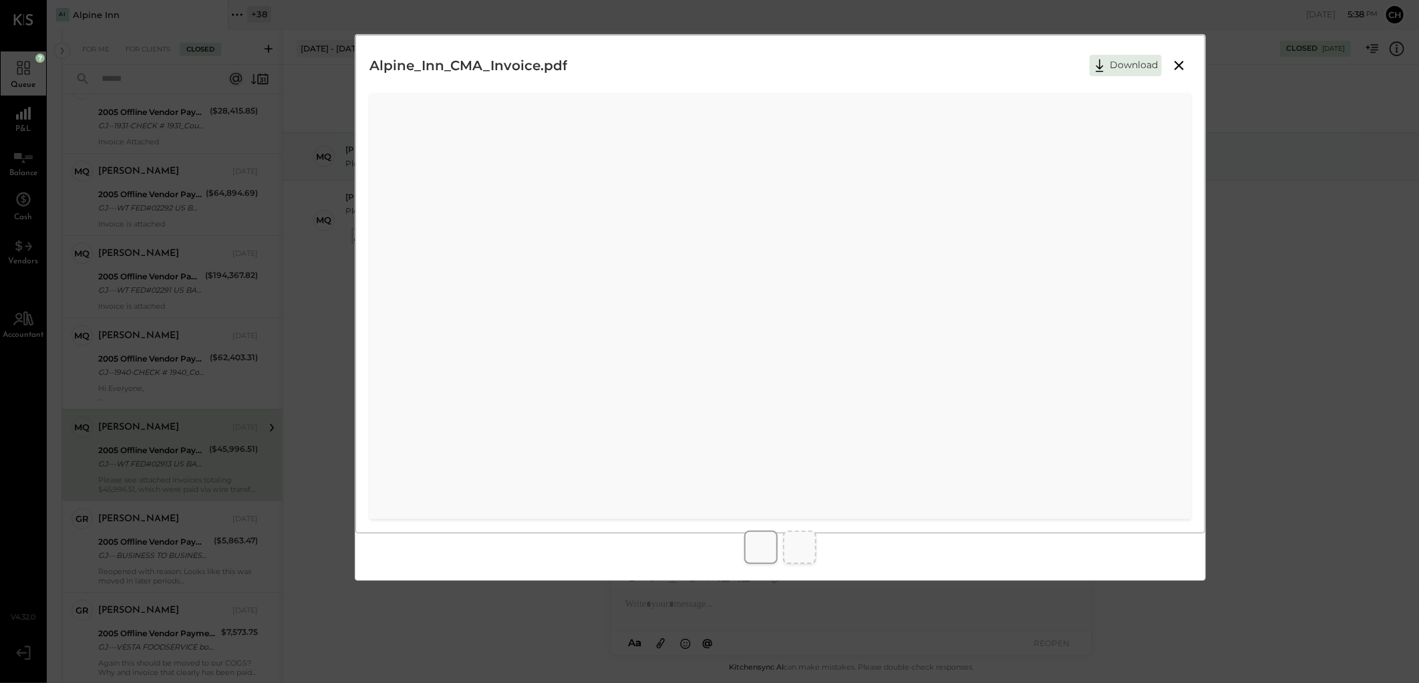
click at [1176, 67] on icon at bounding box center [1179, 65] width 16 height 16
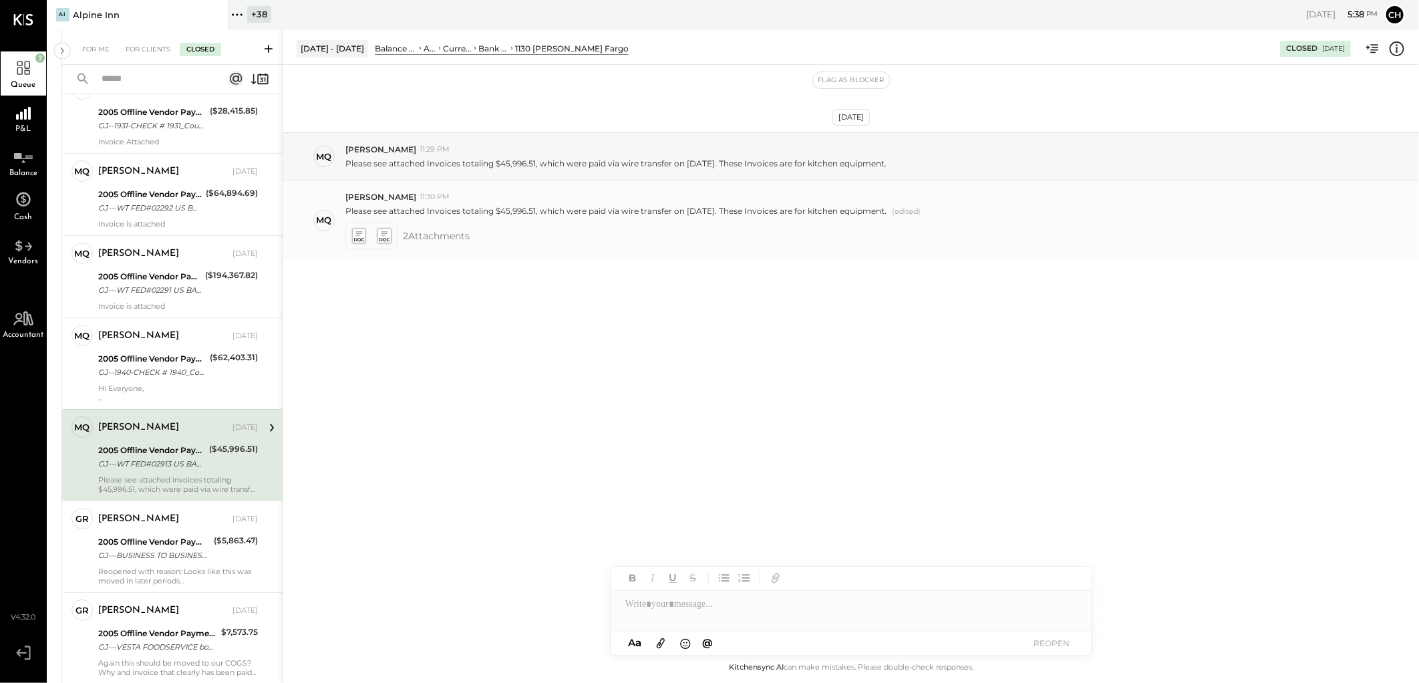
click at [381, 236] on icon at bounding box center [384, 235] width 14 height 15
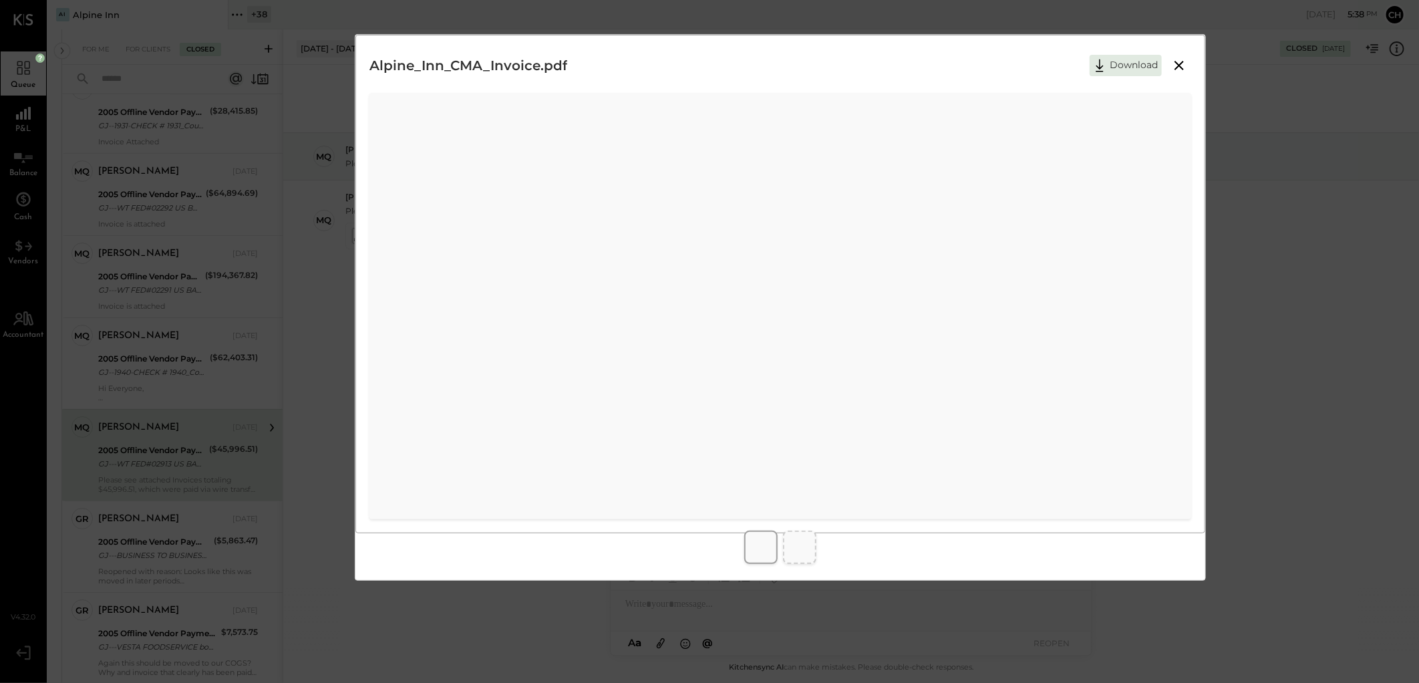
click at [1177, 64] on icon at bounding box center [1179, 65] width 16 height 16
